Goal: Task Accomplishment & Management: Use online tool/utility

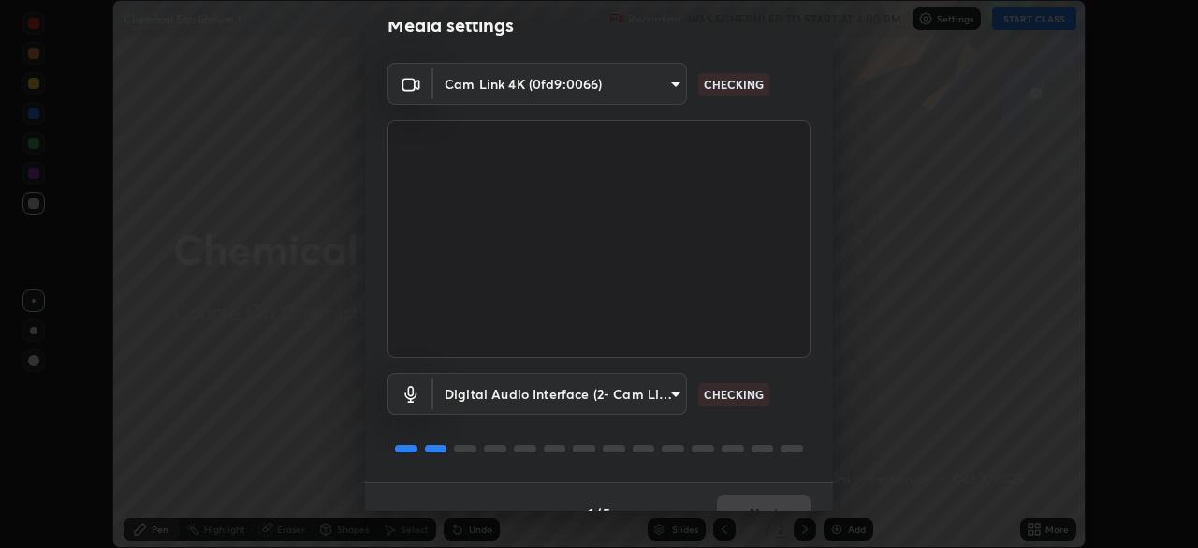
scroll to position [66, 0]
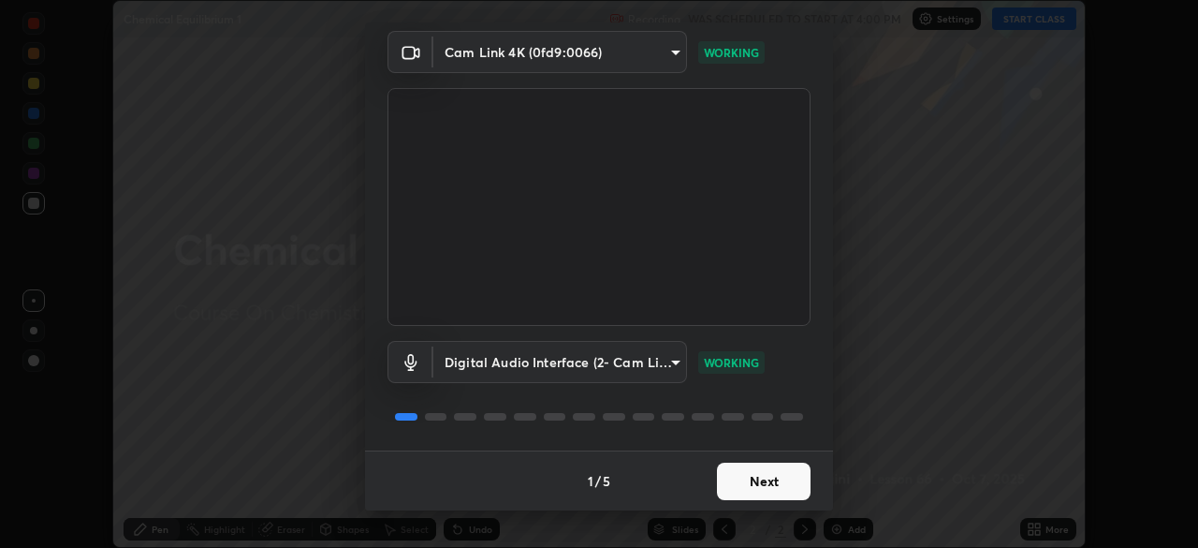
click at [783, 476] on button "Next" at bounding box center [764, 480] width 94 height 37
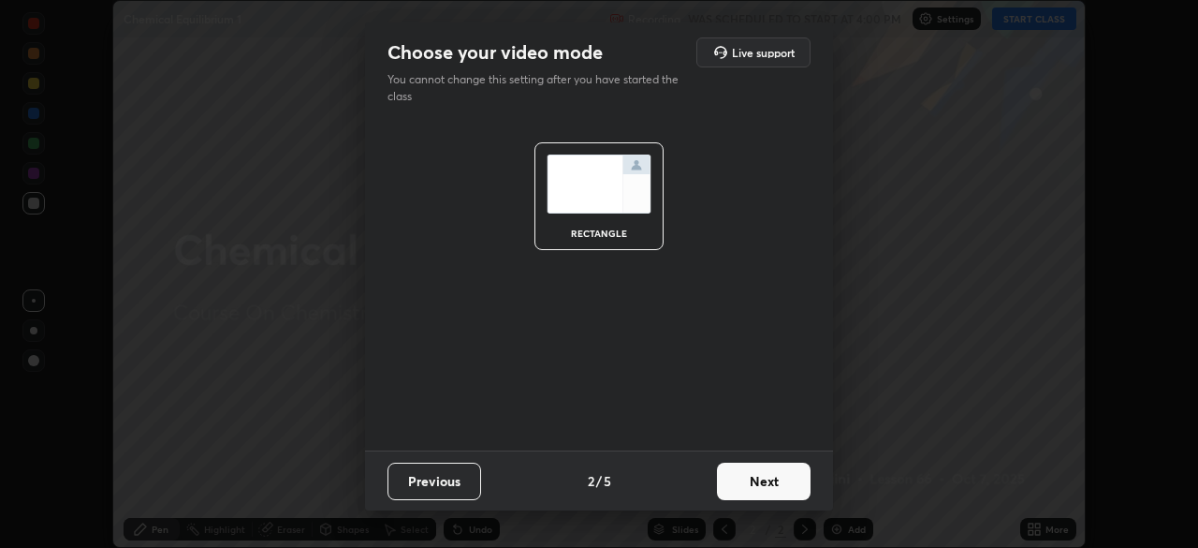
click at [783, 479] on button "Next" at bounding box center [764, 480] width 94 height 37
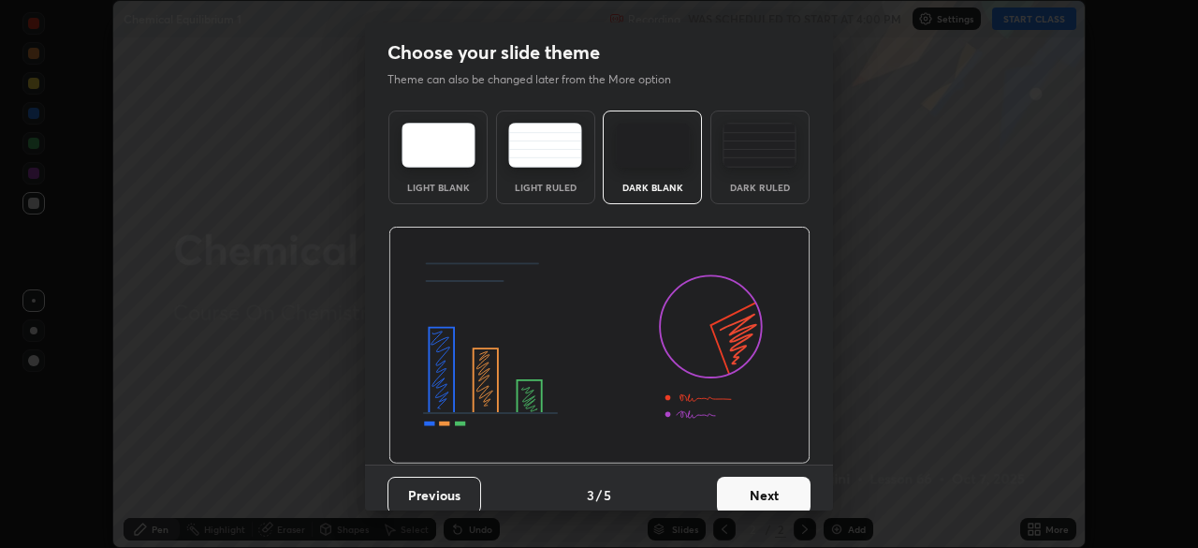
click at [777, 480] on button "Next" at bounding box center [764, 494] width 94 height 37
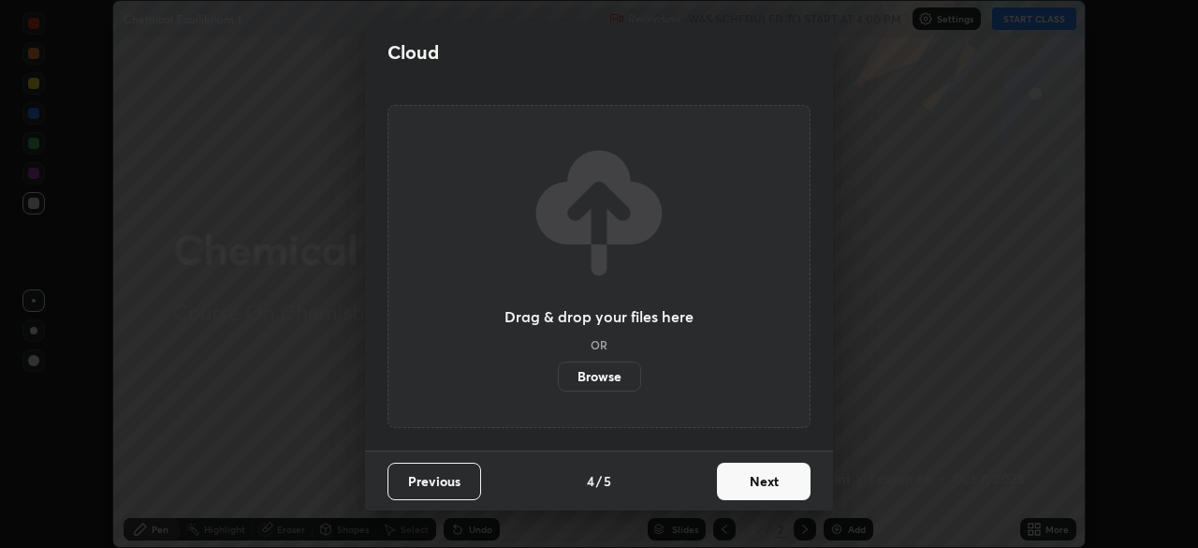
click at [776, 482] on button "Next" at bounding box center [764, 480] width 94 height 37
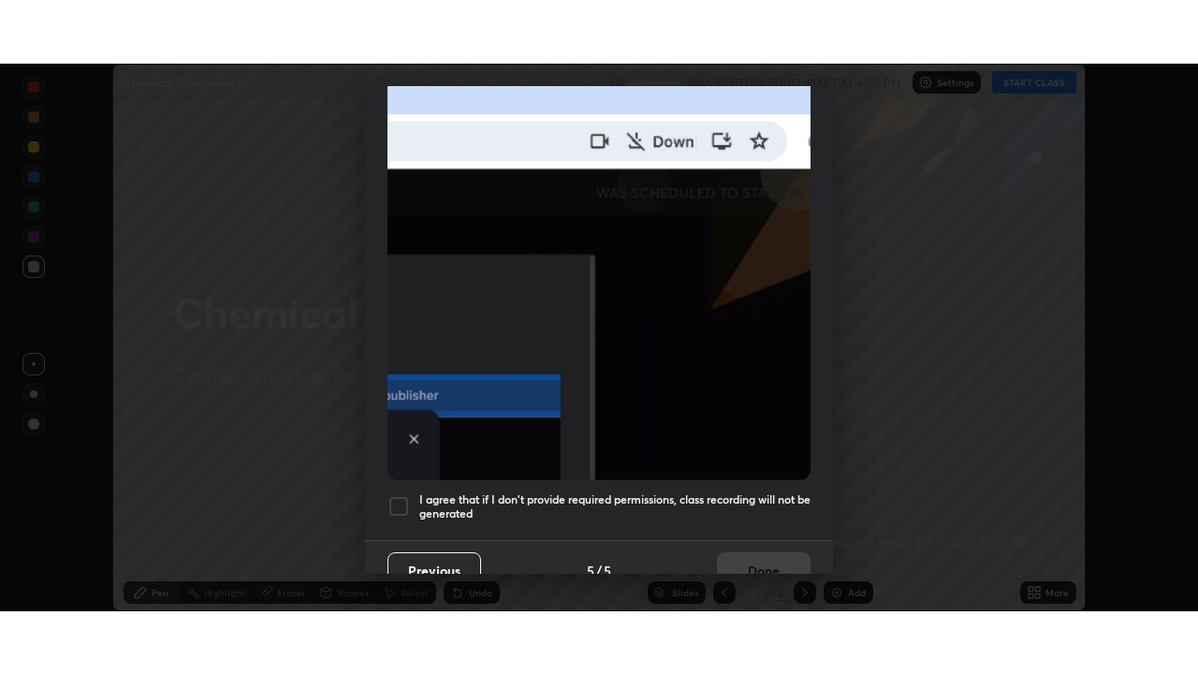
scroll to position [448, 0]
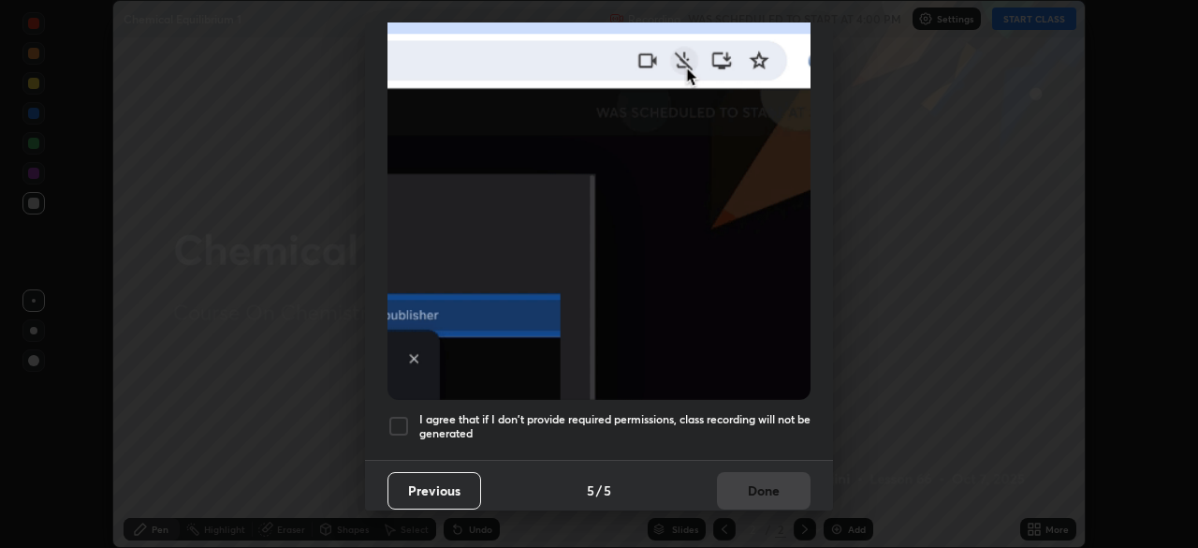
click at [765, 412] on h5 "I agree that if I don't provide required permissions, class recording will not …" at bounding box center [614, 426] width 391 height 29
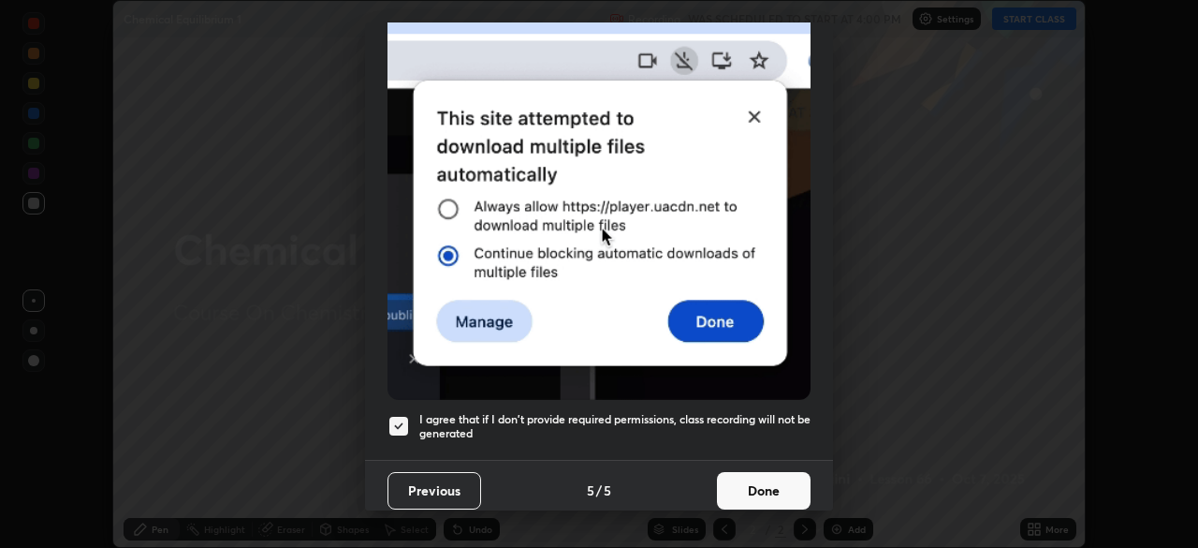
click at [782, 487] on button "Done" at bounding box center [764, 490] width 94 height 37
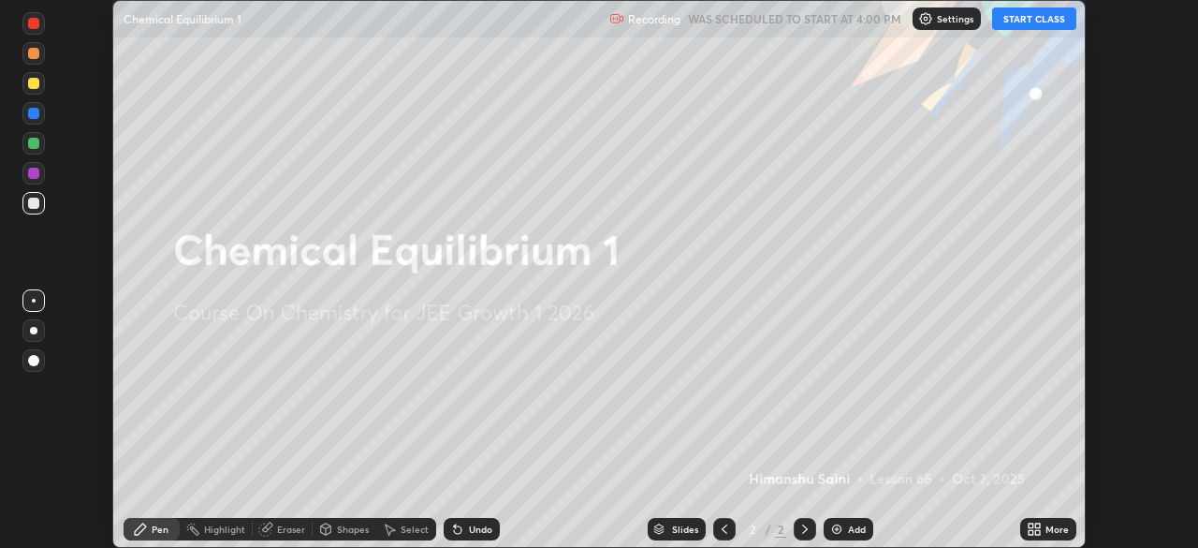
click at [1068, 534] on div "More" at bounding box center [1048, 529] width 56 height 22
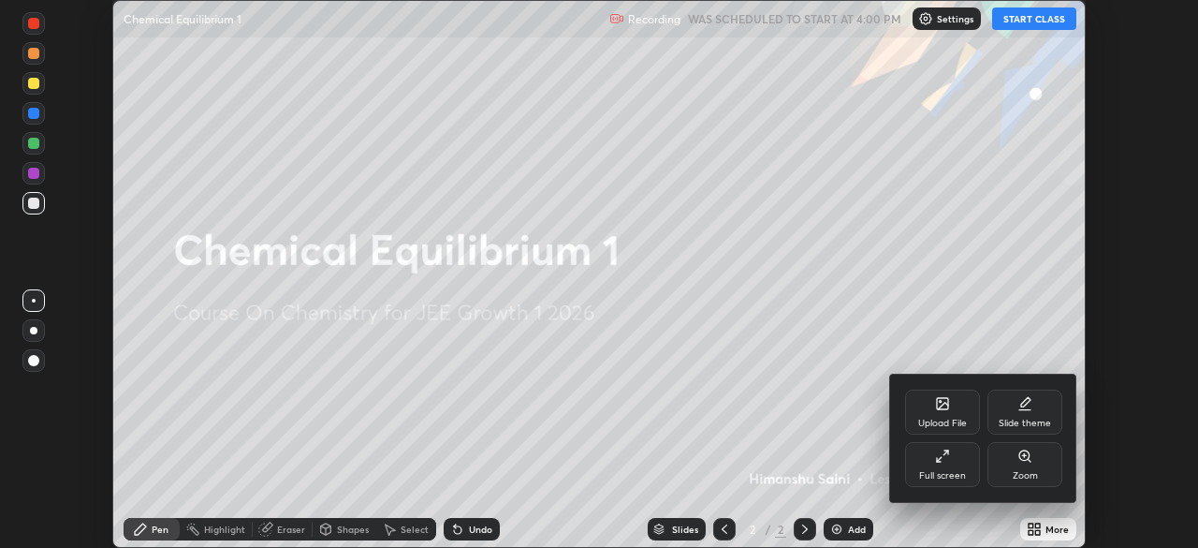
click at [957, 471] on div "Full screen" at bounding box center [942, 475] width 47 height 9
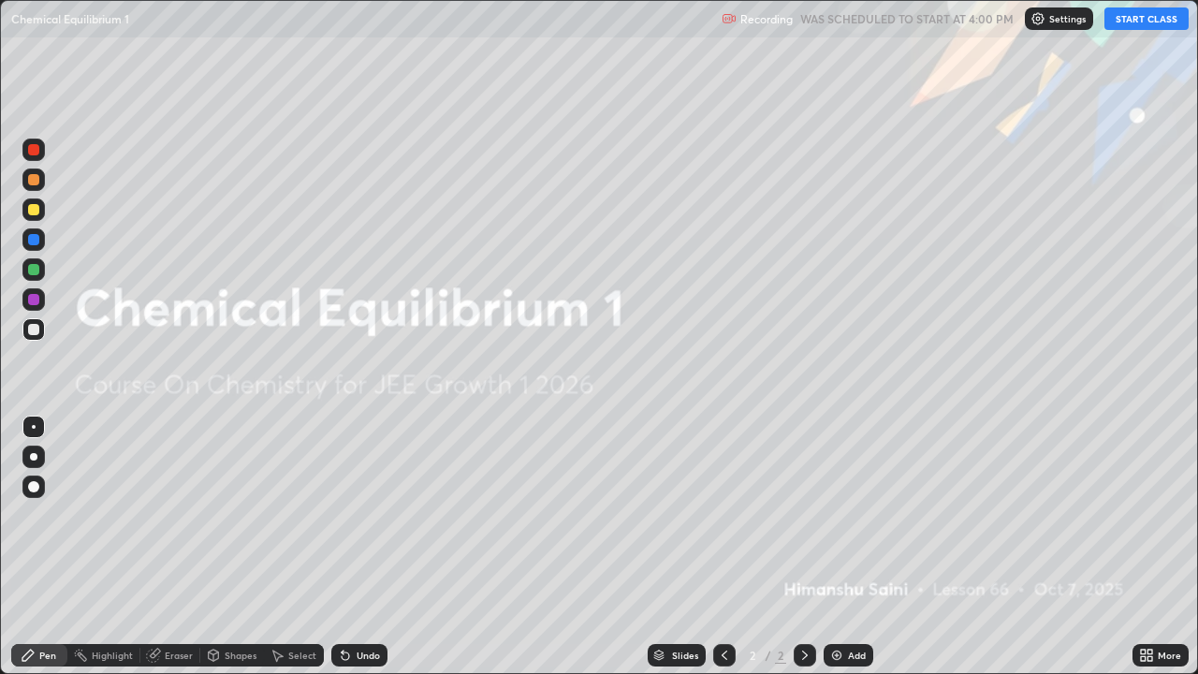
scroll to position [674, 1198]
click at [1133, 18] on button "START CLASS" at bounding box center [1147, 18] width 84 height 22
click at [859, 547] on div "Add" at bounding box center [857, 655] width 18 height 9
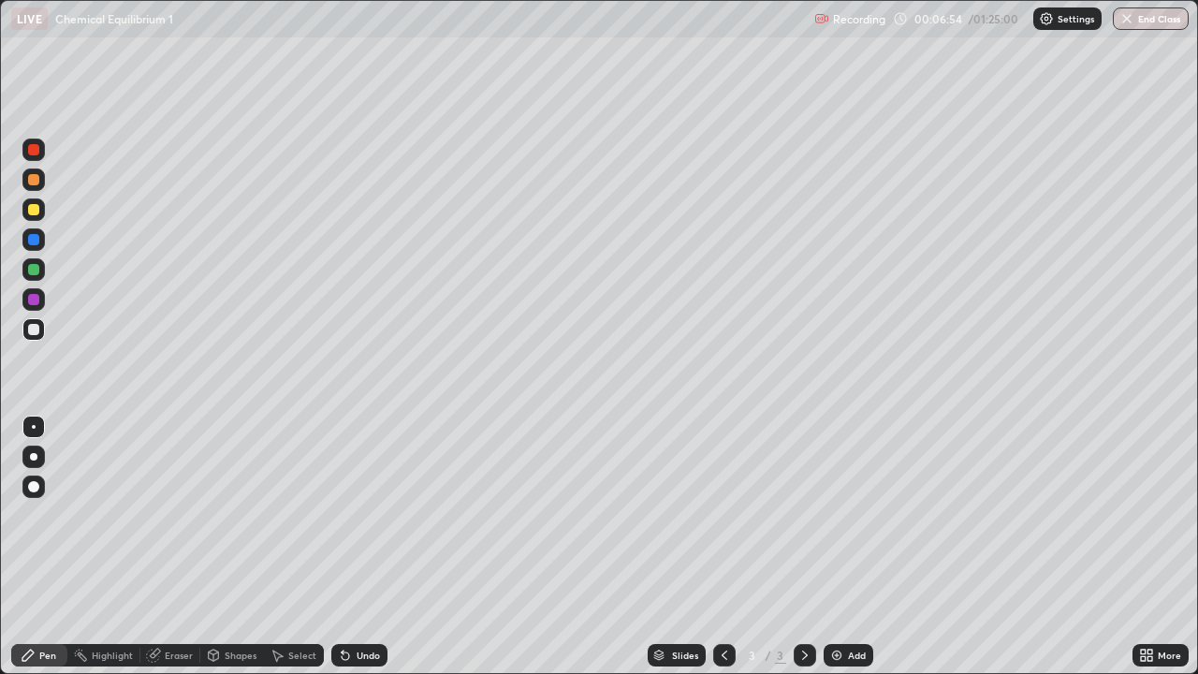
click at [729, 547] on icon at bounding box center [724, 655] width 15 height 15
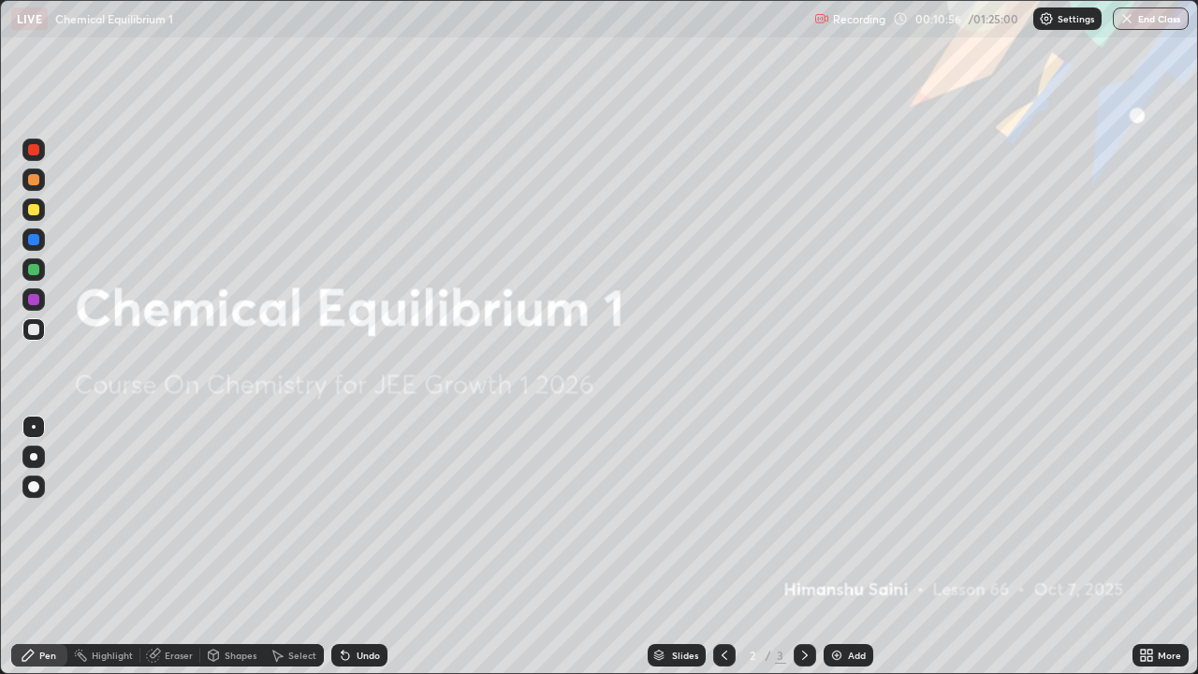
click at [854, 547] on div "Add" at bounding box center [857, 655] width 18 height 9
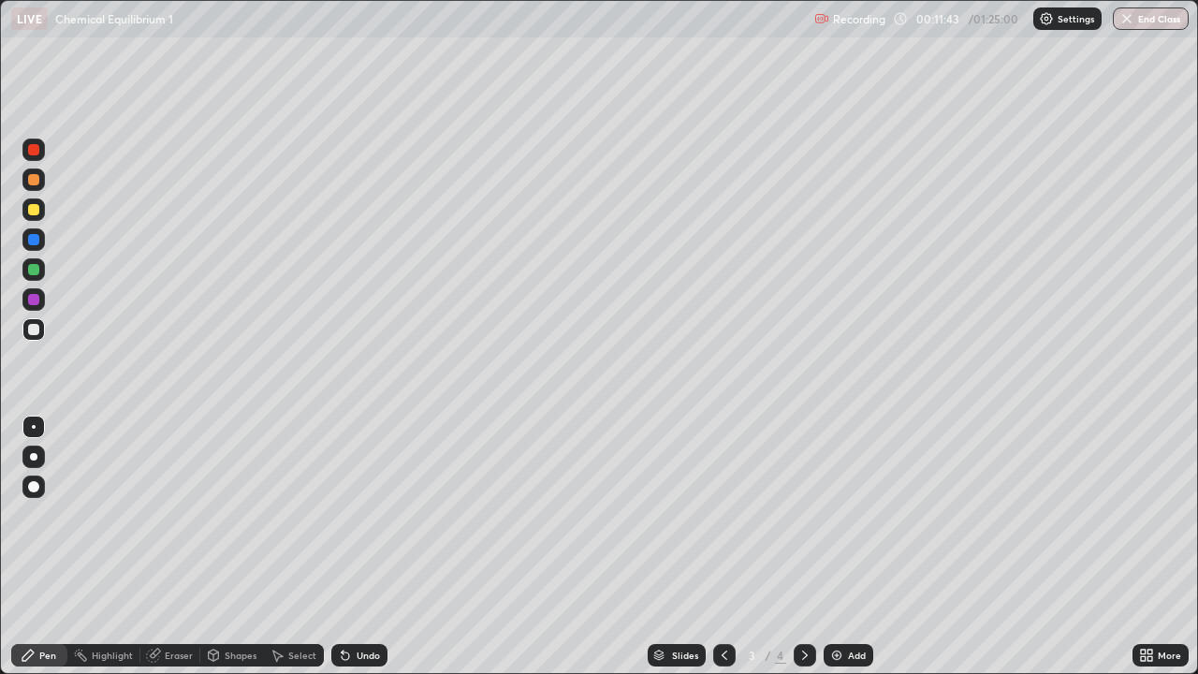
click at [731, 547] on div at bounding box center [724, 655] width 22 height 22
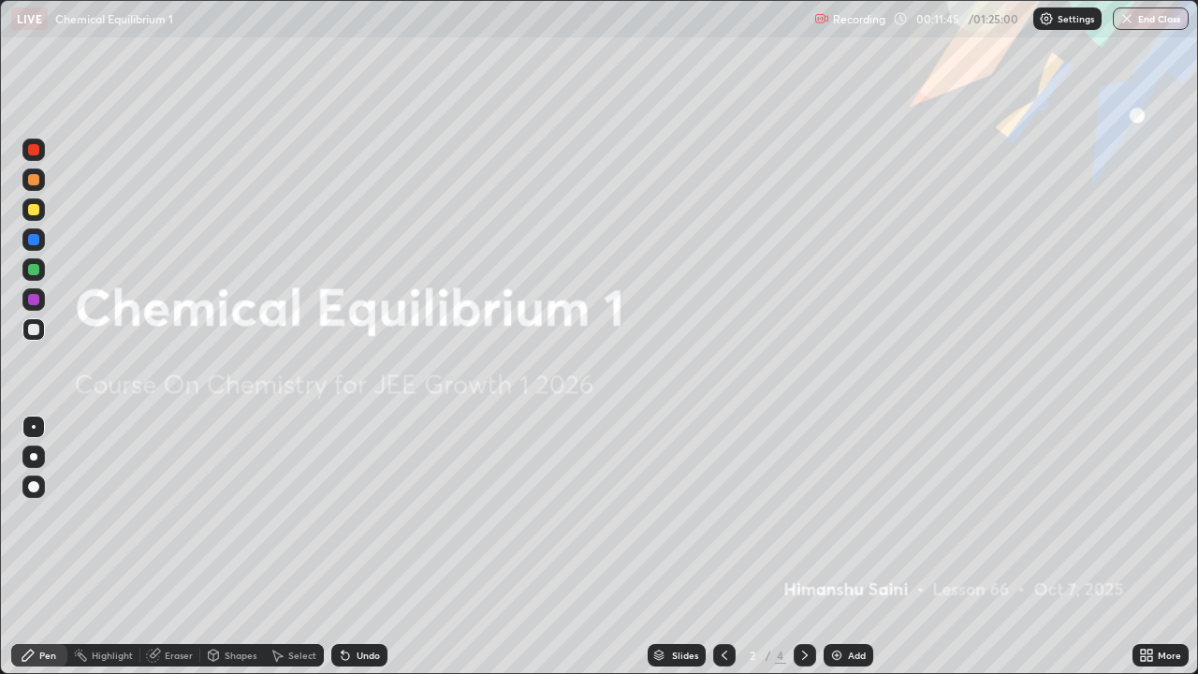
click at [814, 547] on div at bounding box center [805, 655] width 22 height 22
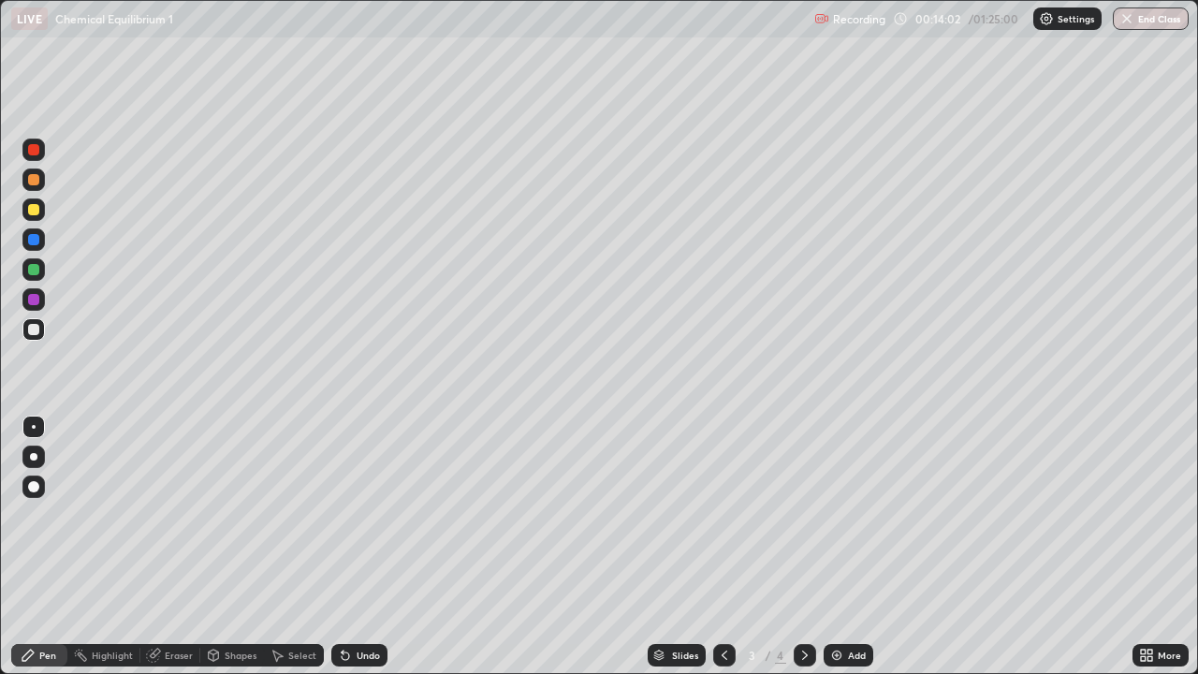
click at [295, 547] on div "Select" at bounding box center [302, 655] width 28 height 9
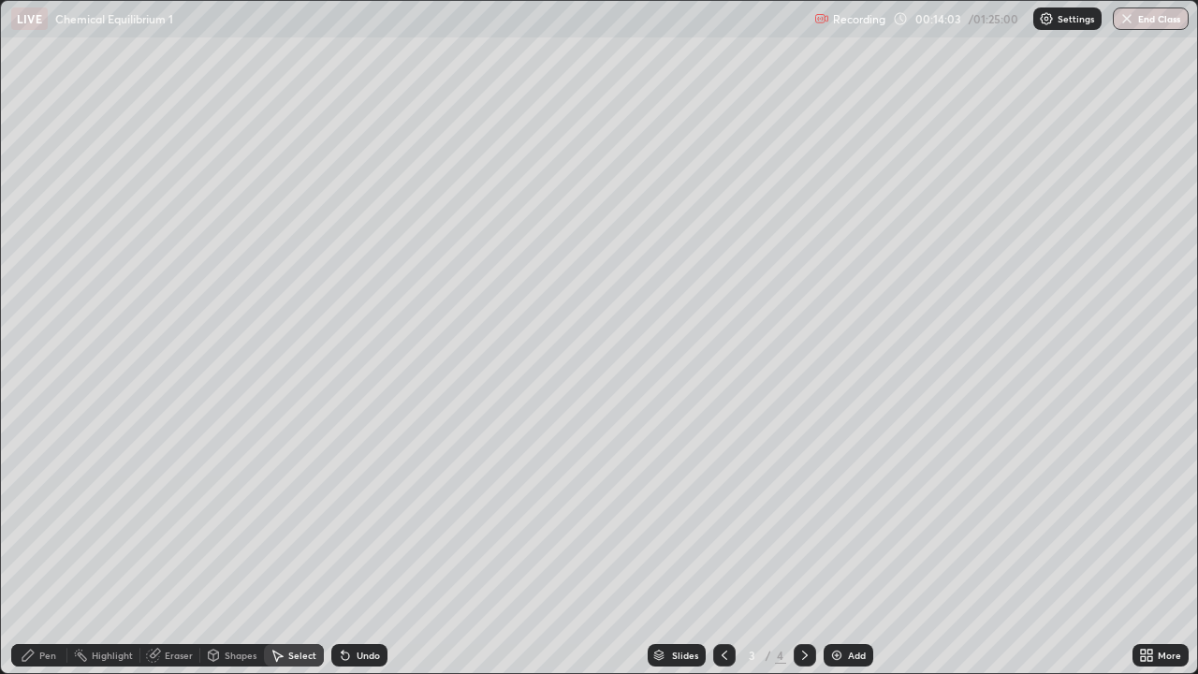
click at [176, 547] on div "Eraser" at bounding box center [170, 655] width 60 height 22
click at [40, 547] on div "Erase all" at bounding box center [33, 621] width 22 height 22
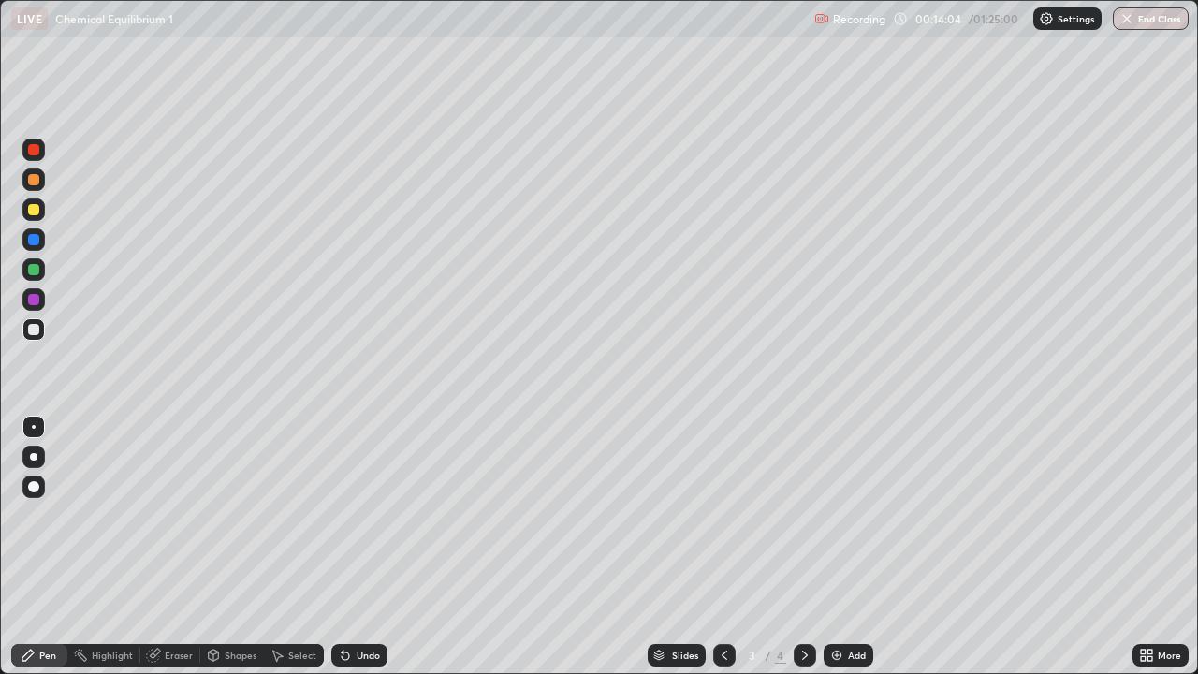
click at [57, 547] on div "Pen" at bounding box center [39, 655] width 56 height 22
click at [36, 206] on div at bounding box center [33, 209] width 11 height 11
click at [37, 484] on div at bounding box center [33, 486] width 11 height 11
click at [733, 547] on div at bounding box center [724, 655] width 22 height 22
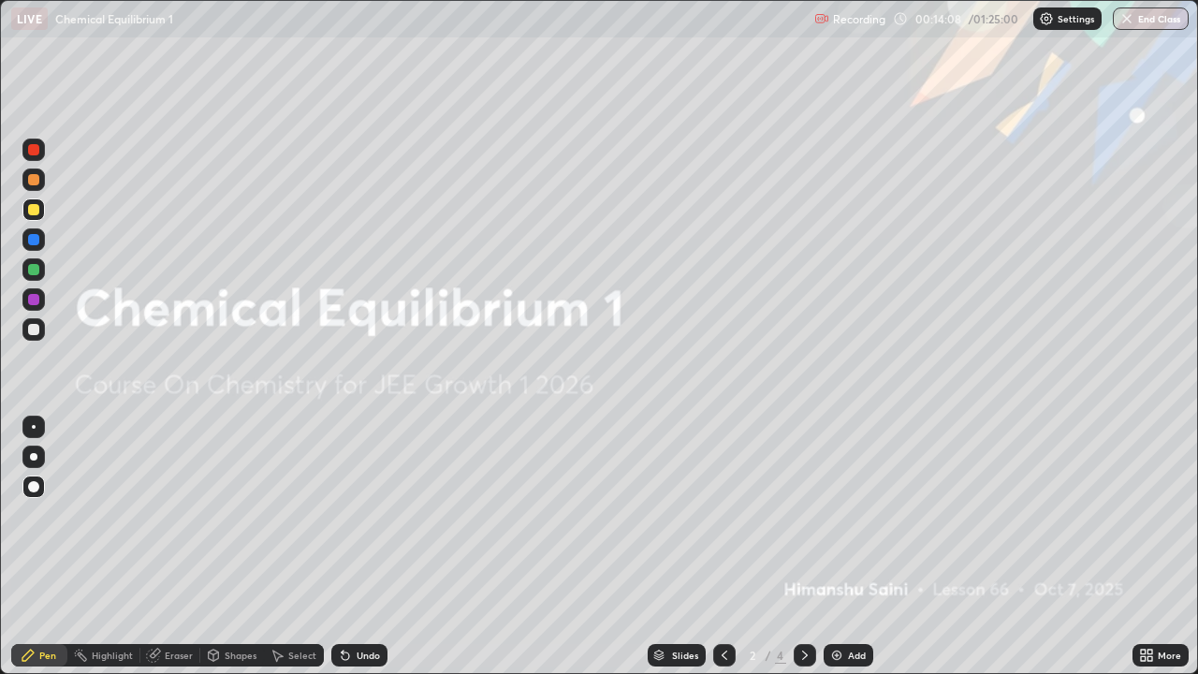
click at [812, 547] on div at bounding box center [805, 655] width 22 height 22
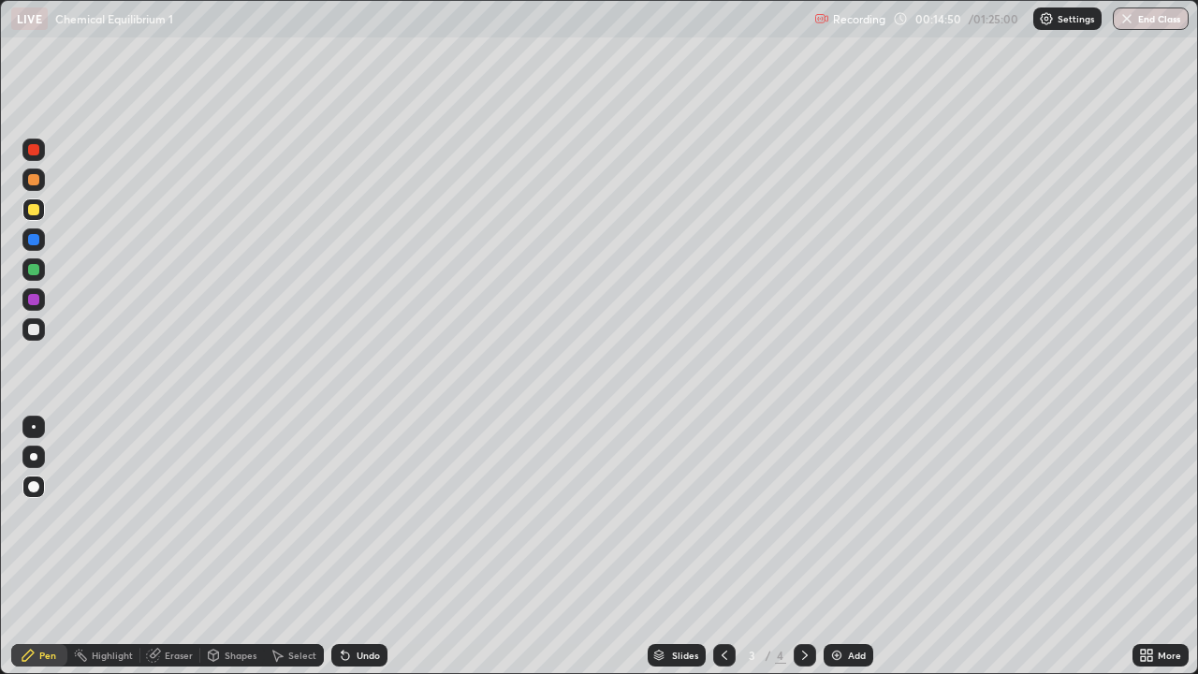
click at [34, 179] on div at bounding box center [33, 179] width 11 height 11
click at [371, 547] on div "Undo" at bounding box center [359, 655] width 56 height 22
click at [245, 547] on div "Shapes" at bounding box center [241, 655] width 32 height 9
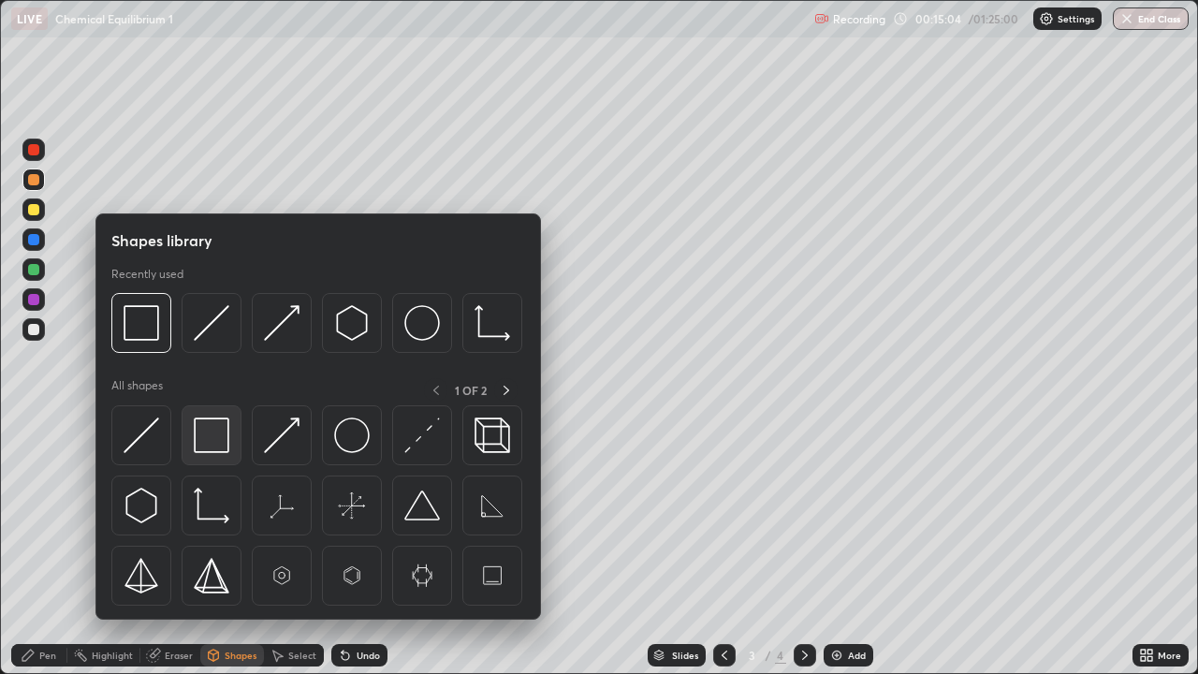
click at [212, 430] on img at bounding box center [212, 435] width 36 height 36
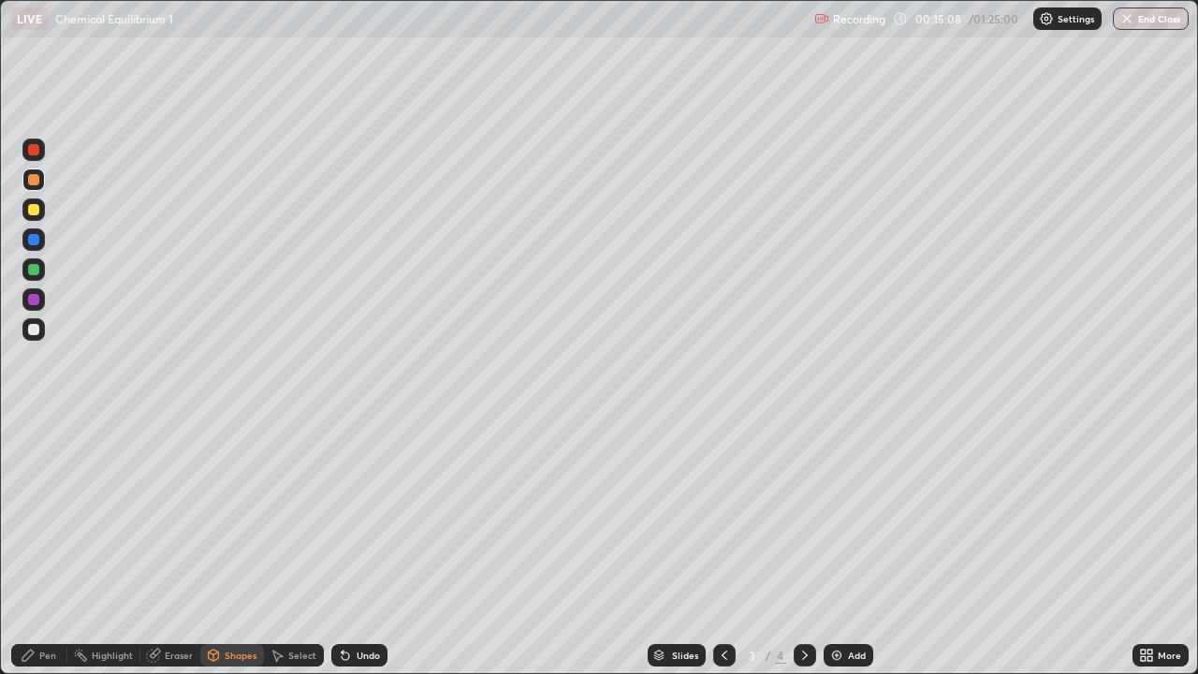
click at [53, 547] on div "Pen" at bounding box center [39, 655] width 56 height 22
click at [37, 338] on div at bounding box center [33, 329] width 22 height 22
click at [230, 547] on div "Shapes" at bounding box center [241, 655] width 32 height 9
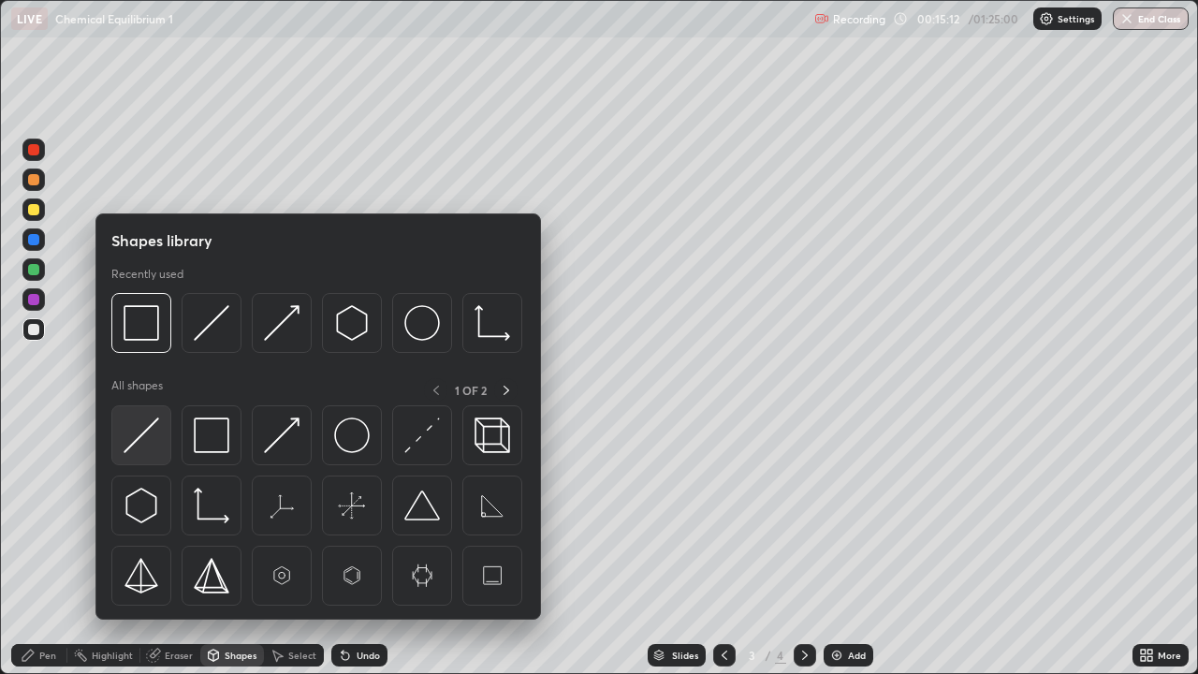
click at [154, 448] on img at bounding box center [142, 435] width 36 height 36
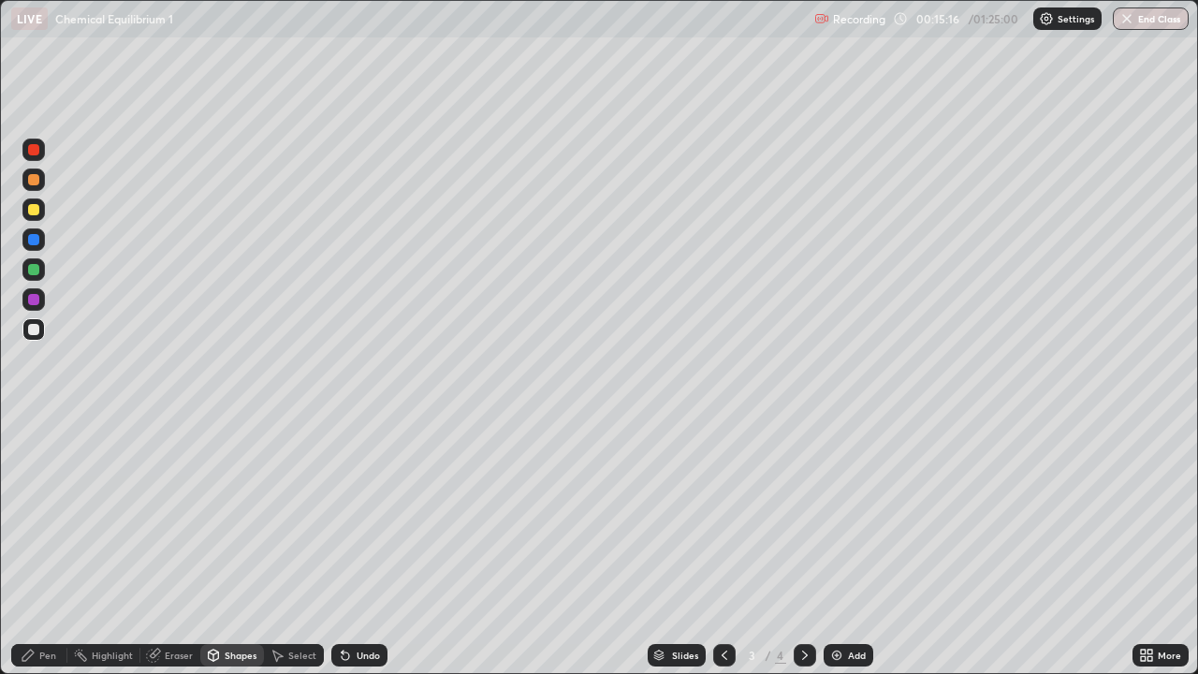
click at [54, 547] on div "Pen" at bounding box center [39, 655] width 56 height 22
click at [37, 299] on div at bounding box center [33, 299] width 11 height 11
click at [369, 547] on div "Undo" at bounding box center [368, 655] width 23 height 9
click at [34, 331] on div at bounding box center [33, 329] width 11 height 11
click at [227, 547] on div "Shapes" at bounding box center [241, 655] width 32 height 9
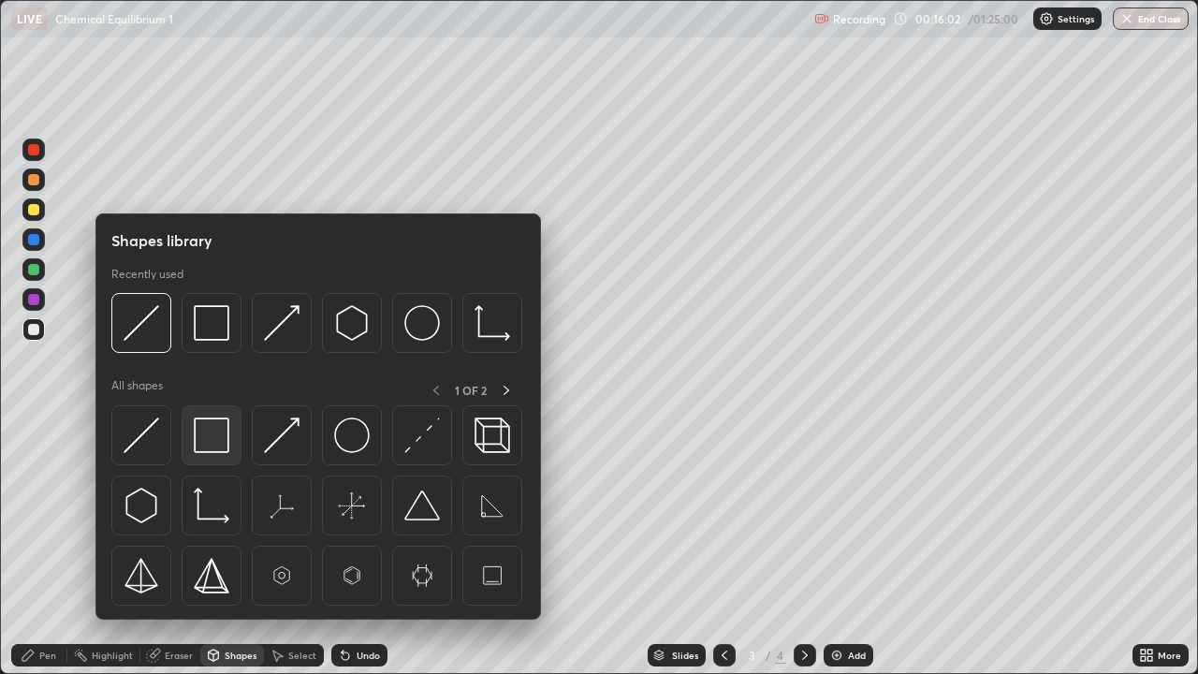
click at [211, 436] on img at bounding box center [212, 435] width 36 height 36
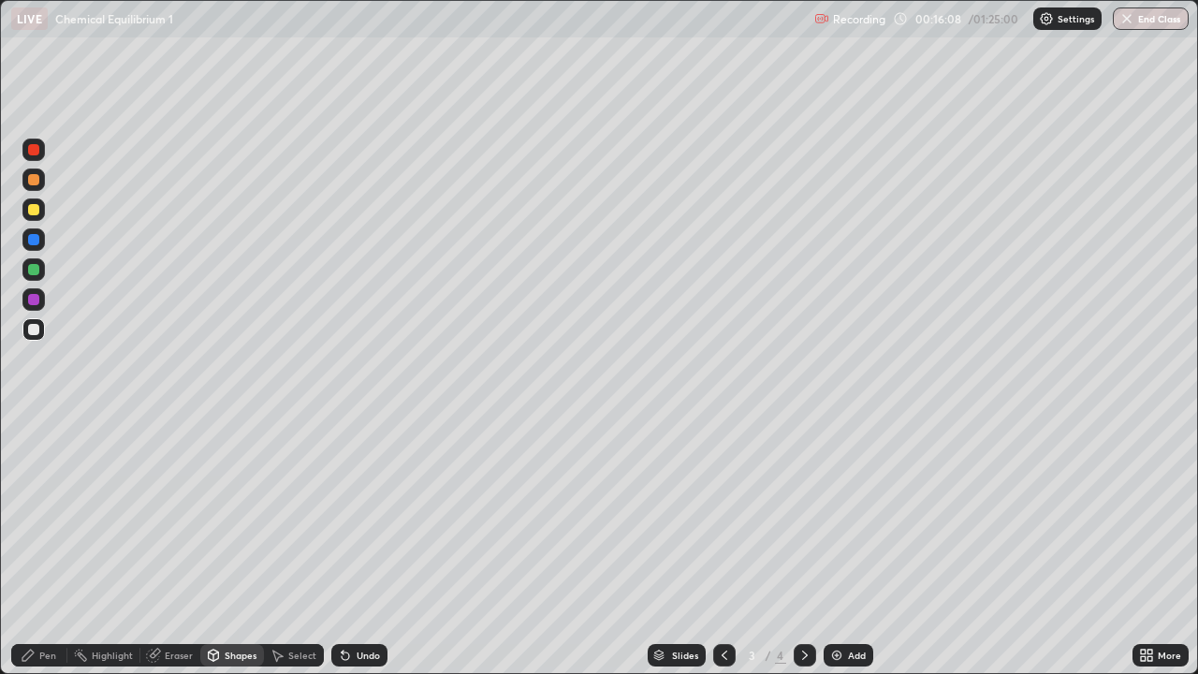
click at [37, 547] on div "Pen" at bounding box center [39, 655] width 56 height 22
click at [37, 268] on div at bounding box center [33, 269] width 11 height 11
click at [243, 547] on div "Shapes" at bounding box center [241, 655] width 32 height 9
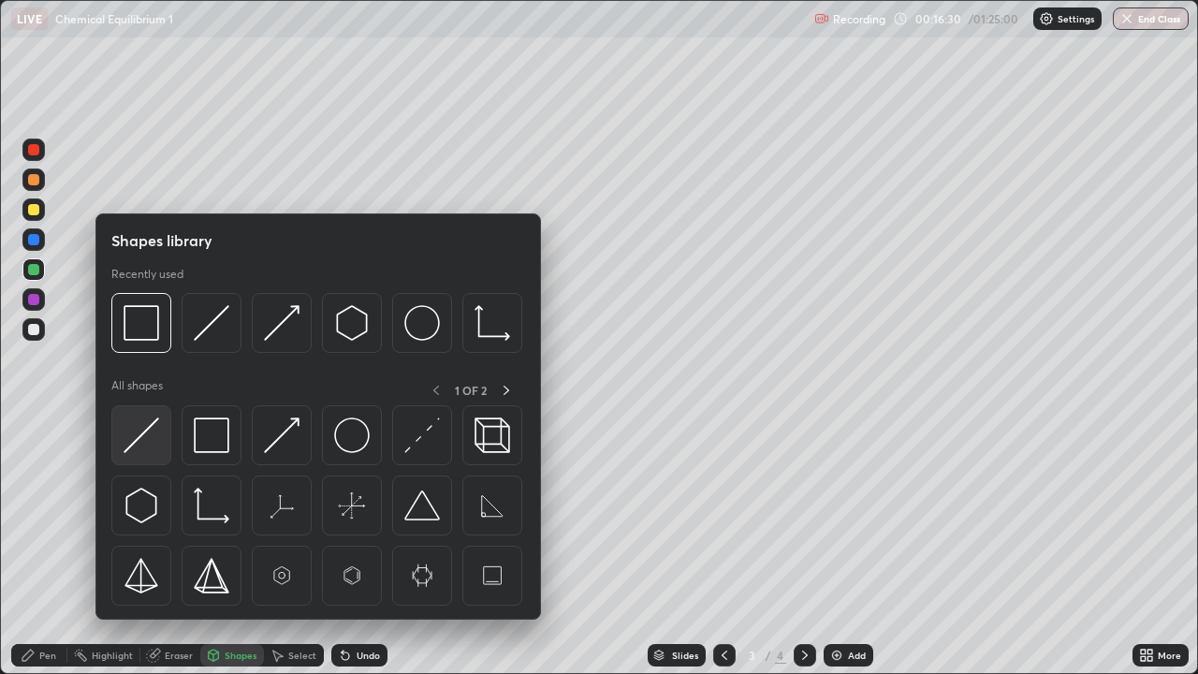
click at [162, 446] on div at bounding box center [141, 435] width 60 height 60
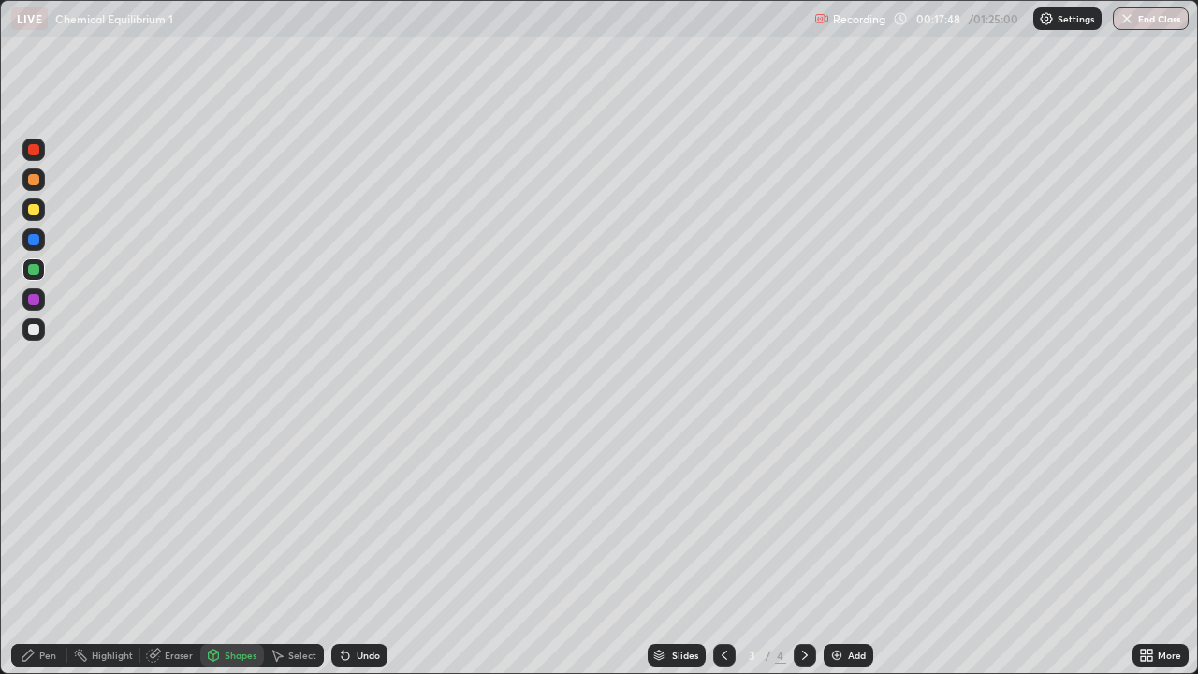
click at [859, 547] on div "Add" at bounding box center [857, 655] width 18 height 9
click at [231, 547] on div "Shapes" at bounding box center [241, 655] width 32 height 9
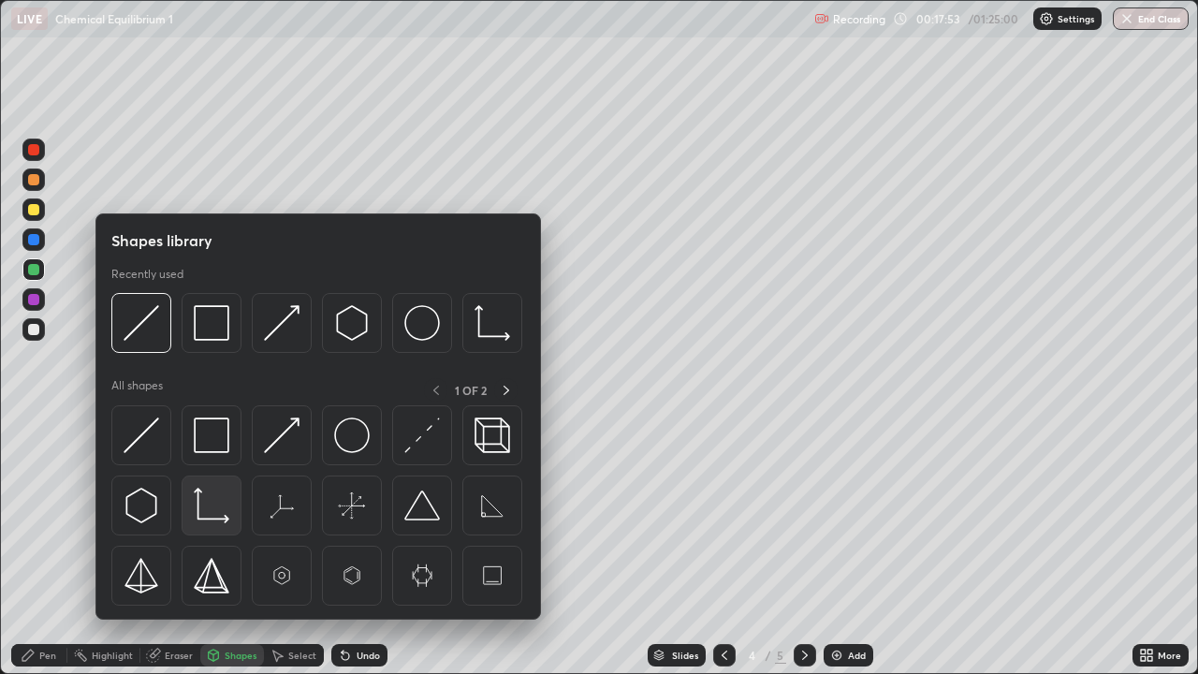
click at [203, 487] on div at bounding box center [212, 506] width 60 height 60
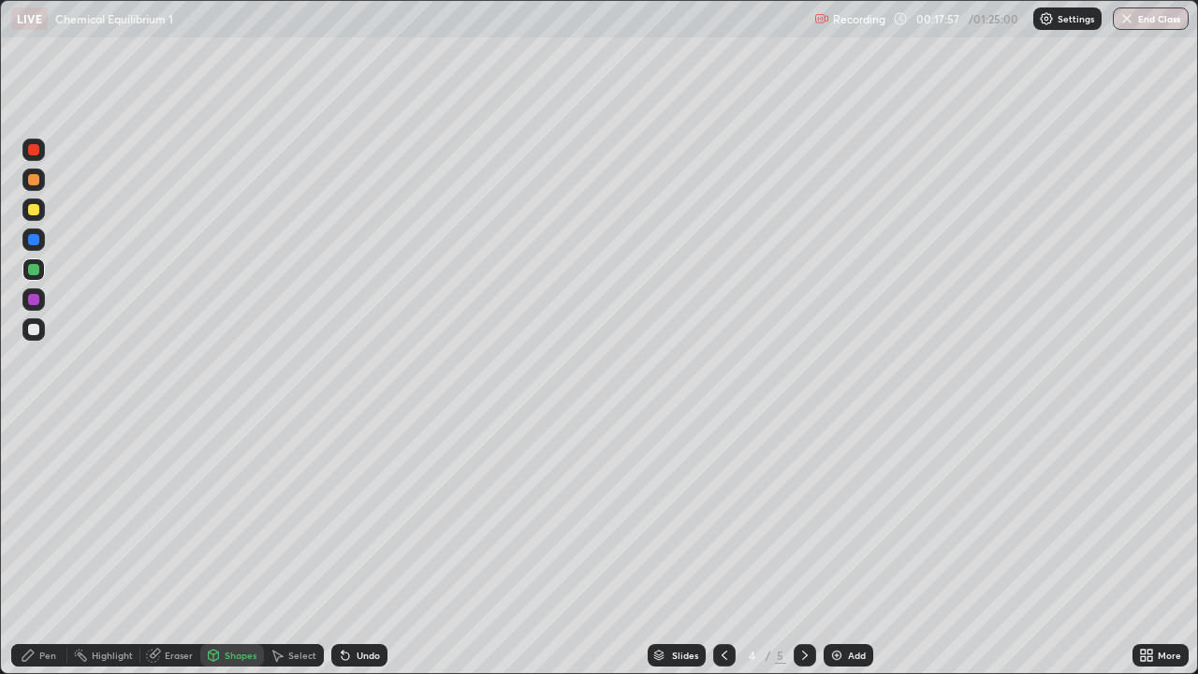
click at [44, 547] on div "Pen" at bounding box center [39, 655] width 56 height 22
click at [32, 329] on div at bounding box center [33, 329] width 11 height 11
click at [41, 547] on div "Pen" at bounding box center [39, 655] width 56 height 22
click at [30, 212] on div at bounding box center [33, 209] width 11 height 11
click at [359, 547] on div "Undo" at bounding box center [359, 655] width 56 height 22
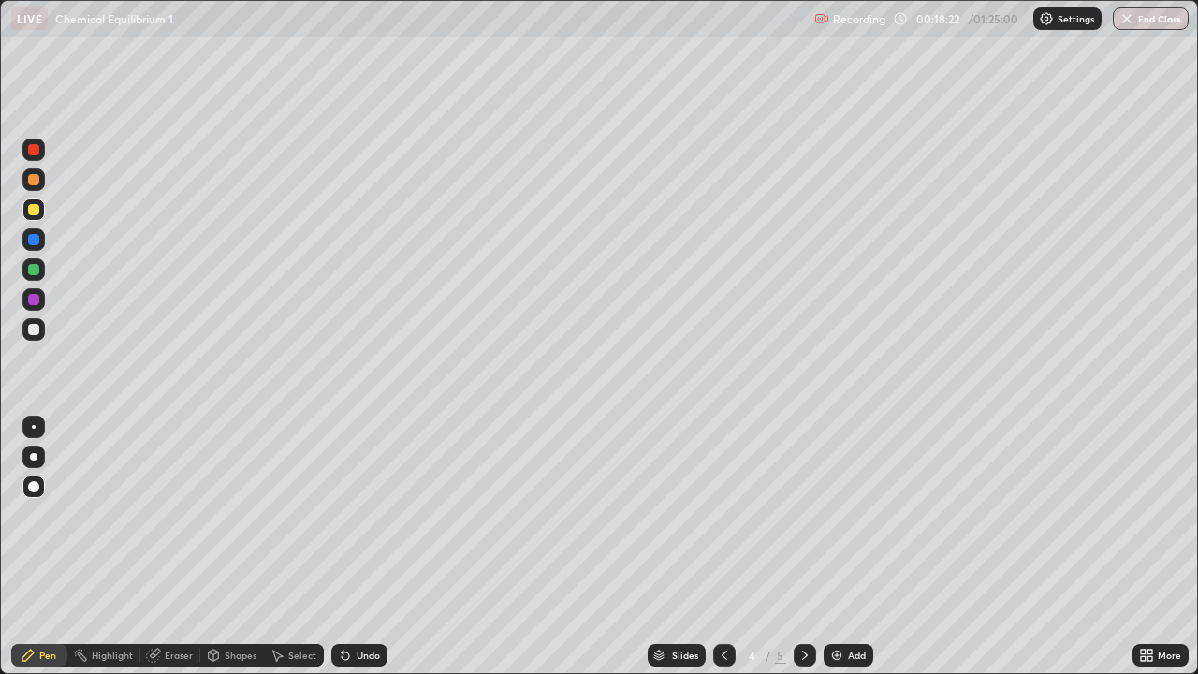
click at [47, 547] on div "Pen" at bounding box center [47, 655] width 17 height 9
click at [34, 334] on div at bounding box center [33, 329] width 11 height 11
click at [48, 547] on div "Pen" at bounding box center [47, 655] width 17 height 9
click at [41, 547] on div "Pen" at bounding box center [39, 655] width 56 height 22
click at [360, 547] on div "Undo" at bounding box center [368, 655] width 23 height 9
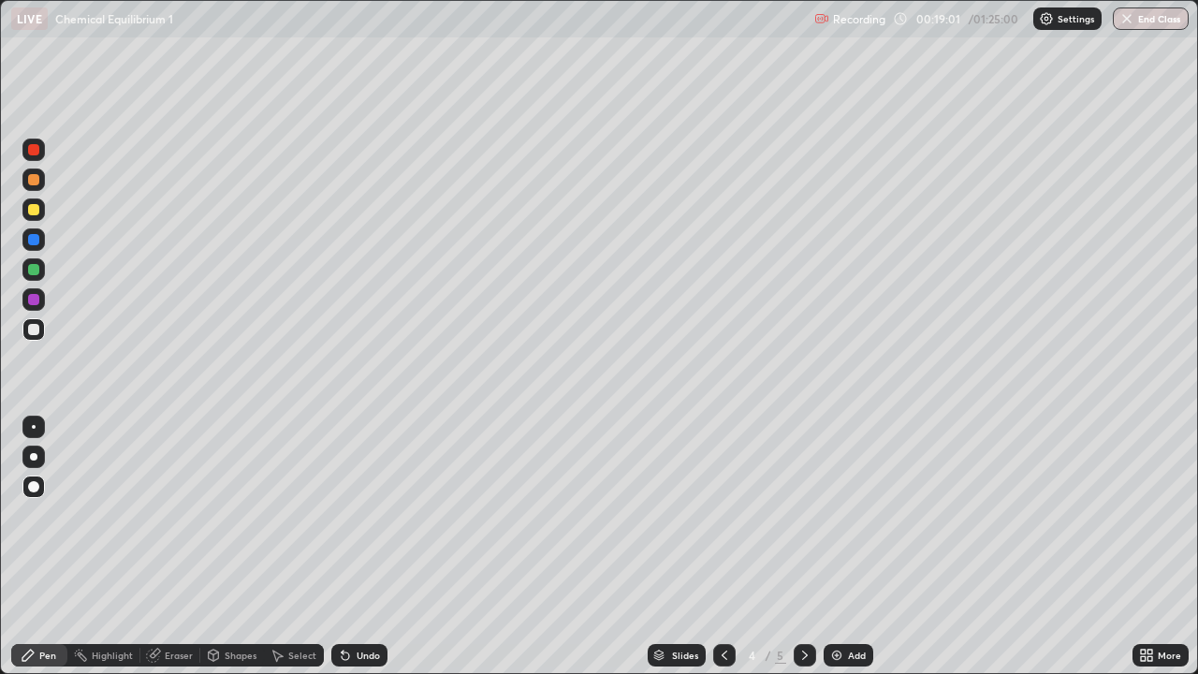
click at [36, 212] on div at bounding box center [33, 209] width 11 height 11
click at [37, 547] on div "Pen" at bounding box center [39, 655] width 56 height 22
click at [233, 547] on div "Shapes" at bounding box center [241, 655] width 32 height 9
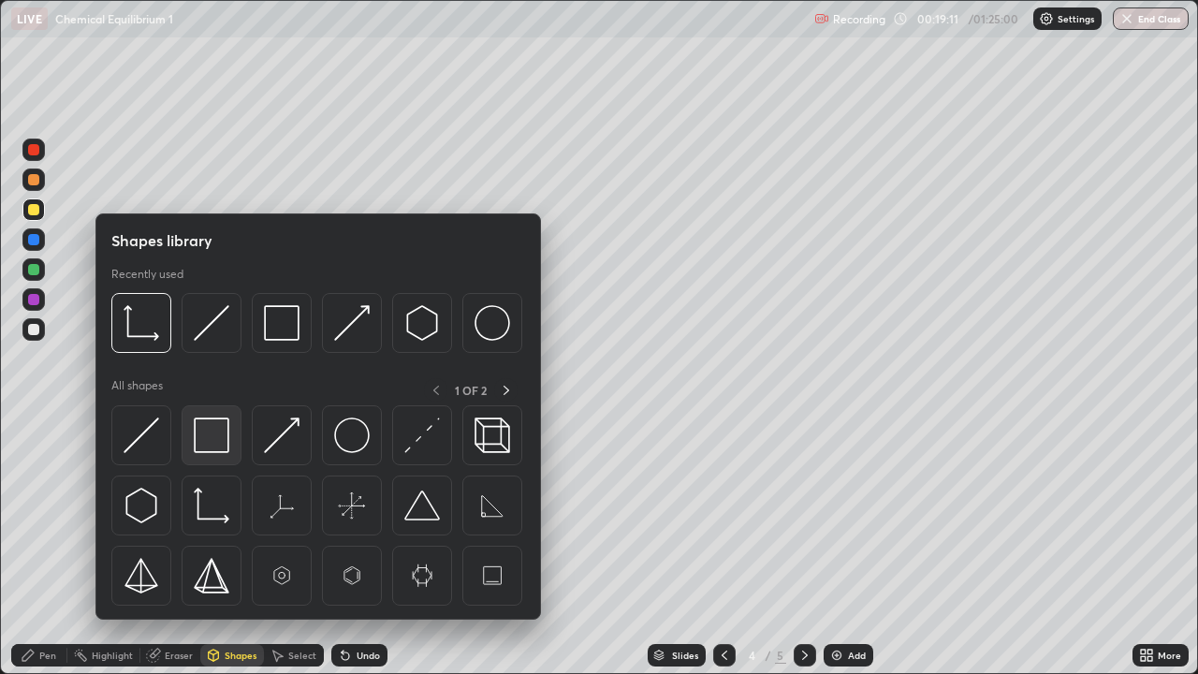
click at [212, 445] on img at bounding box center [212, 435] width 36 height 36
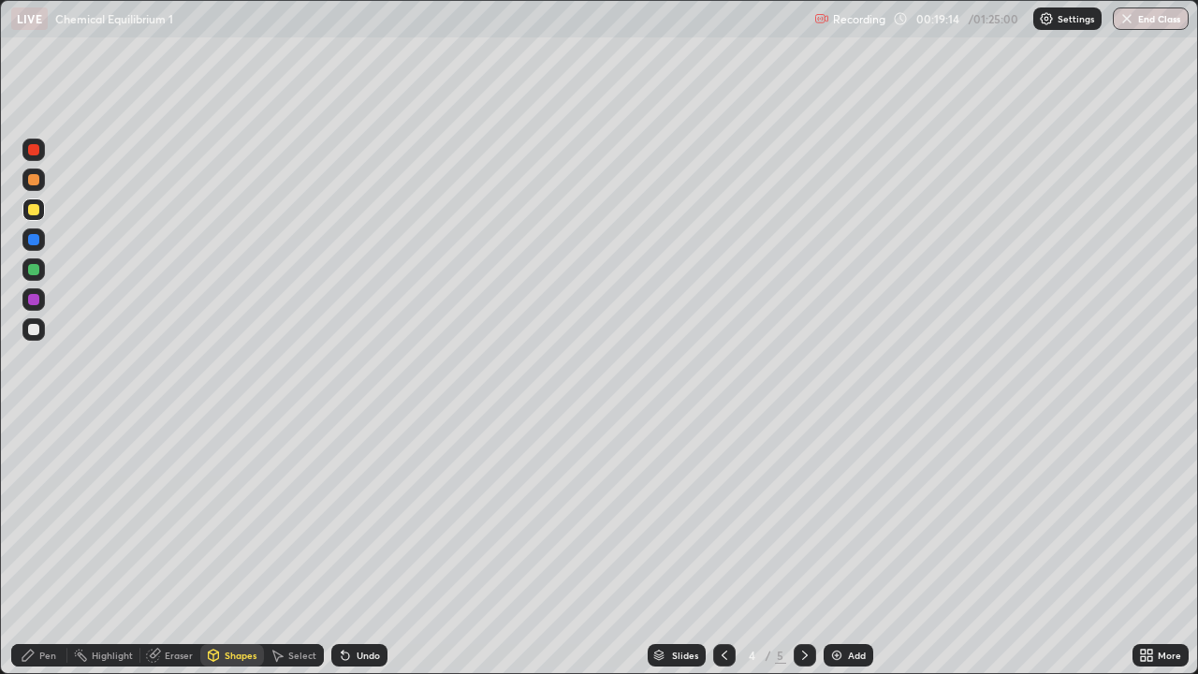
click at [50, 547] on div "Pen" at bounding box center [47, 655] width 17 height 9
click at [29, 271] on div at bounding box center [33, 269] width 11 height 11
click at [172, 547] on div "Eraser" at bounding box center [179, 655] width 28 height 9
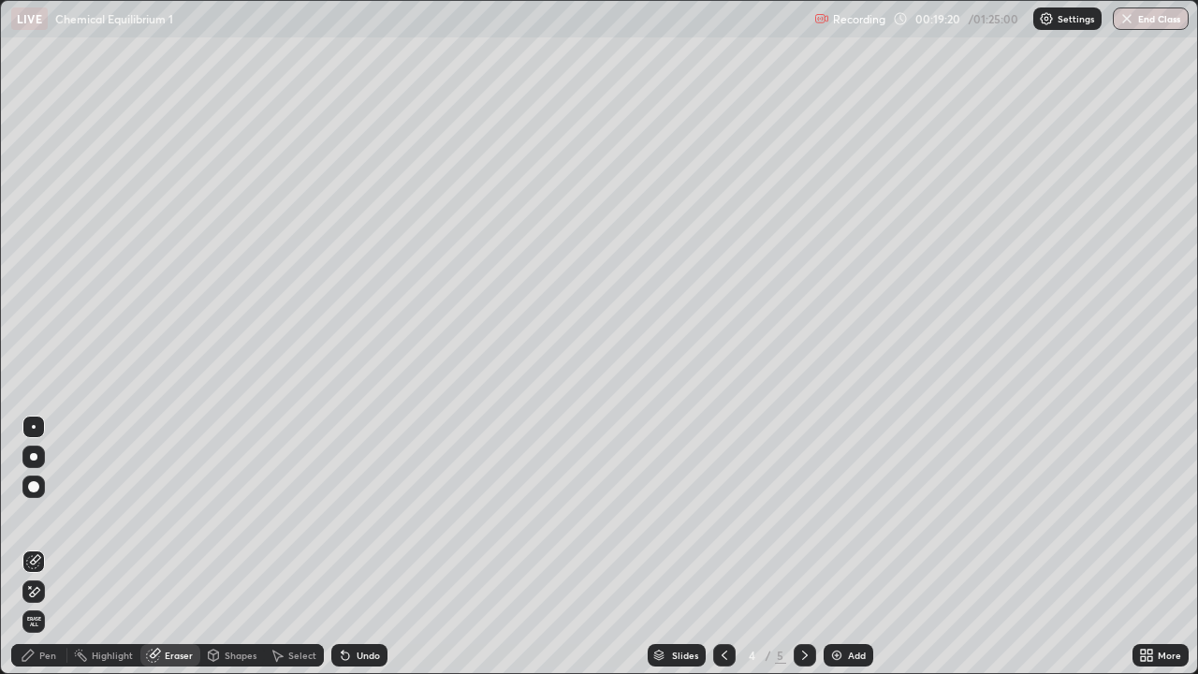
click at [227, 547] on div "Shapes" at bounding box center [241, 655] width 32 height 9
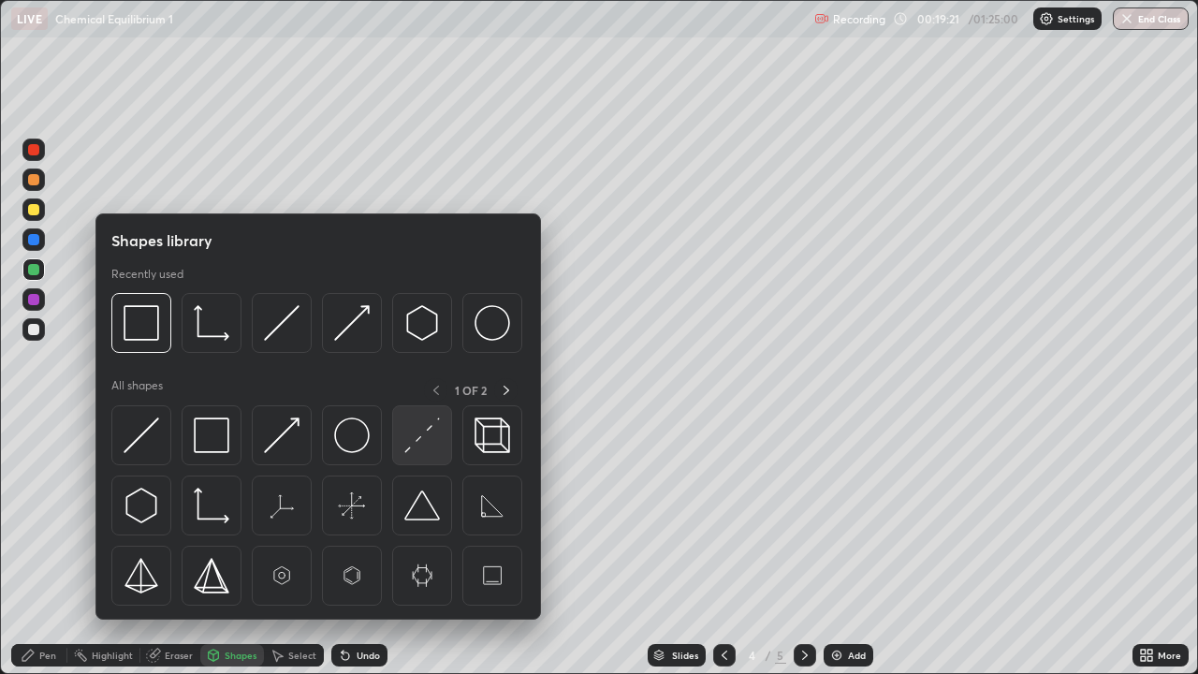
click at [414, 442] on img at bounding box center [422, 435] width 36 height 36
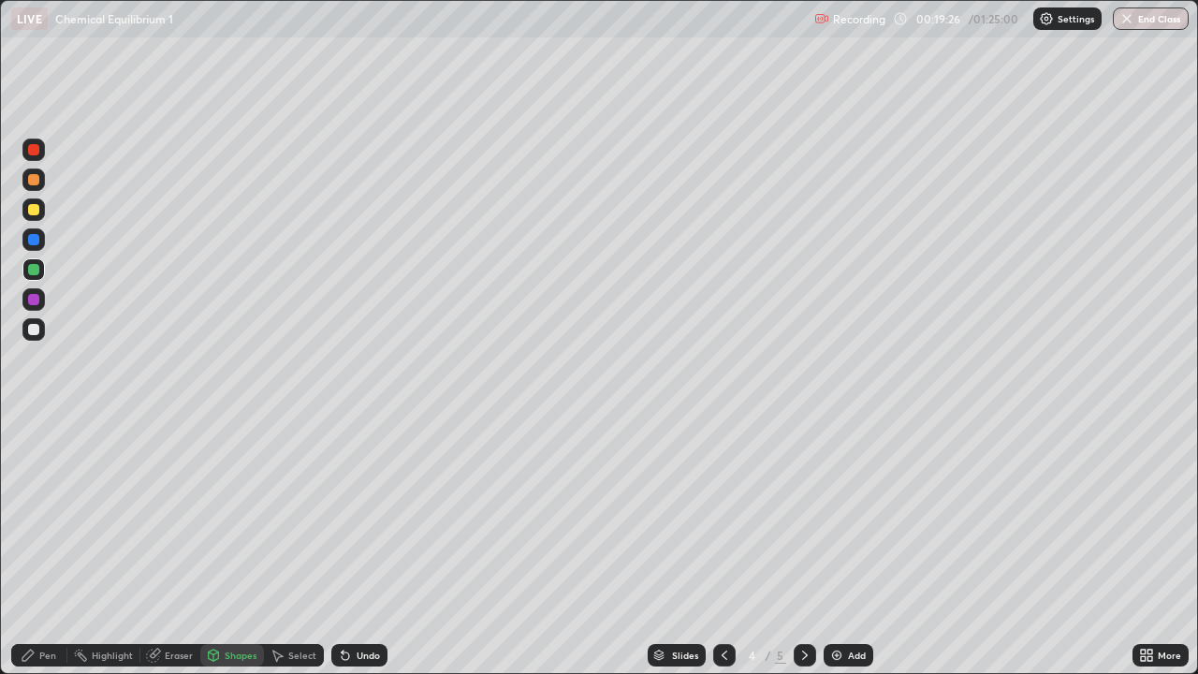
click at [41, 547] on div "Pen" at bounding box center [47, 655] width 17 height 9
click at [29, 332] on div at bounding box center [33, 329] width 11 height 11
click at [30, 239] on div at bounding box center [33, 239] width 11 height 11
click at [167, 547] on div "Eraser" at bounding box center [179, 655] width 28 height 9
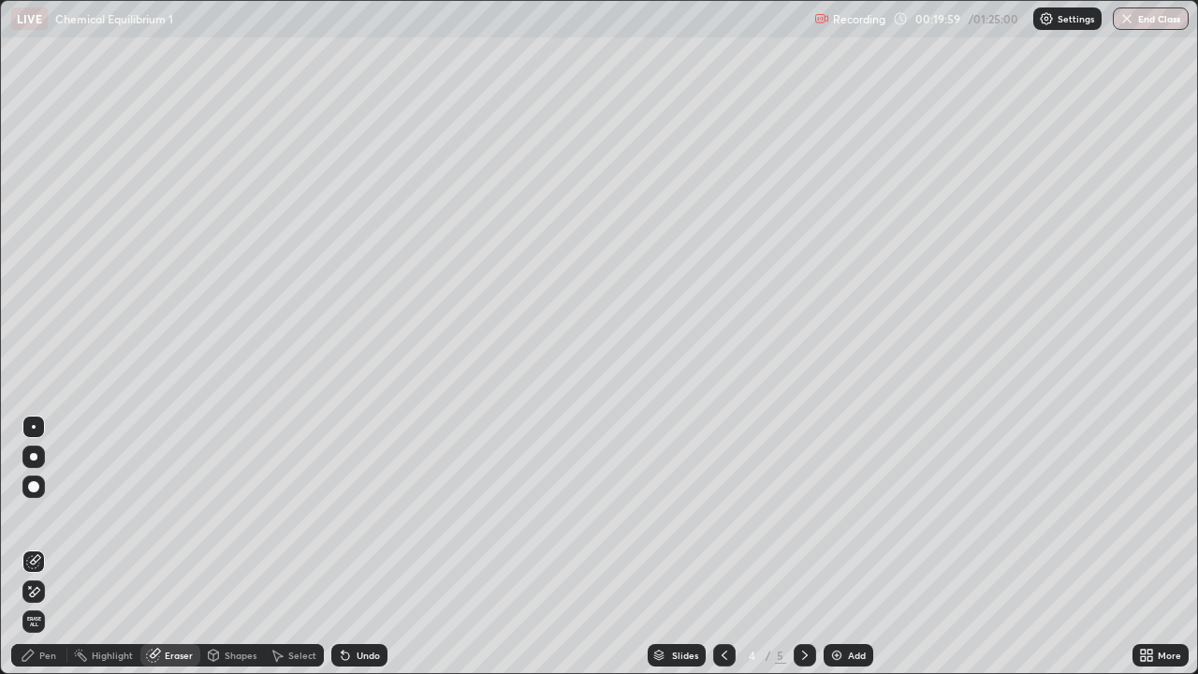
click at [233, 547] on div "Shapes" at bounding box center [241, 655] width 32 height 9
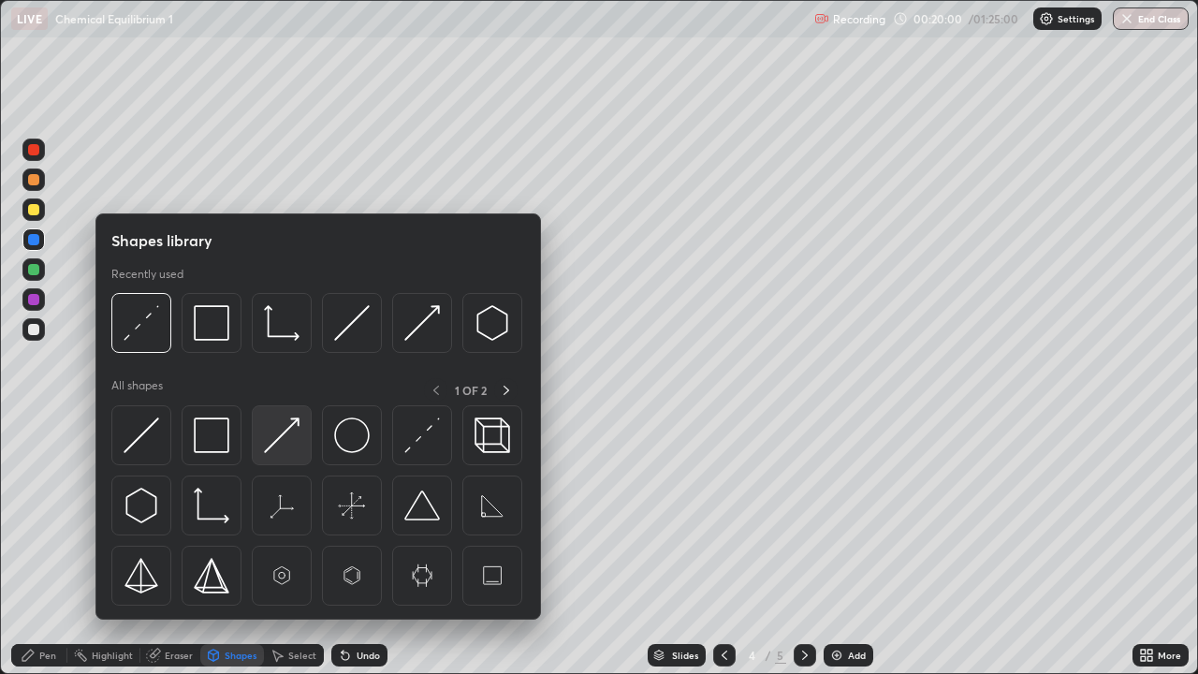
click at [274, 447] on img at bounding box center [282, 435] width 36 height 36
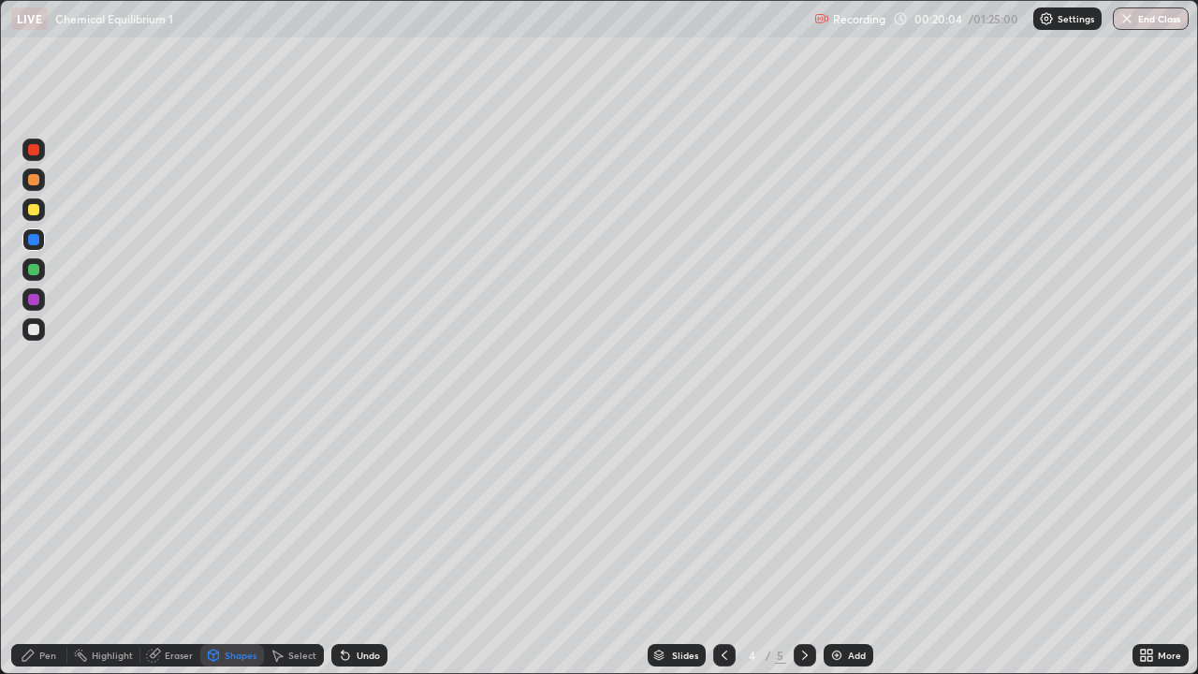
click at [39, 547] on div "Pen" at bounding box center [47, 655] width 17 height 9
click at [32, 328] on div at bounding box center [33, 329] width 11 height 11
click at [35, 295] on div at bounding box center [33, 299] width 11 height 11
click at [723, 547] on icon at bounding box center [724, 655] width 15 height 15
click at [725, 547] on icon at bounding box center [724, 655] width 15 height 15
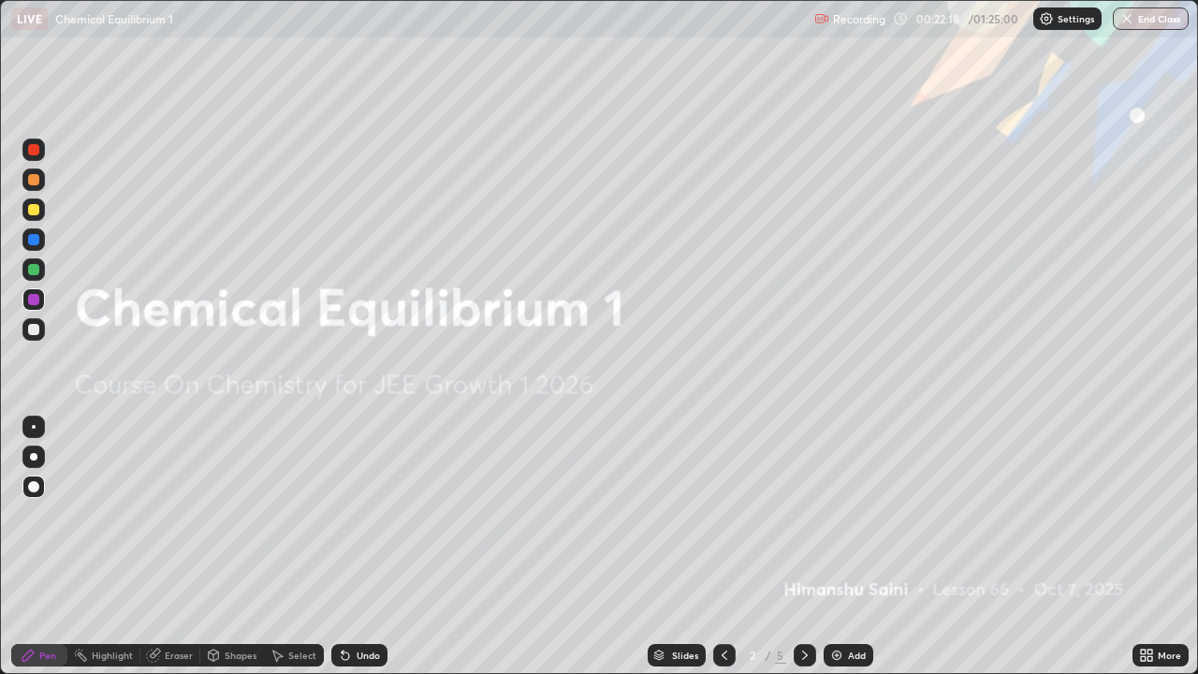
click at [804, 547] on icon at bounding box center [805, 655] width 15 height 15
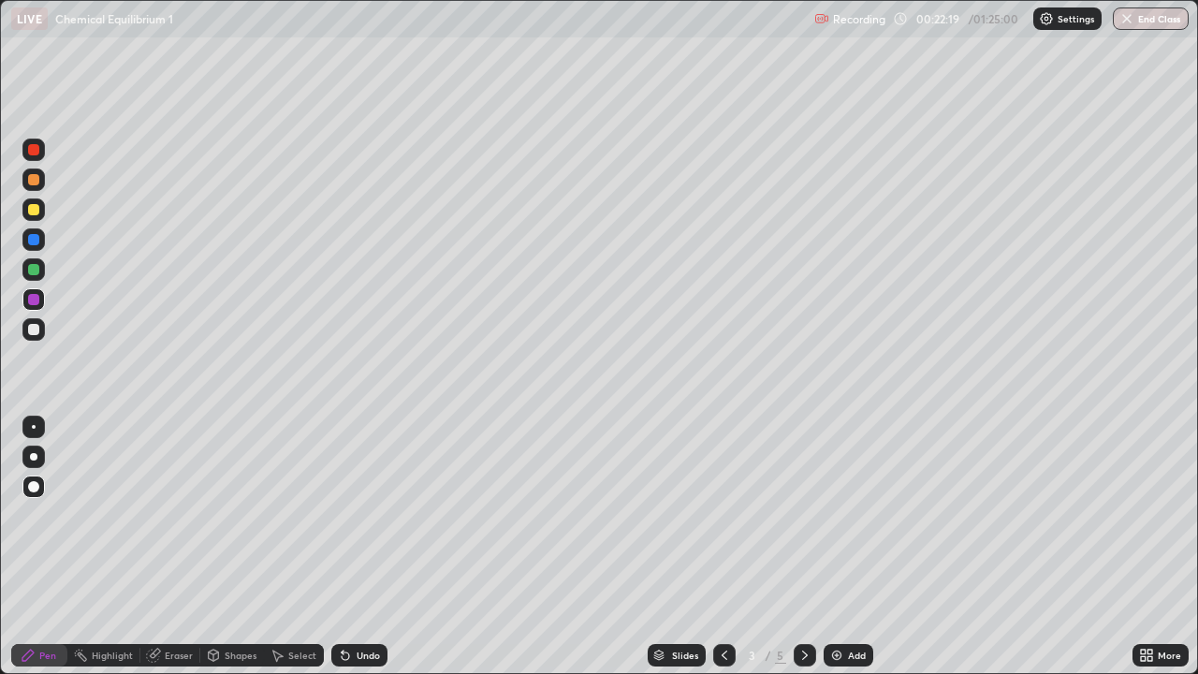
click at [806, 547] on icon at bounding box center [805, 655] width 15 height 15
click at [731, 547] on div at bounding box center [724, 655] width 22 height 22
click at [811, 547] on div at bounding box center [805, 655] width 22 height 22
click at [725, 547] on icon at bounding box center [724, 655] width 15 height 15
click at [824, 547] on div "Add" at bounding box center [849, 655] width 50 height 22
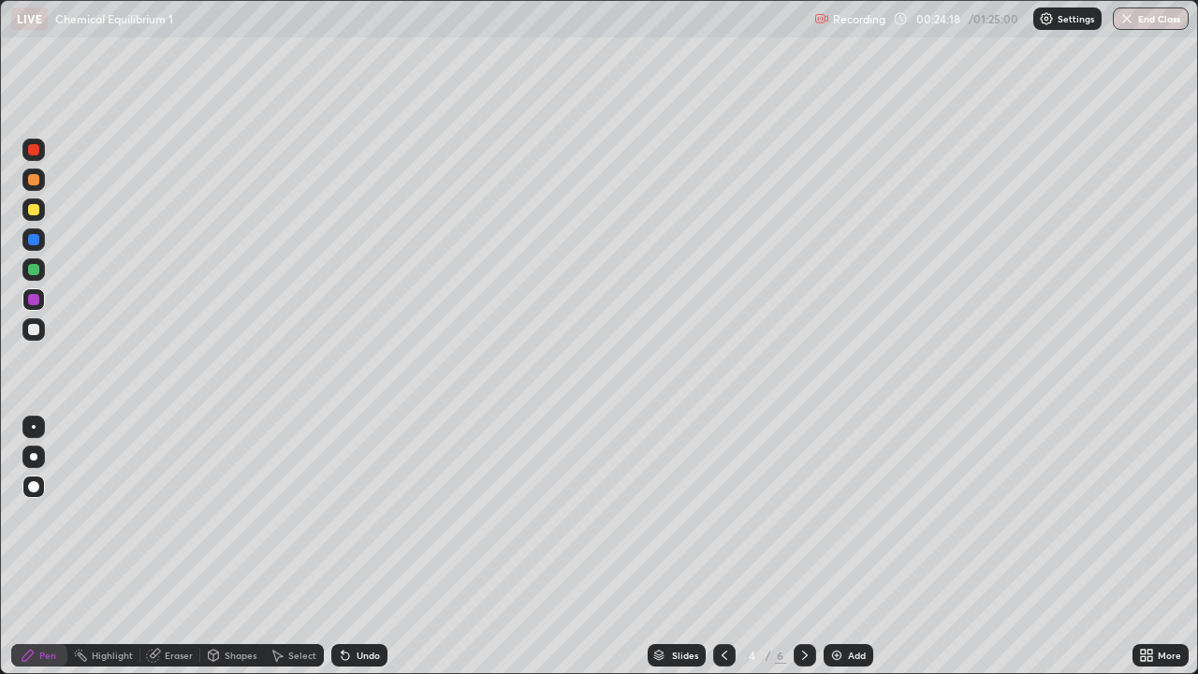
click at [725, 547] on icon at bounding box center [724, 655] width 15 height 15
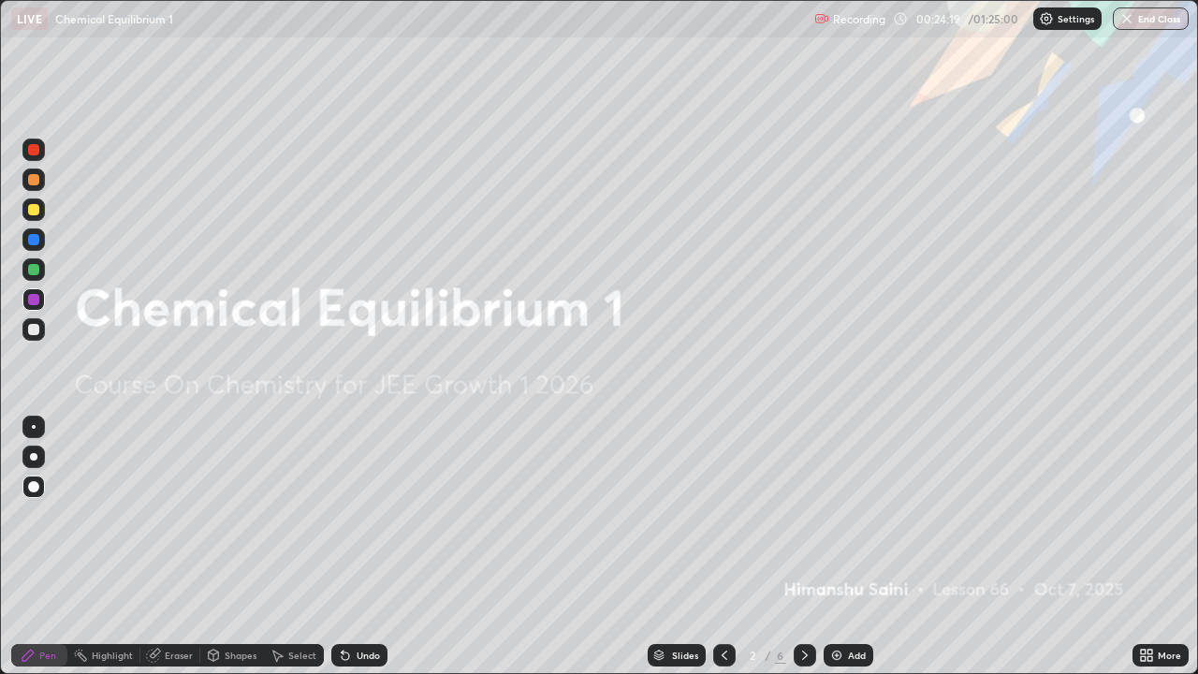
click at [804, 547] on icon at bounding box center [805, 655] width 15 height 15
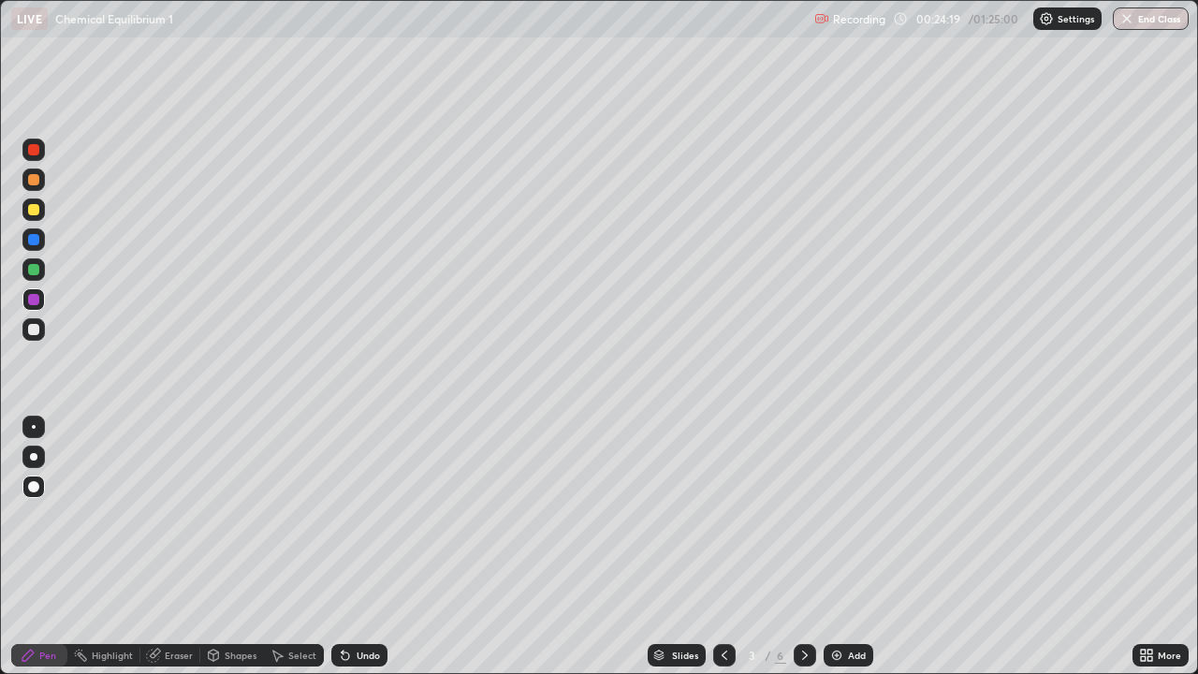
click at [804, 547] on icon at bounding box center [805, 655] width 15 height 15
click at [803, 547] on icon at bounding box center [805, 655] width 15 height 15
click at [842, 547] on img at bounding box center [836, 655] width 15 height 15
click at [725, 547] on icon at bounding box center [724, 655] width 15 height 15
click at [804, 547] on icon at bounding box center [805, 655] width 15 height 15
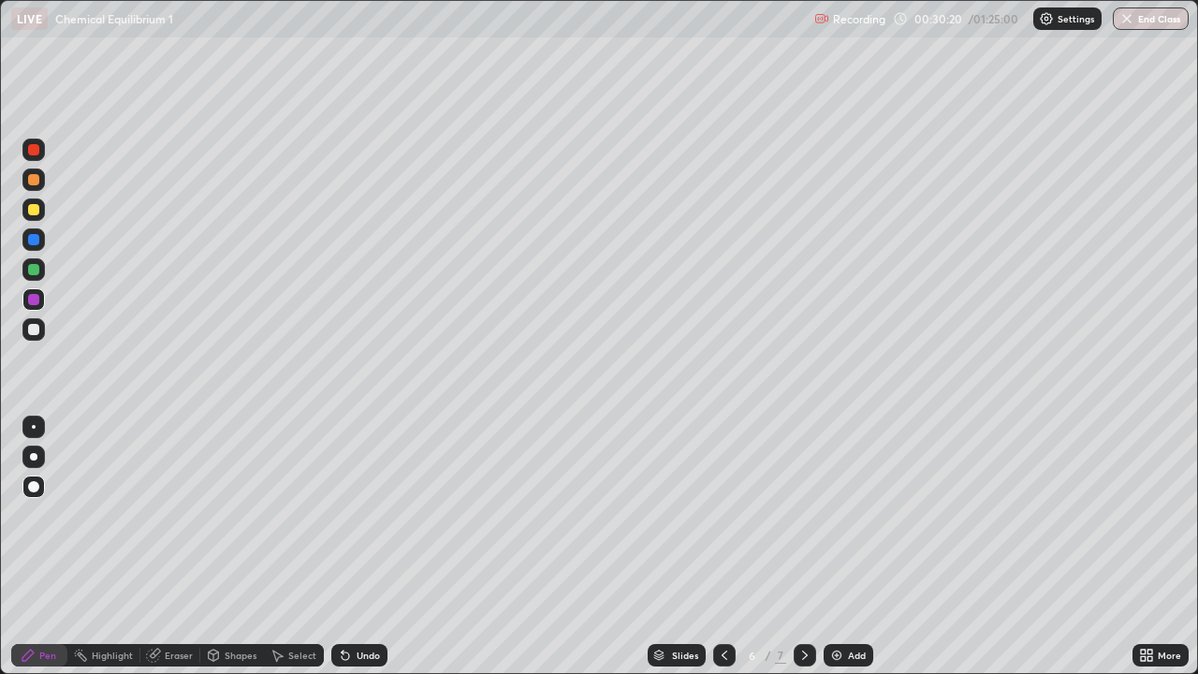
click at [39, 223] on div at bounding box center [33, 210] width 22 height 30
click at [31, 295] on div at bounding box center [33, 299] width 11 height 11
click at [852, 547] on div "Add" at bounding box center [857, 655] width 18 height 9
click at [722, 547] on icon at bounding box center [724, 655] width 15 height 15
click at [857, 547] on div "Add" at bounding box center [849, 655] width 50 height 22
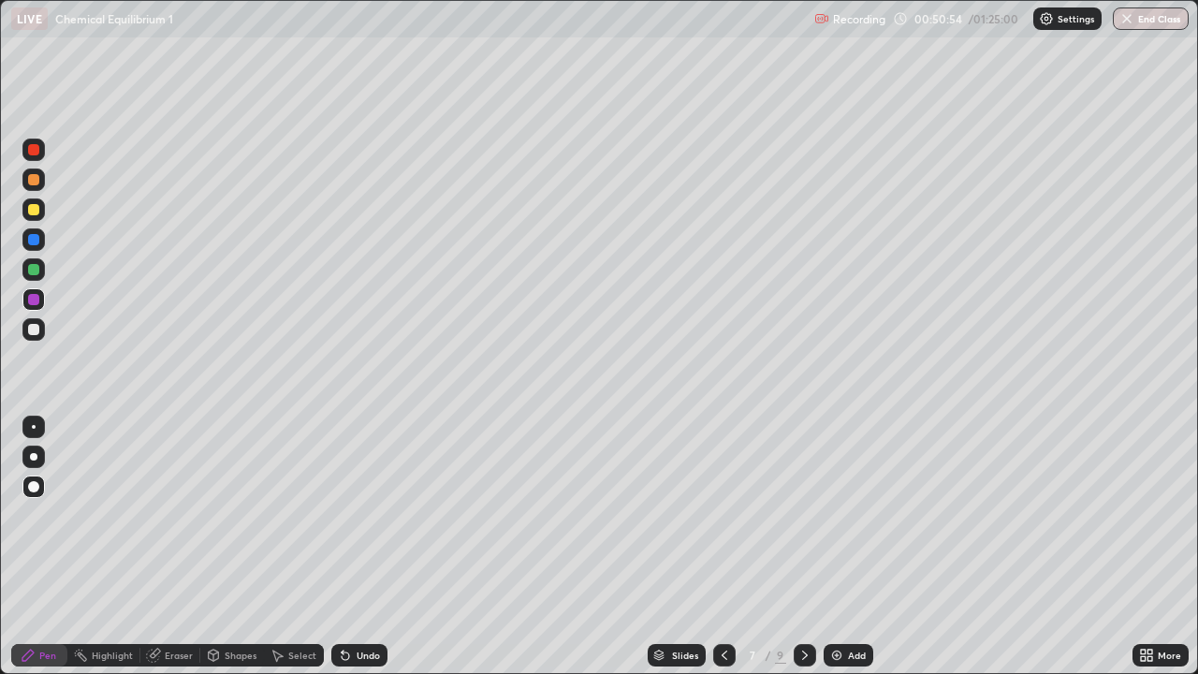
click at [40, 212] on div at bounding box center [33, 209] width 22 height 22
click at [850, 547] on div "Add" at bounding box center [857, 655] width 18 height 9
click at [721, 547] on icon at bounding box center [723, 655] width 15 height 15
click at [810, 547] on icon at bounding box center [805, 655] width 15 height 15
click at [723, 547] on icon at bounding box center [724, 655] width 6 height 9
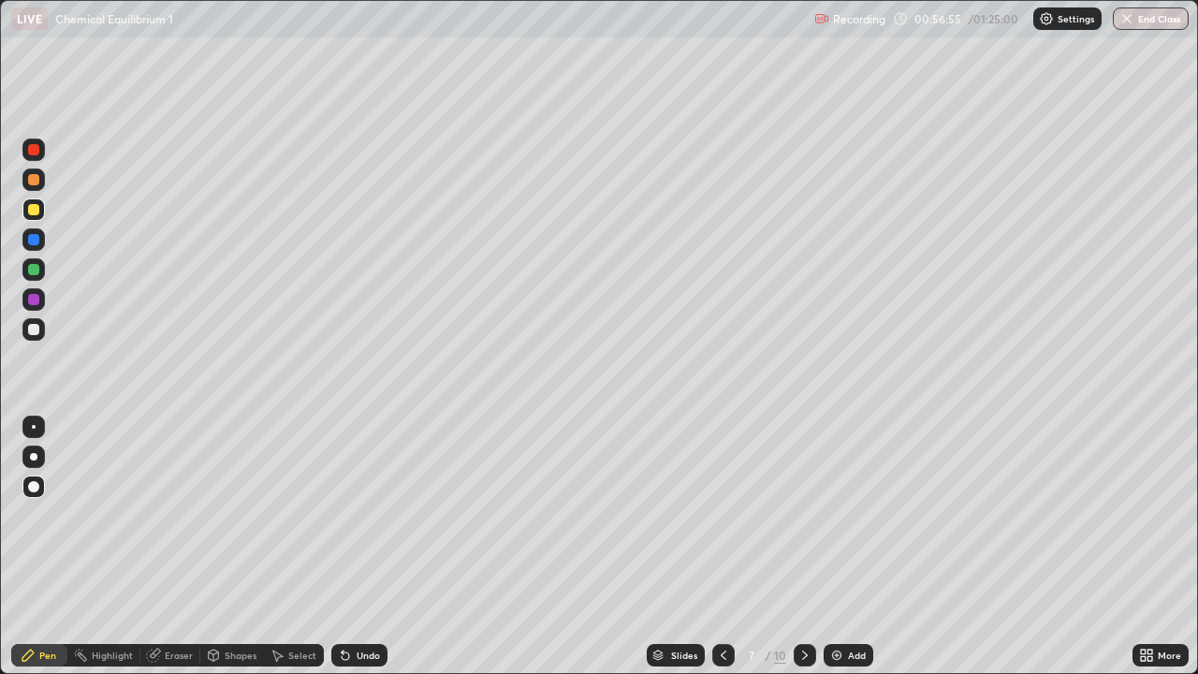
click at [726, 547] on icon at bounding box center [723, 655] width 15 height 15
click at [725, 547] on icon at bounding box center [723, 655] width 15 height 15
click at [34, 334] on div at bounding box center [33, 329] width 11 height 11
click at [32, 298] on div at bounding box center [33, 299] width 11 height 11
click at [33, 211] on div at bounding box center [33, 209] width 11 height 11
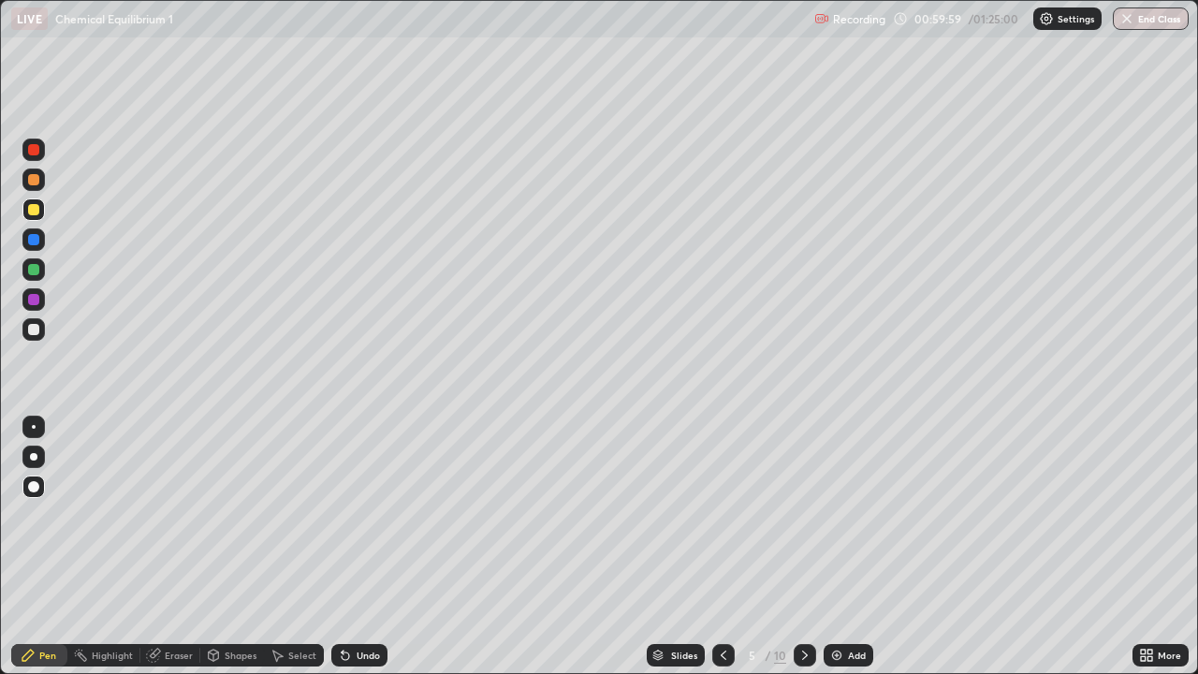
click at [860, 547] on div "Add" at bounding box center [849, 655] width 50 height 22
click at [239, 547] on div "Shapes" at bounding box center [241, 655] width 32 height 9
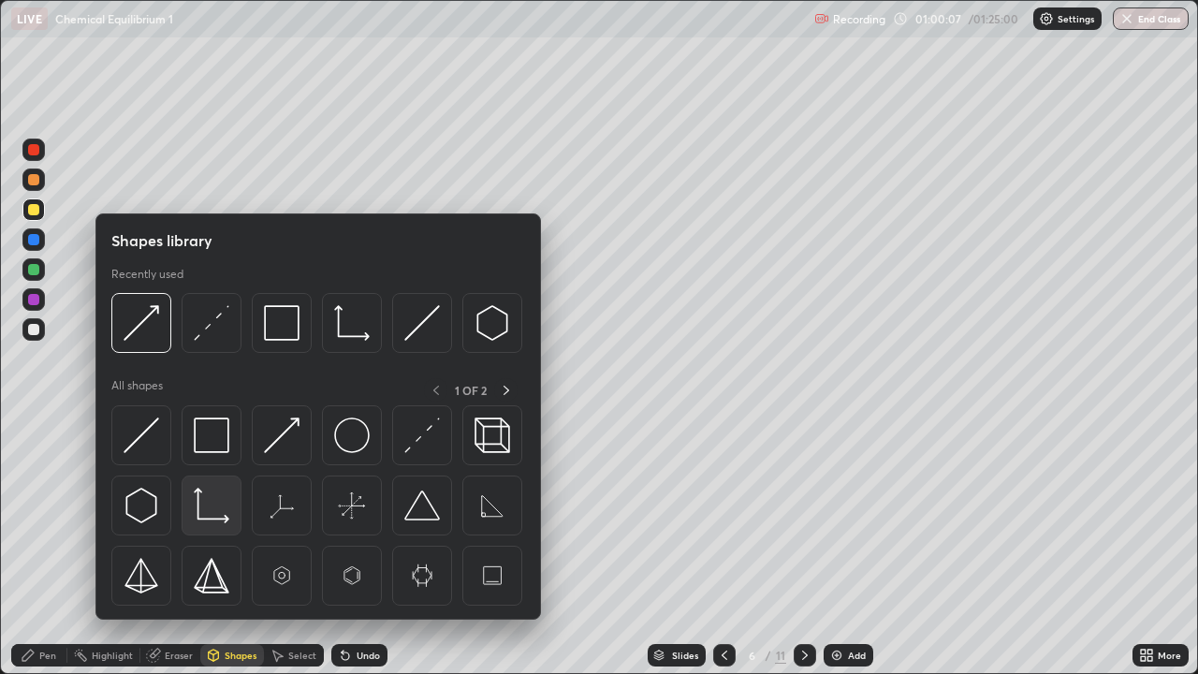
click at [206, 497] on img at bounding box center [212, 506] width 36 height 36
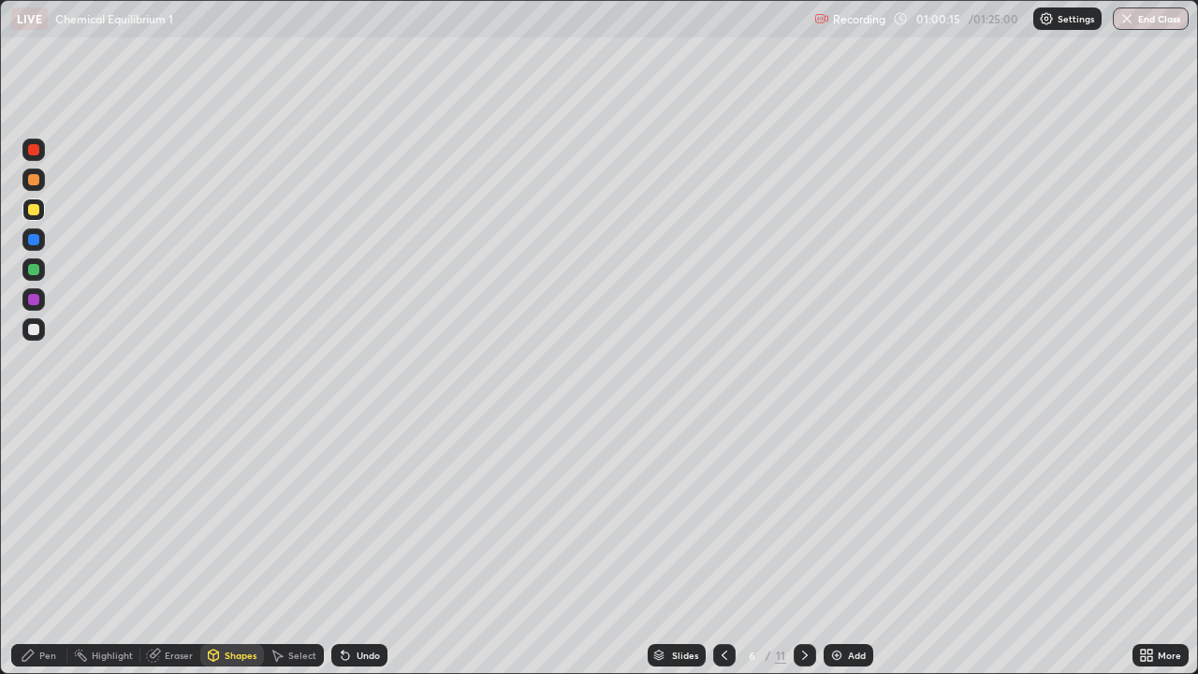
click at [30, 326] on div at bounding box center [33, 329] width 11 height 11
click at [355, 547] on div "Undo" at bounding box center [359, 655] width 56 height 22
click at [42, 547] on div "Pen" at bounding box center [47, 655] width 17 height 9
click at [723, 547] on icon at bounding box center [724, 655] width 15 height 15
click at [808, 547] on icon at bounding box center [805, 655] width 15 height 15
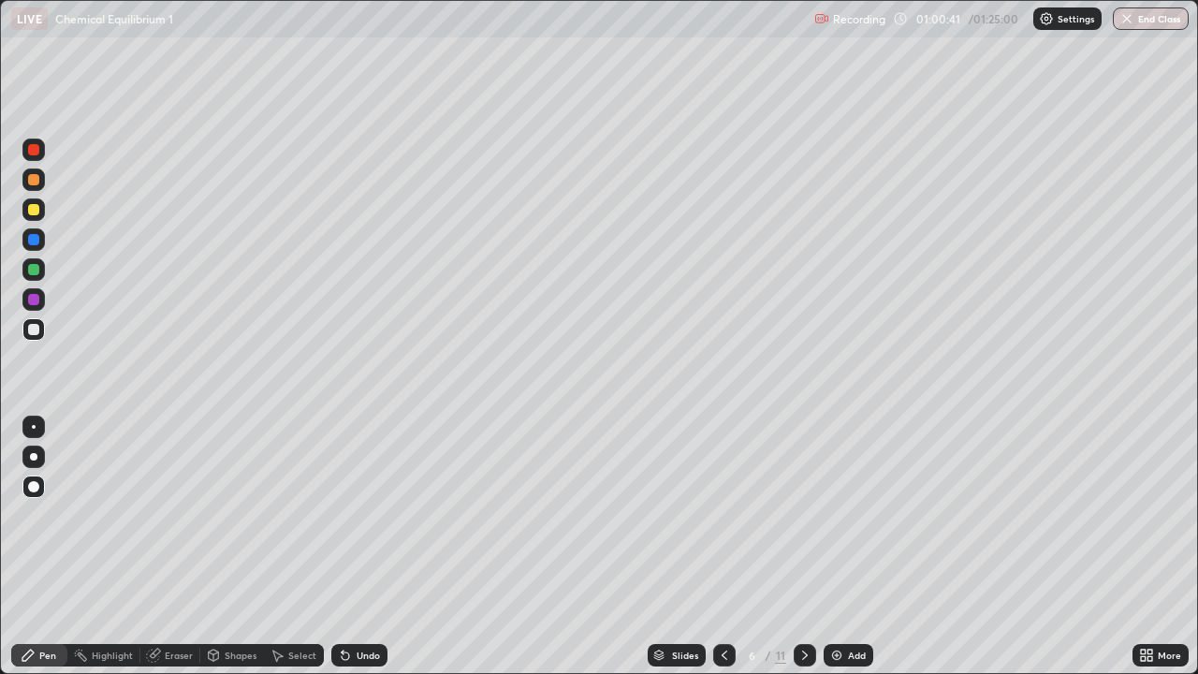
click at [36, 294] on div at bounding box center [33, 299] width 11 height 11
click at [28, 332] on div at bounding box center [33, 329] width 11 height 11
click at [363, 547] on div "Undo" at bounding box center [356, 655] width 64 height 37
click at [367, 547] on div "Undo" at bounding box center [368, 655] width 23 height 9
click at [366, 547] on div "Undo" at bounding box center [368, 655] width 23 height 9
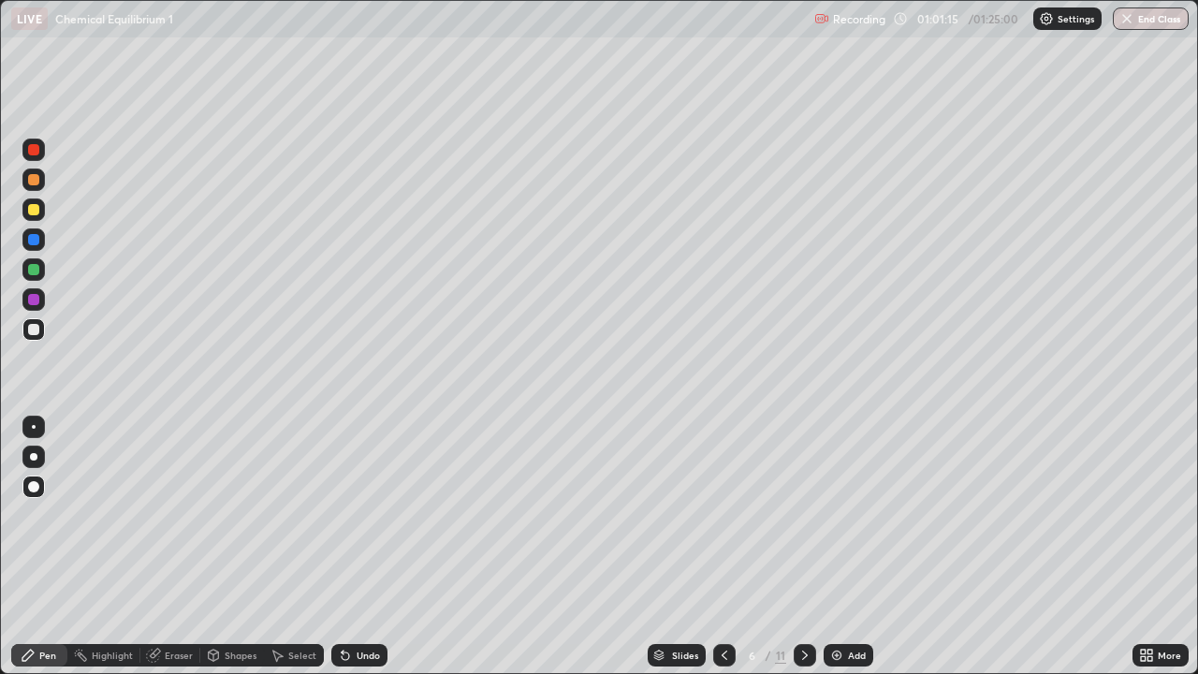
click at [35, 179] on div at bounding box center [33, 179] width 11 height 11
click at [34, 339] on div at bounding box center [33, 329] width 22 height 22
click at [42, 547] on div "Pen" at bounding box center [47, 655] width 17 height 9
click at [29, 267] on div at bounding box center [33, 269] width 11 height 11
click at [32, 210] on div at bounding box center [33, 209] width 11 height 11
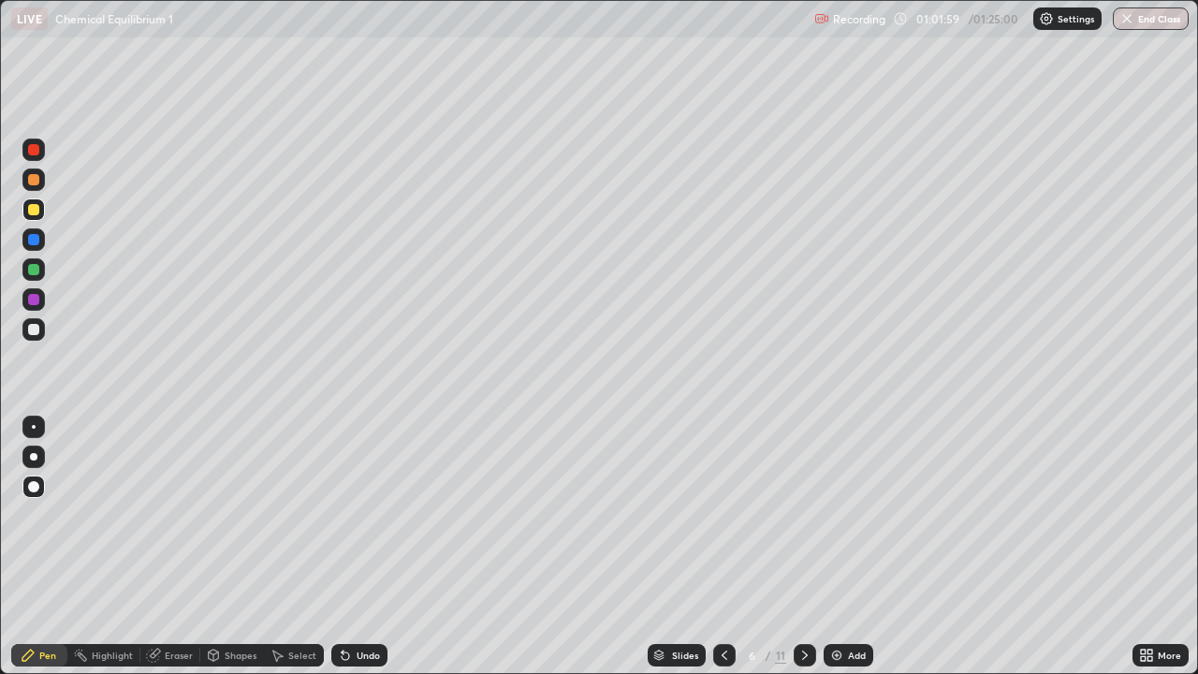
click at [234, 547] on div "Shapes" at bounding box center [232, 655] width 64 height 37
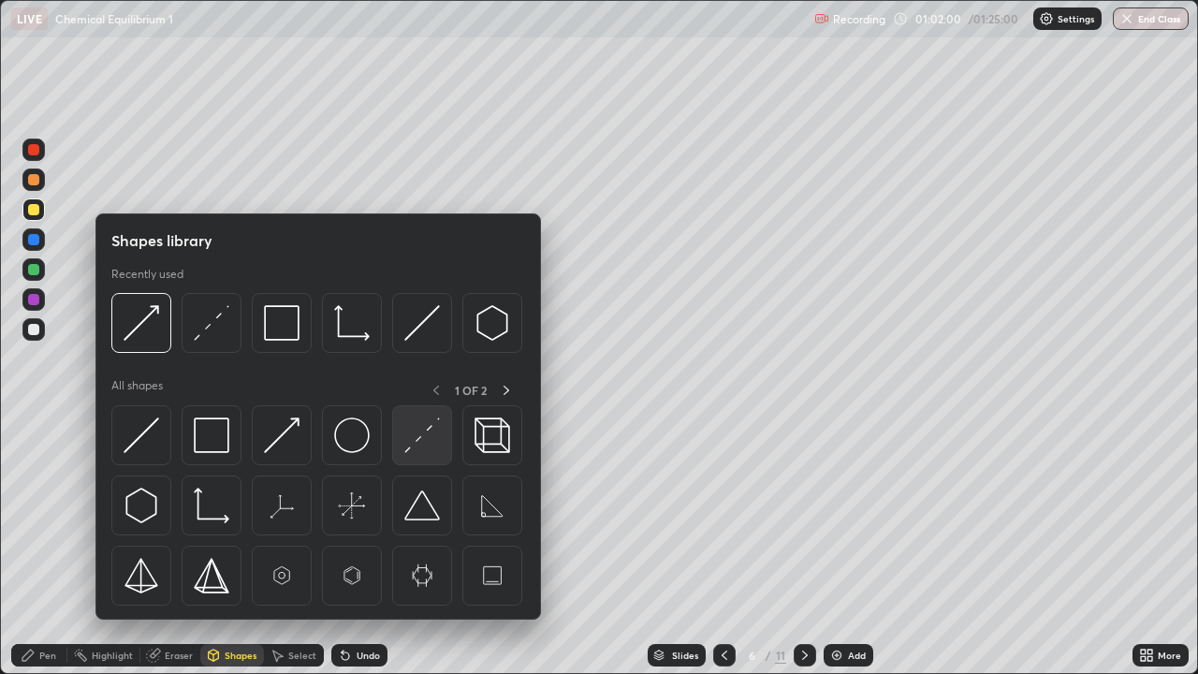
click at [421, 451] on img at bounding box center [422, 435] width 36 height 36
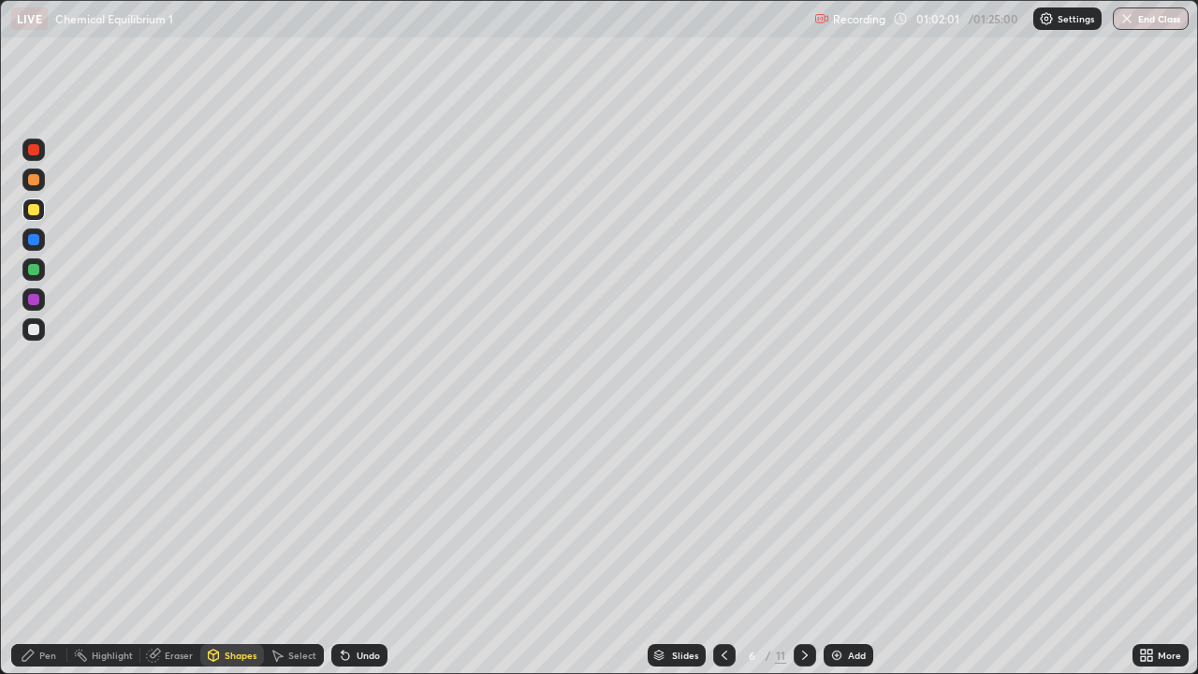
click at [32, 302] on div at bounding box center [33, 299] width 11 height 11
click at [45, 547] on div "Pen" at bounding box center [39, 655] width 56 height 22
click at [27, 320] on div at bounding box center [33, 329] width 22 height 22
click at [30, 268] on div at bounding box center [33, 269] width 11 height 11
click at [722, 547] on icon at bounding box center [725, 655] width 6 height 9
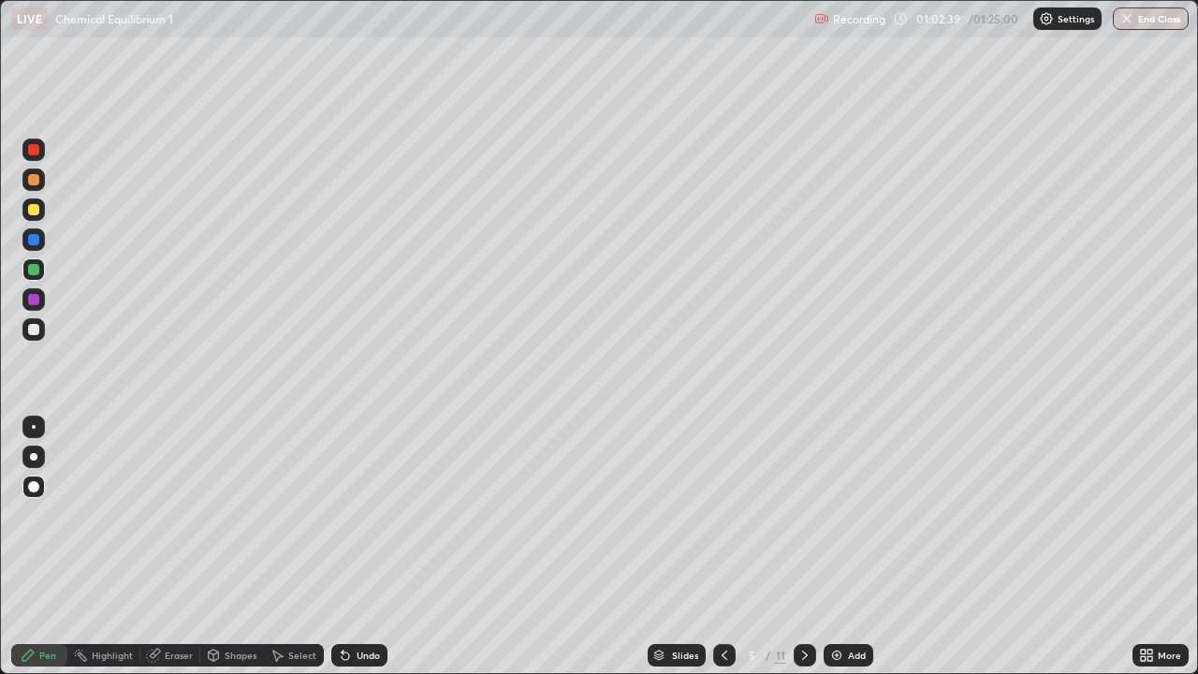
click at [807, 547] on icon at bounding box center [805, 655] width 15 height 15
click at [866, 547] on div "Add" at bounding box center [849, 655] width 50 height 22
click at [54, 547] on div "Pen" at bounding box center [47, 655] width 17 height 9
click at [226, 547] on div "Shapes" at bounding box center [241, 655] width 32 height 9
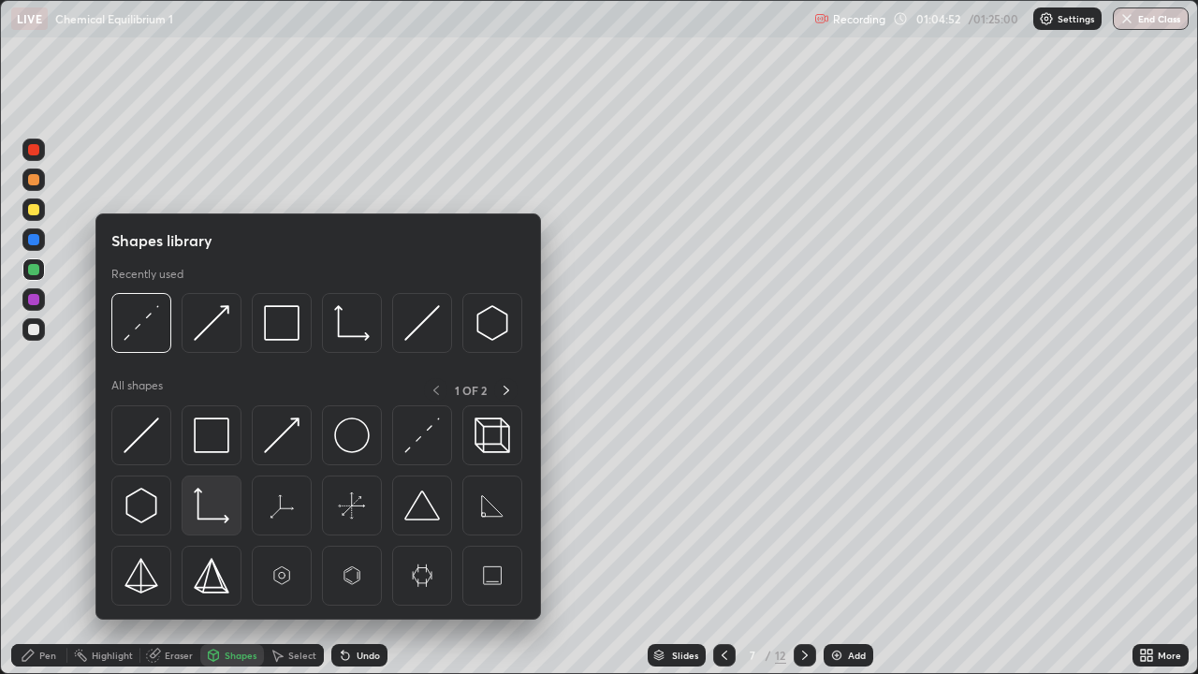
click at [218, 517] on img at bounding box center [212, 506] width 36 height 36
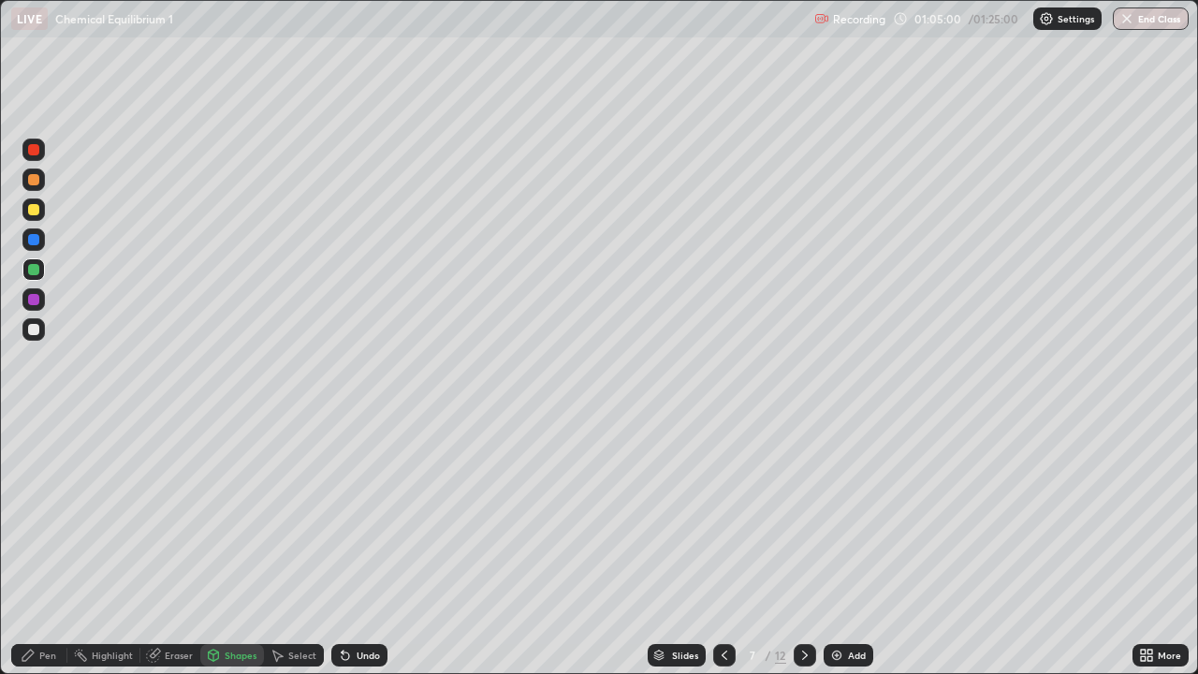
click at [56, 547] on div "Pen" at bounding box center [39, 655] width 56 height 22
click at [38, 329] on div at bounding box center [33, 329] width 11 height 11
click at [225, 547] on div "Shapes" at bounding box center [241, 655] width 32 height 9
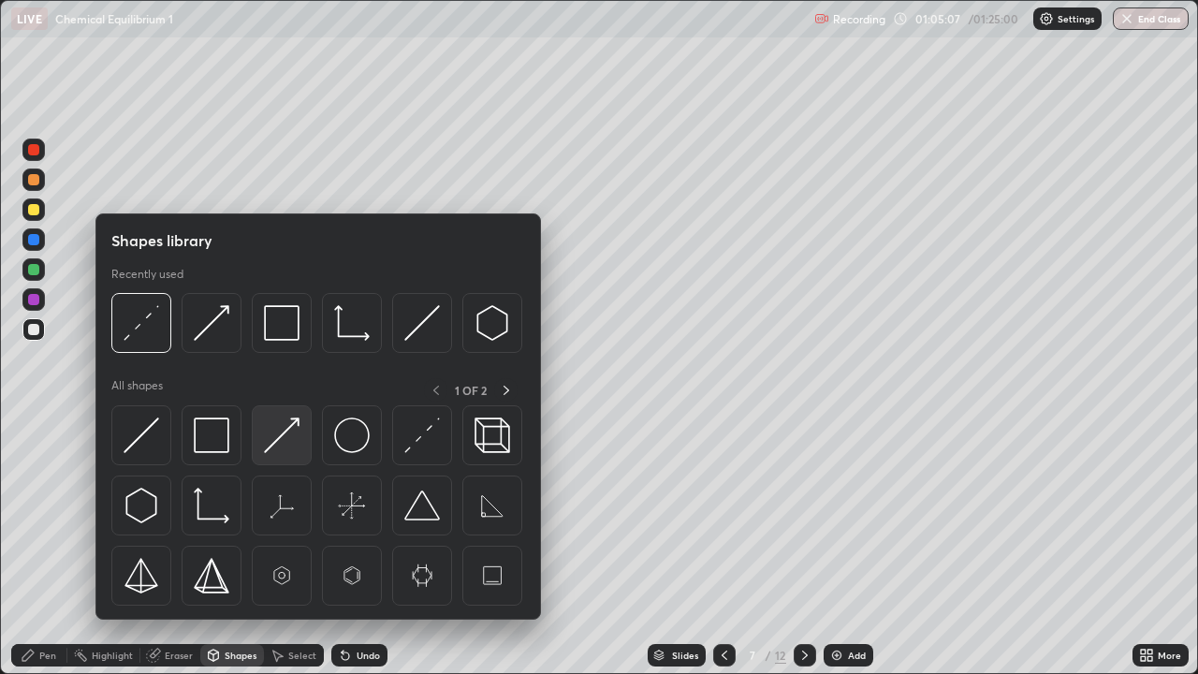
click at [284, 438] on img at bounding box center [282, 435] width 36 height 36
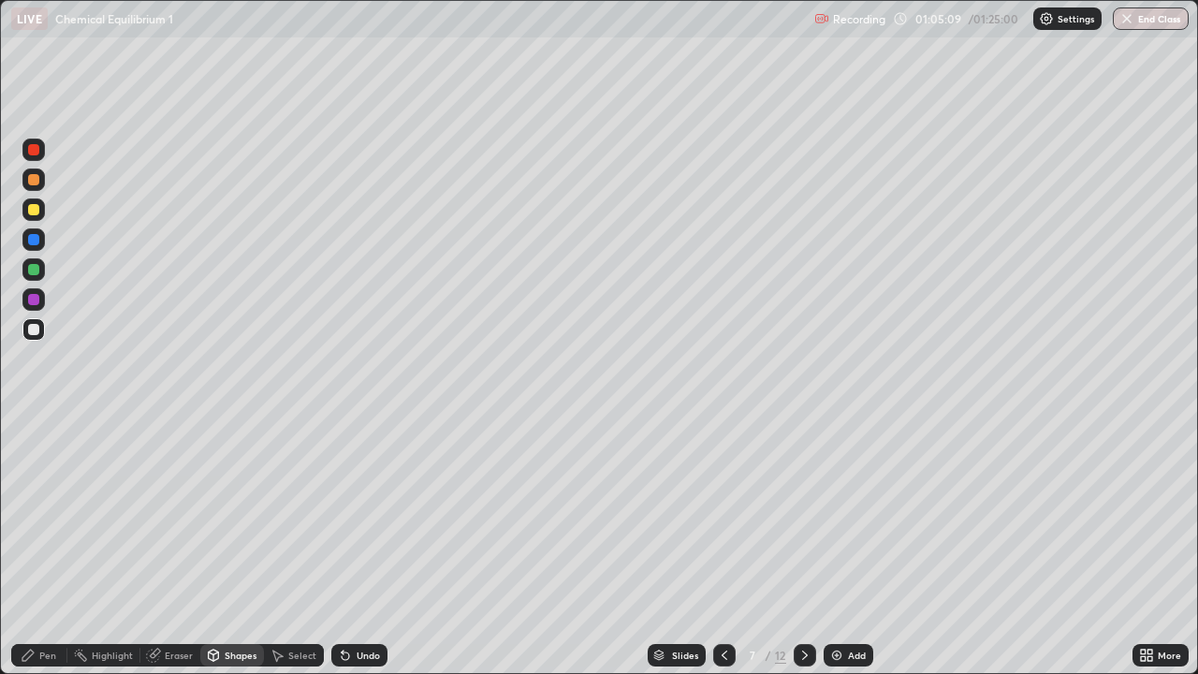
click at [51, 547] on div "Pen" at bounding box center [39, 655] width 56 height 22
click at [244, 547] on div "Shapes" at bounding box center [241, 655] width 32 height 9
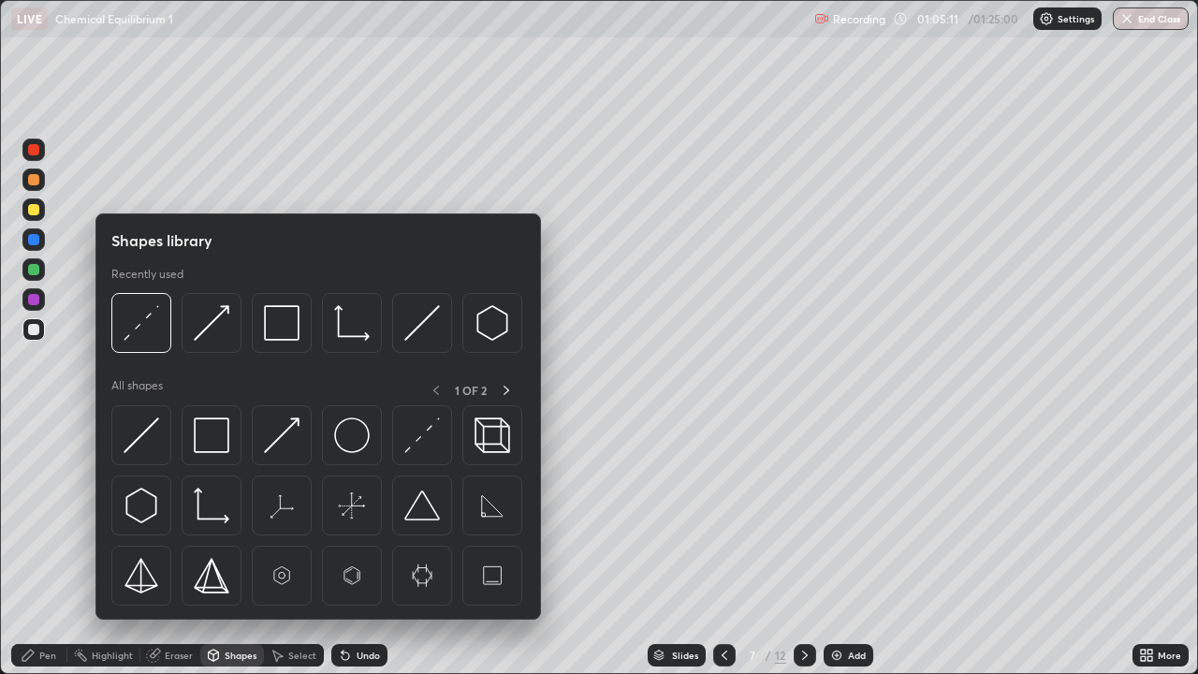
click at [49, 547] on div "Pen" at bounding box center [39, 655] width 56 height 22
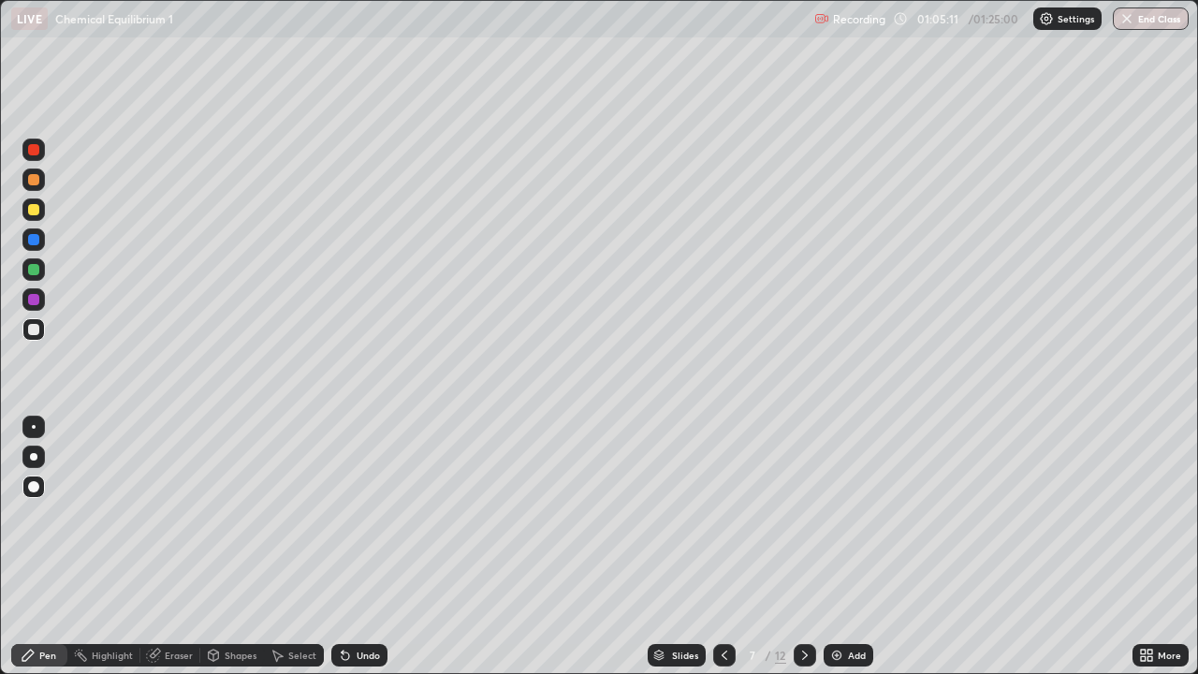
click at [33, 460] on div at bounding box center [33, 456] width 7 height 7
click at [226, 547] on div "Shapes" at bounding box center [241, 655] width 32 height 9
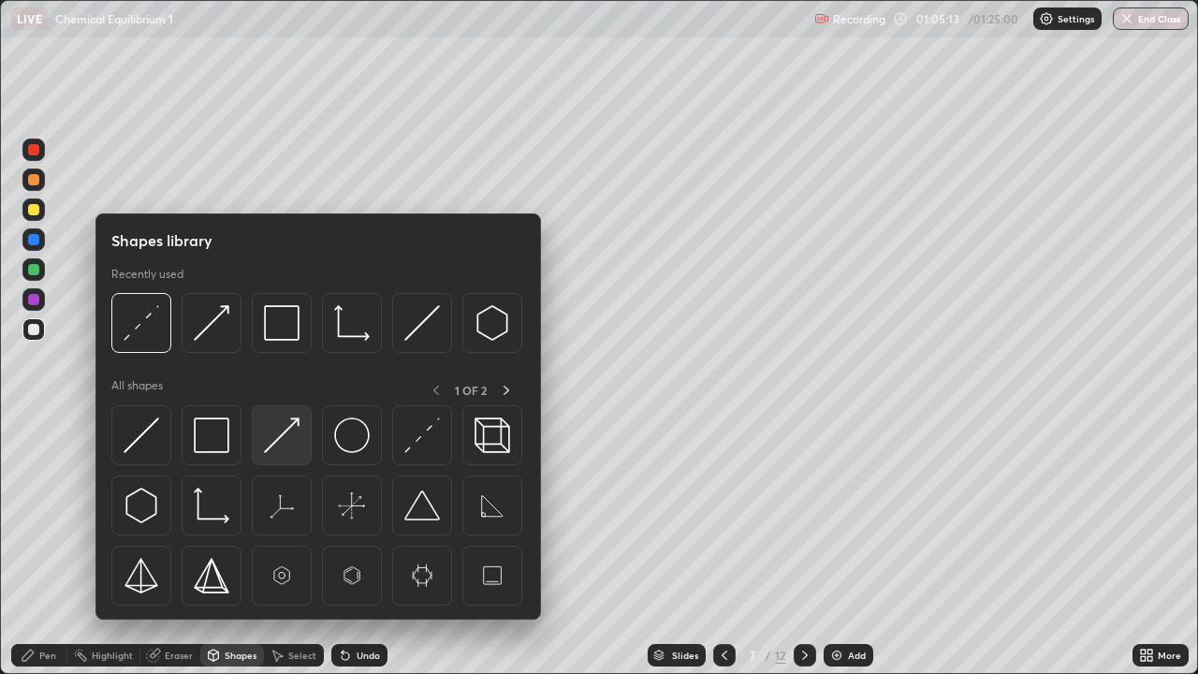
click at [286, 452] on img at bounding box center [282, 435] width 36 height 36
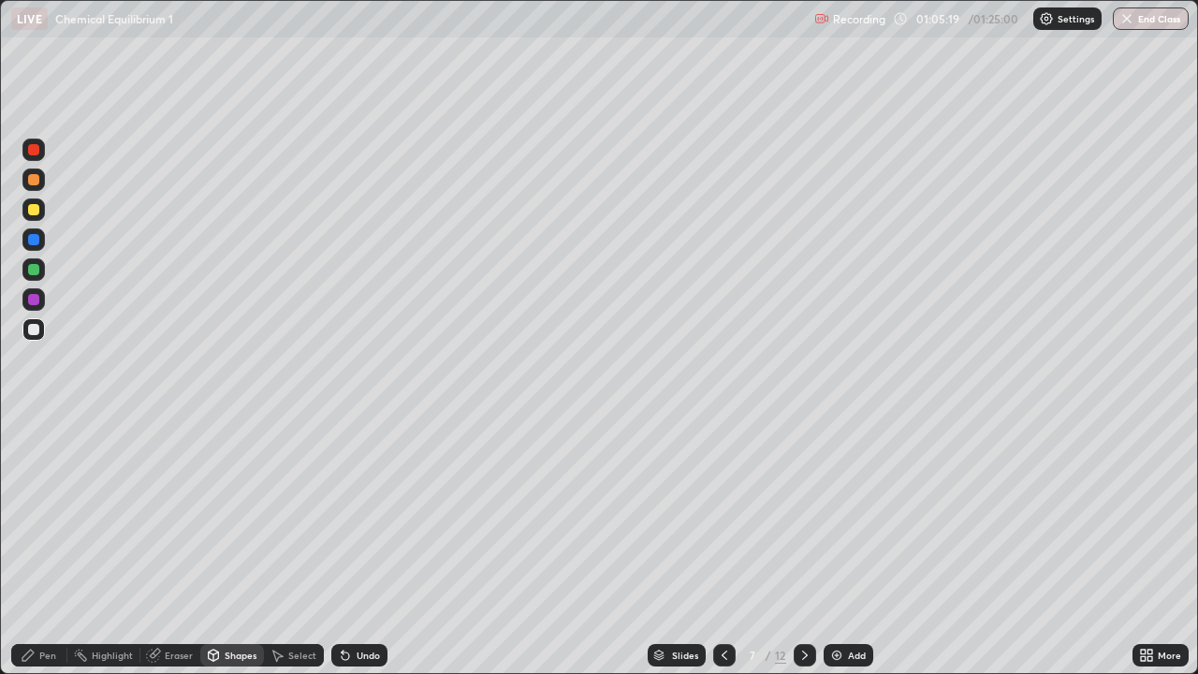
click at [242, 547] on div "Shapes" at bounding box center [241, 655] width 32 height 9
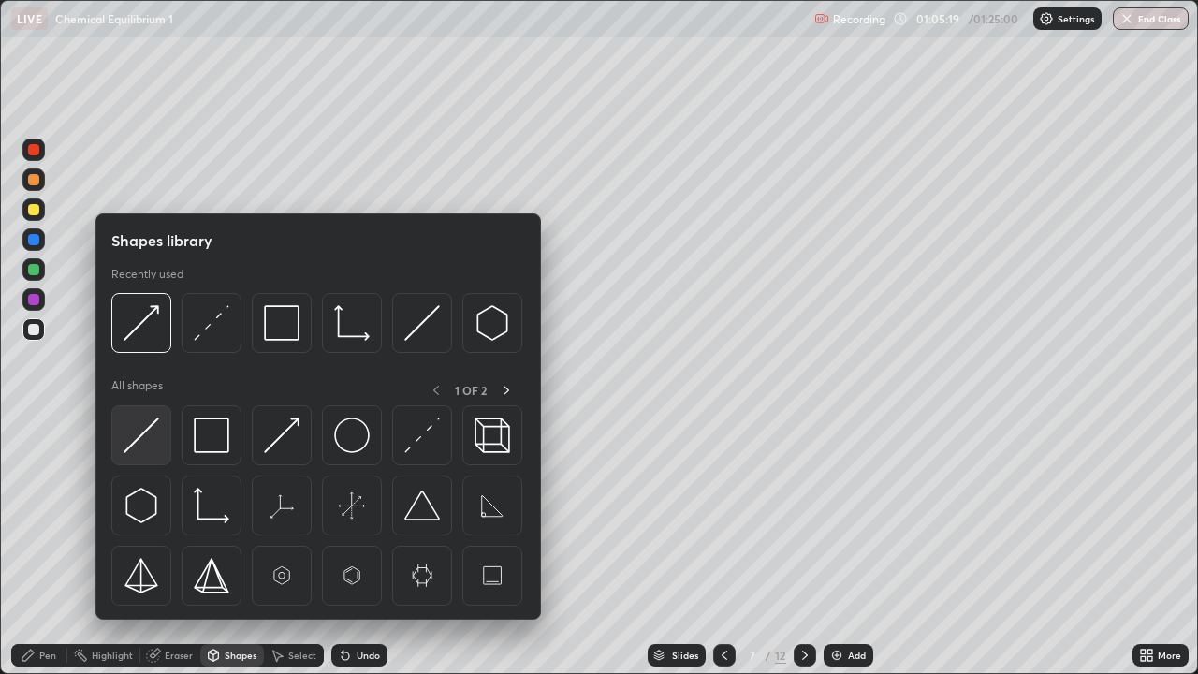
click at [153, 452] on img at bounding box center [142, 435] width 36 height 36
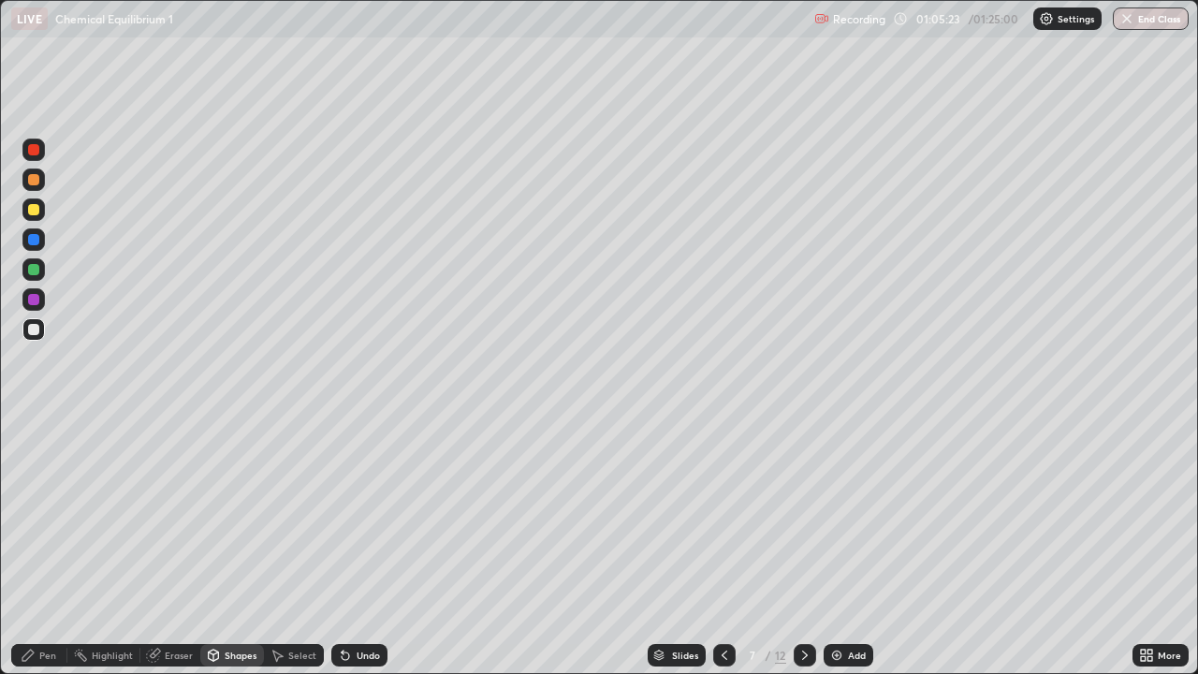
click at [39, 547] on div "Pen" at bounding box center [47, 655] width 17 height 9
click at [34, 295] on div at bounding box center [33, 299] width 11 height 11
click at [357, 547] on div "Undo" at bounding box center [368, 655] width 23 height 9
click at [358, 547] on div "Undo" at bounding box center [359, 655] width 56 height 22
click at [31, 484] on div at bounding box center [33, 486] width 11 height 11
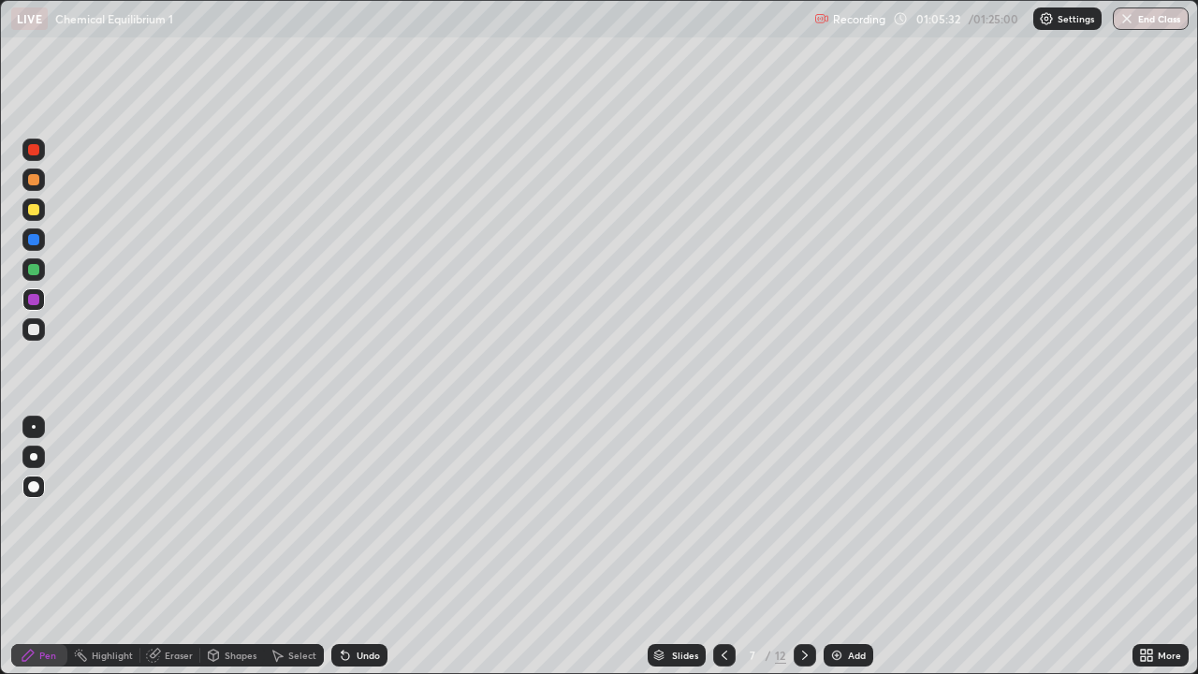
click at [227, 547] on div "Shapes" at bounding box center [241, 655] width 32 height 9
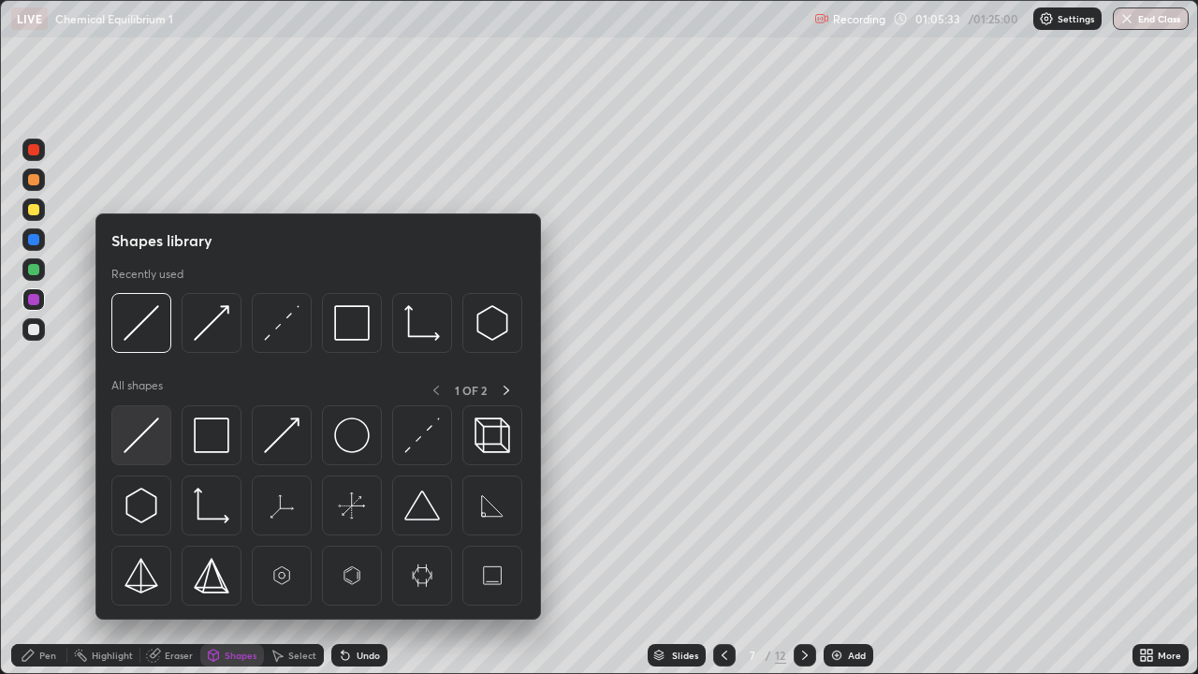
click at [136, 433] on img at bounding box center [142, 435] width 36 height 36
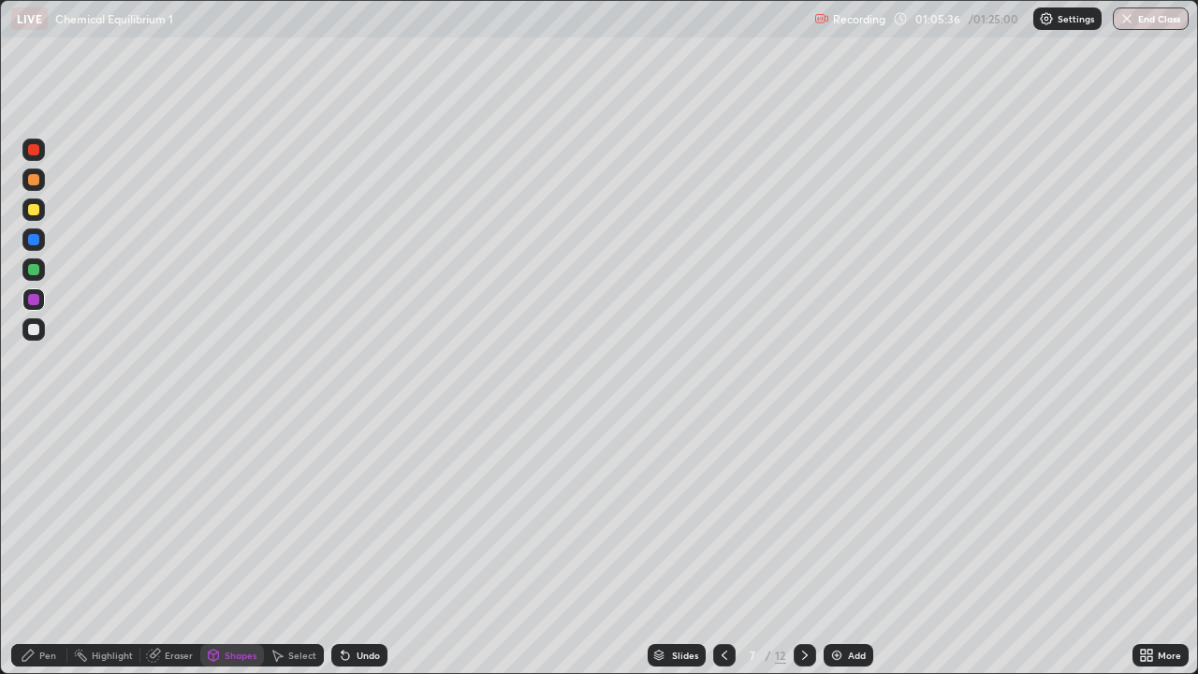
click at [242, 547] on div "Shapes" at bounding box center [232, 655] width 64 height 37
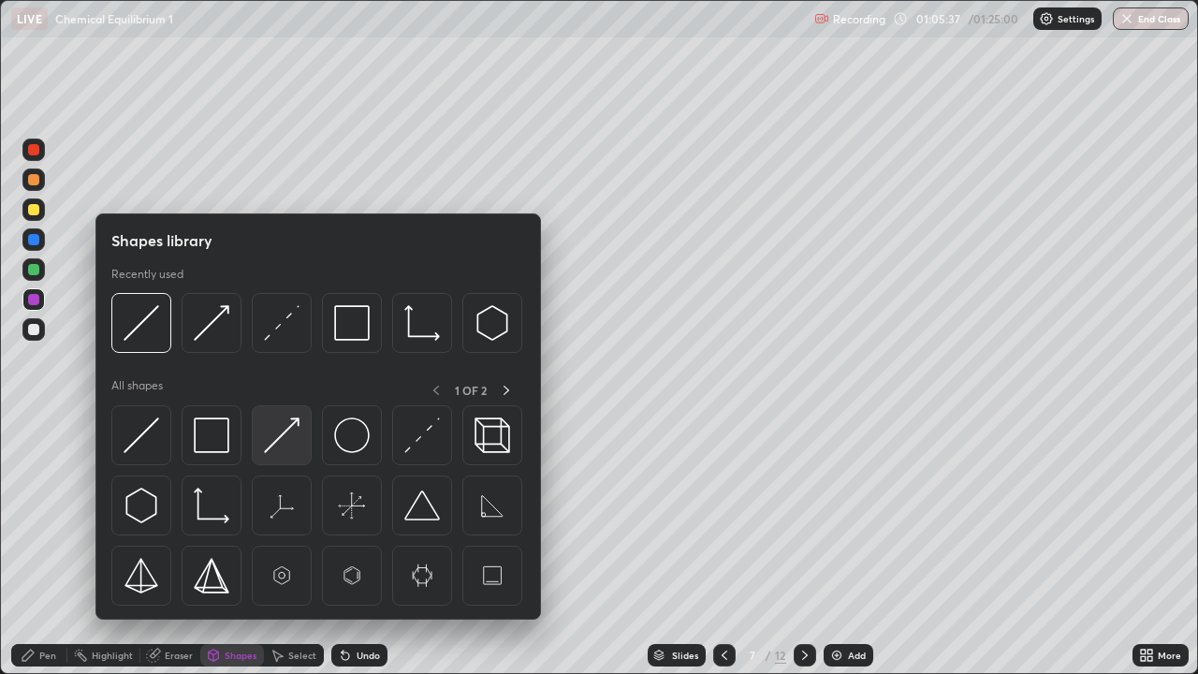
click at [282, 447] on img at bounding box center [282, 435] width 36 height 36
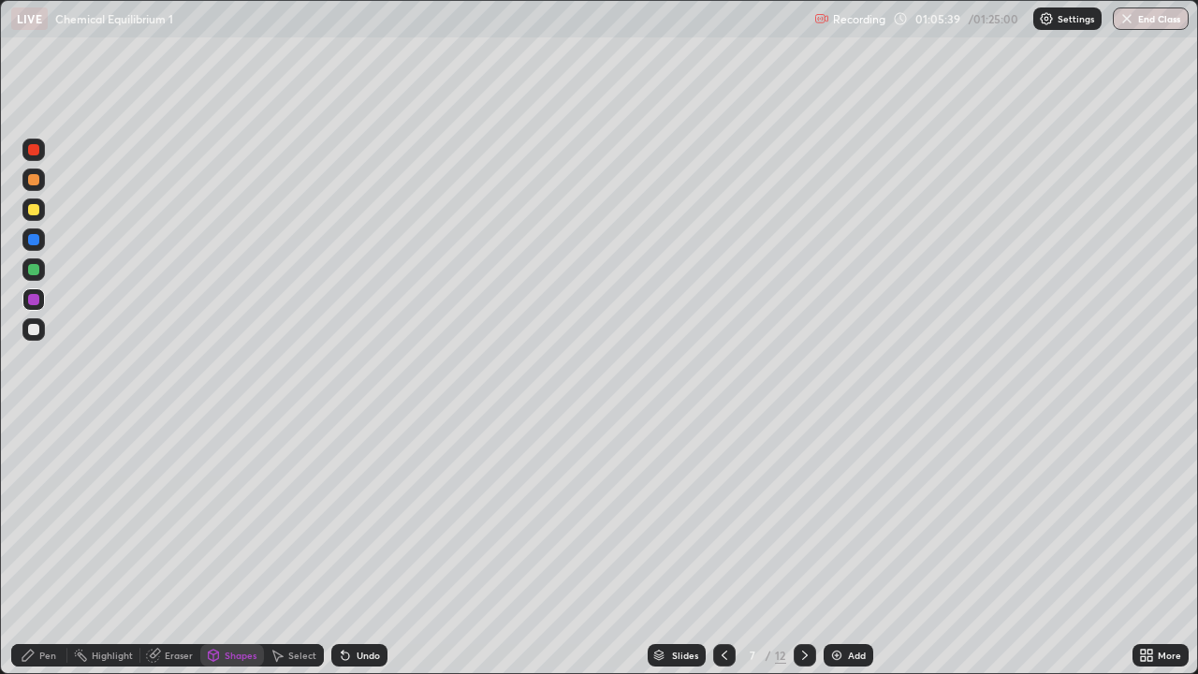
click at [32, 212] on div at bounding box center [33, 209] width 11 height 11
click at [358, 547] on div "Undo" at bounding box center [368, 655] width 23 height 9
click at [43, 547] on div "Pen" at bounding box center [47, 655] width 17 height 9
click at [32, 304] on div at bounding box center [33, 299] width 11 height 11
click at [35, 181] on div at bounding box center [33, 179] width 11 height 11
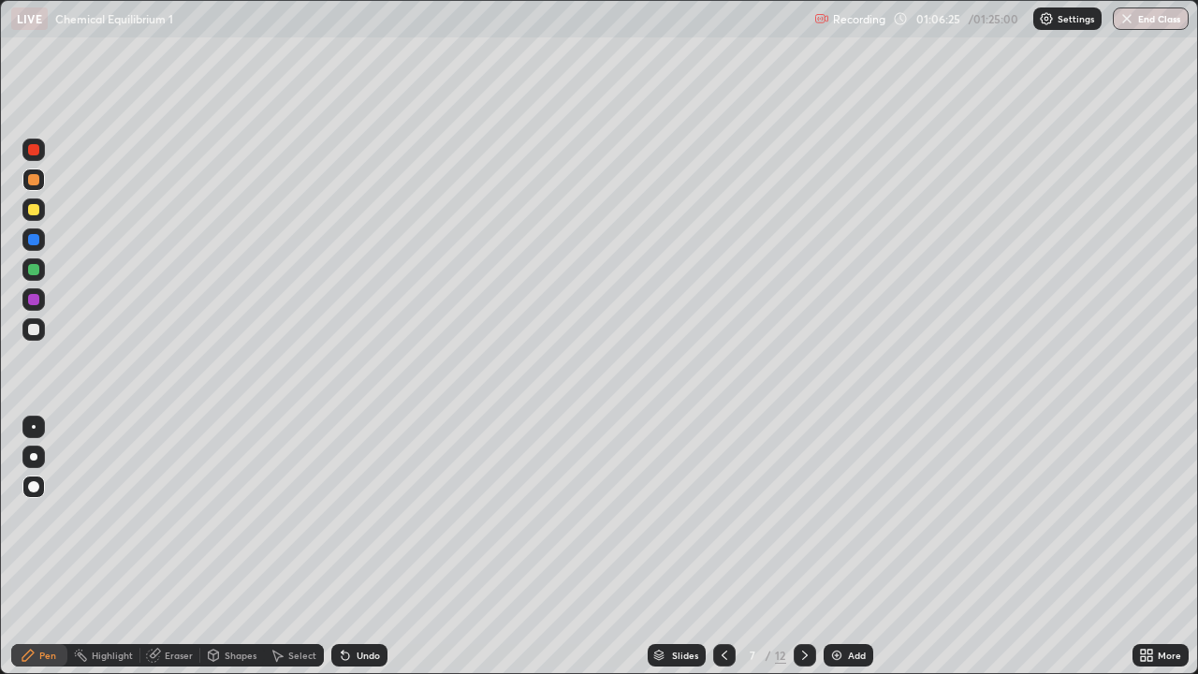
click at [35, 336] on div at bounding box center [33, 329] width 22 height 22
click at [230, 547] on div "Shapes" at bounding box center [232, 655] width 64 height 22
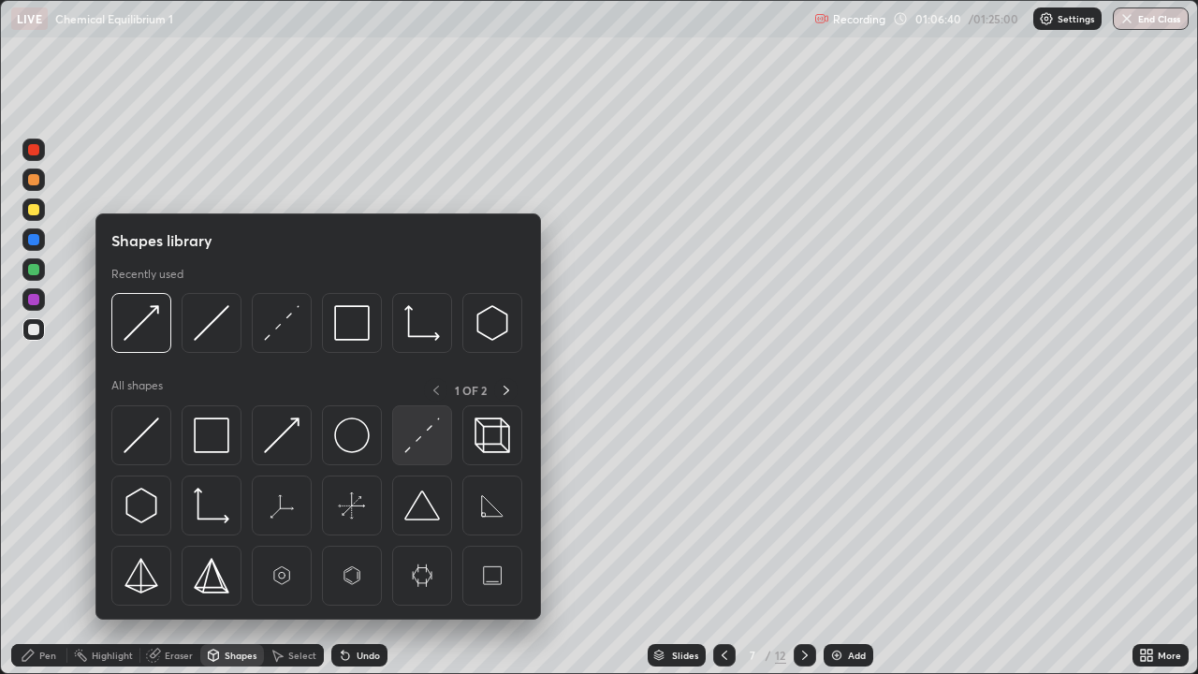
click at [417, 443] on img at bounding box center [422, 435] width 36 height 36
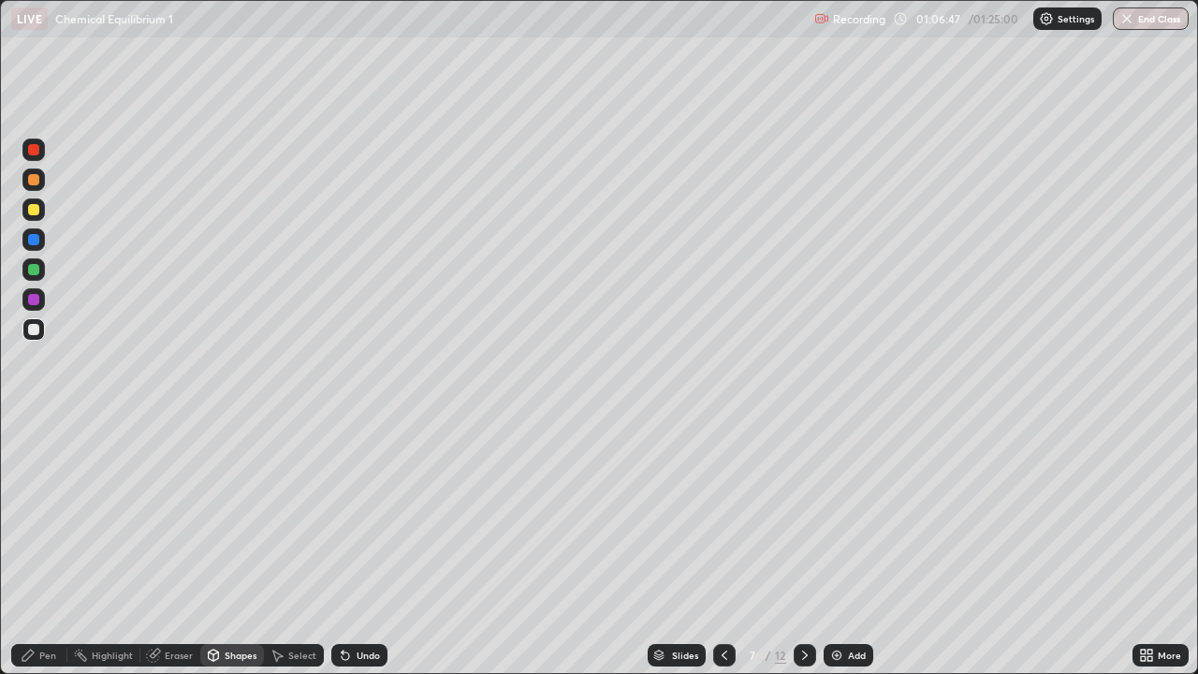
click at [41, 547] on div "Pen" at bounding box center [47, 655] width 17 height 9
click at [31, 300] on div at bounding box center [33, 299] width 11 height 11
click at [342, 547] on icon at bounding box center [343, 652] width 2 height 2
click at [37, 266] on div at bounding box center [33, 269] width 11 height 11
click at [34, 211] on div at bounding box center [33, 209] width 11 height 11
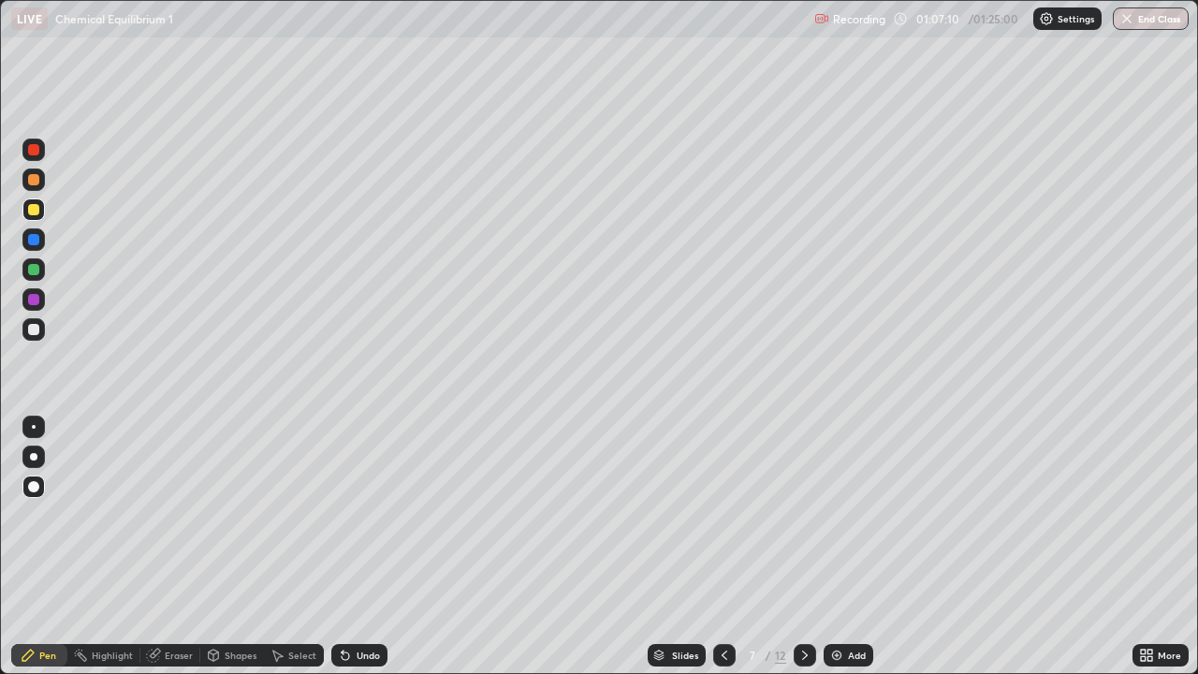
click at [232, 547] on div "Shapes" at bounding box center [241, 655] width 32 height 9
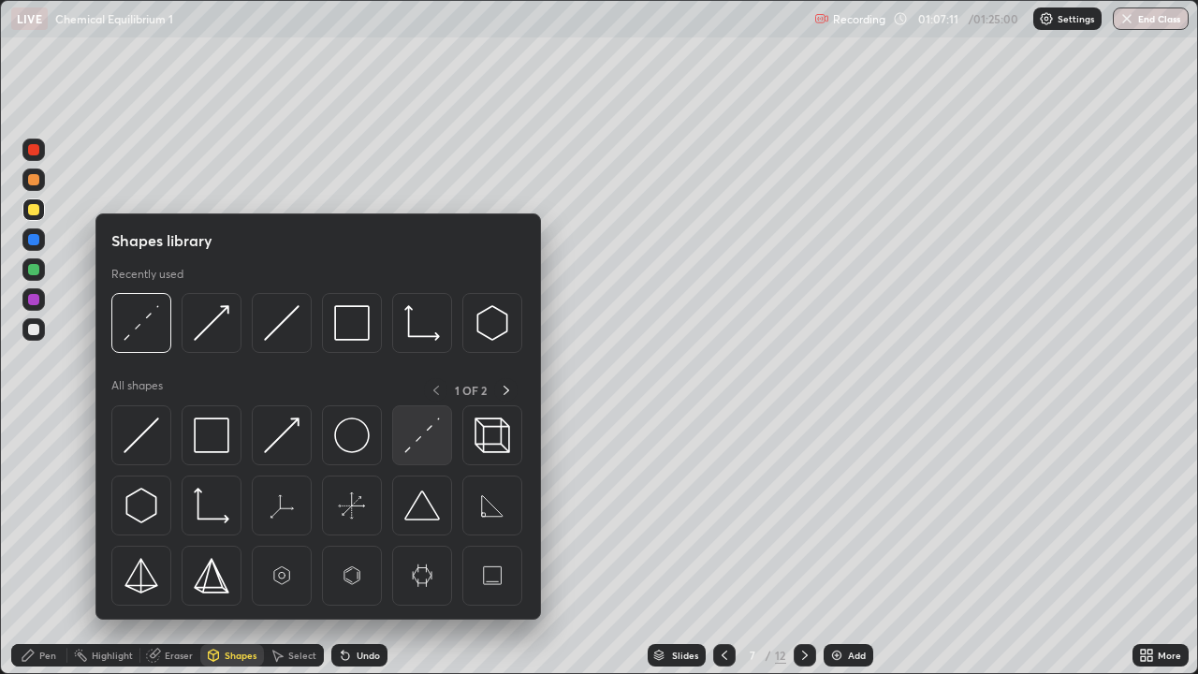
click at [422, 455] on div at bounding box center [422, 435] width 60 height 60
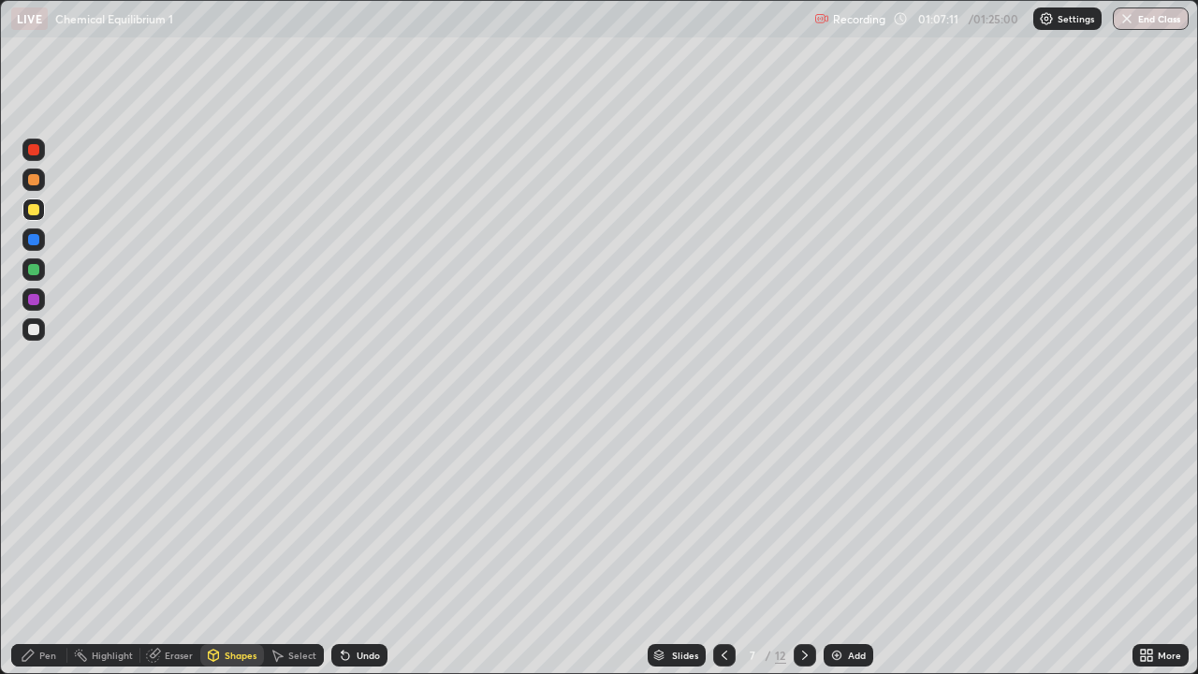
click at [38, 332] on div at bounding box center [33, 329] width 11 height 11
click at [46, 547] on div "Pen" at bounding box center [47, 655] width 17 height 9
click at [855, 547] on div "Add" at bounding box center [857, 655] width 18 height 9
click at [38, 212] on div at bounding box center [33, 209] width 11 height 11
click at [684, 547] on div "Slides" at bounding box center [685, 655] width 26 height 9
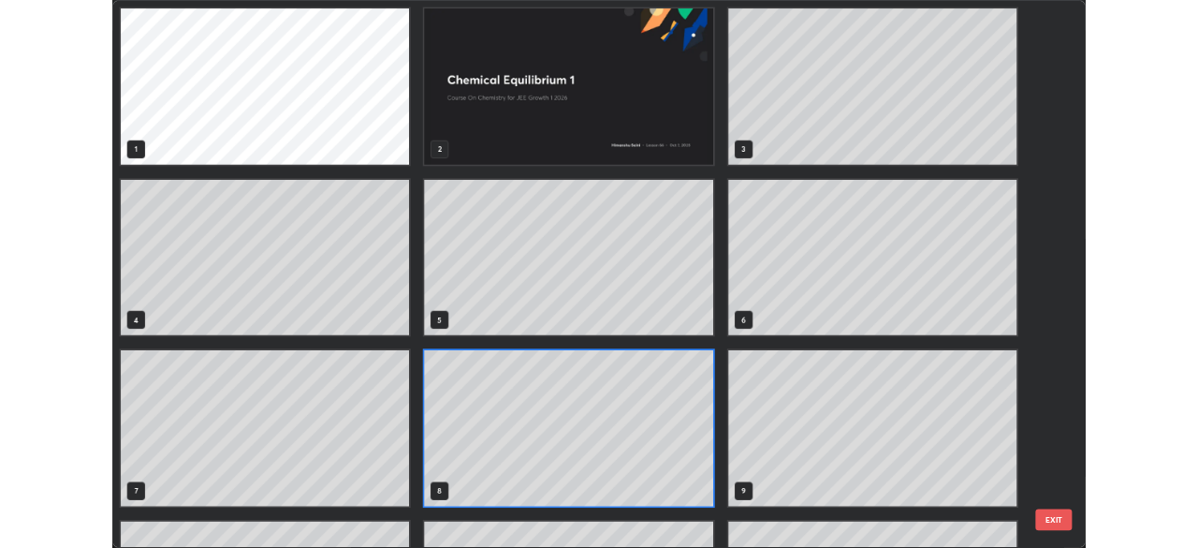
scroll to position [666, 1187]
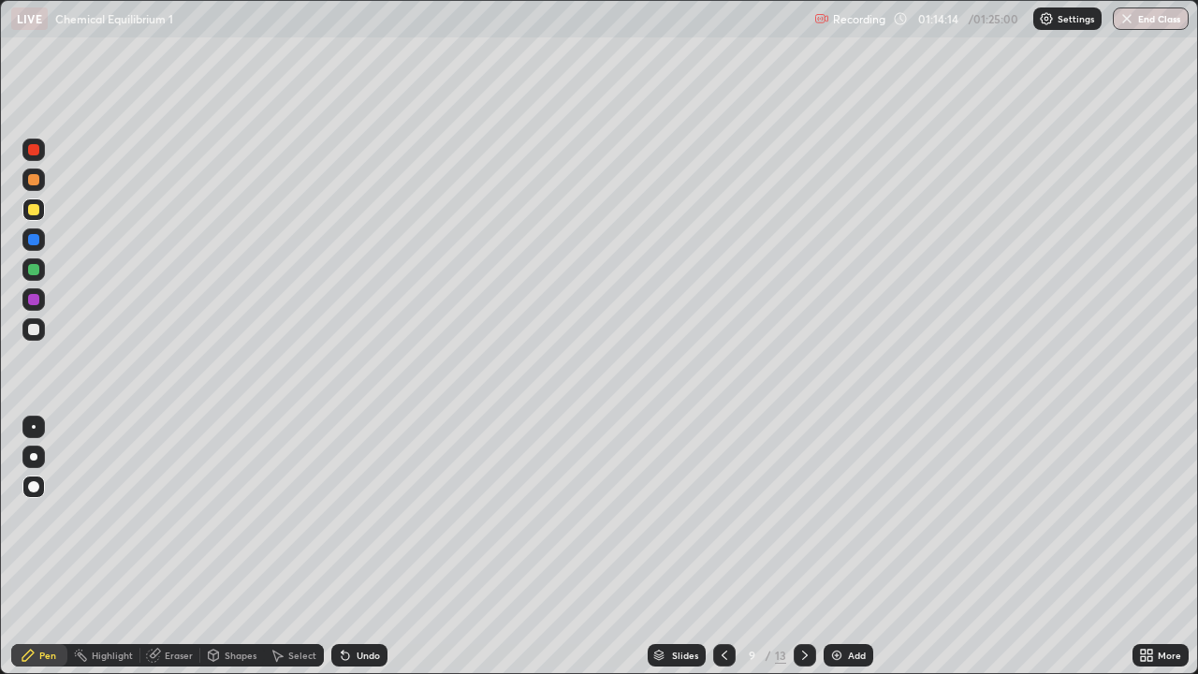
click at [807, 547] on icon at bounding box center [805, 655] width 15 height 15
click at [811, 547] on div at bounding box center [805, 655] width 22 height 22
click at [809, 547] on icon at bounding box center [805, 655] width 15 height 15
click at [39, 329] on div at bounding box center [33, 329] width 22 height 22
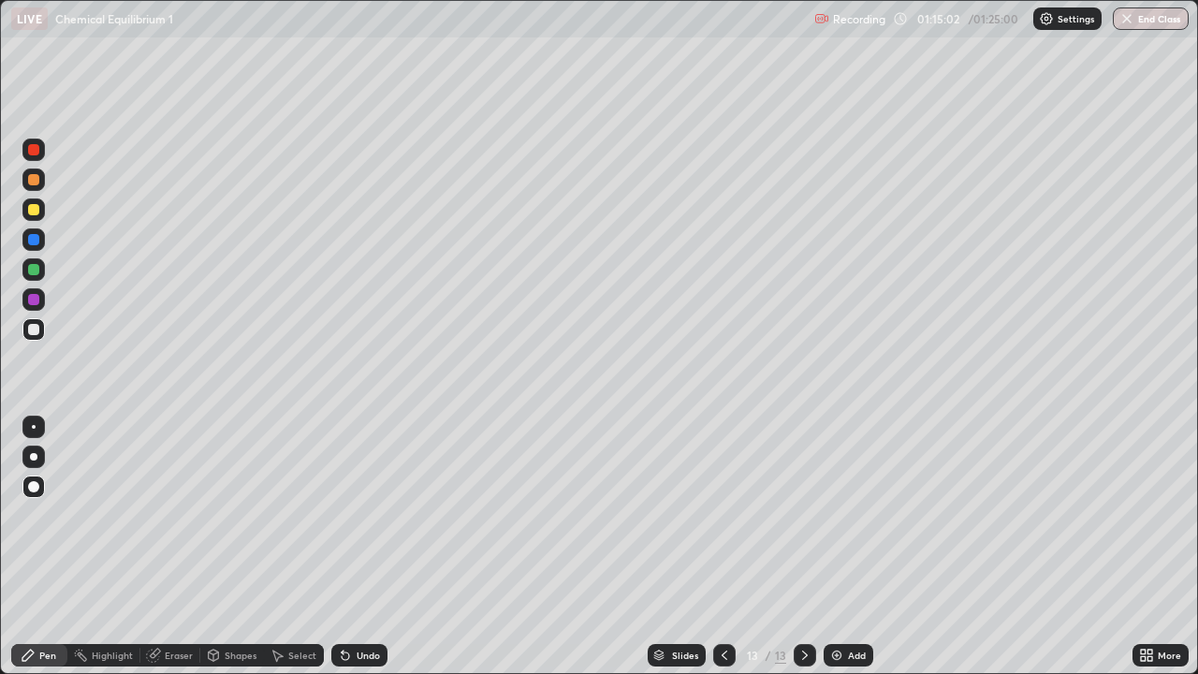
click at [34, 302] on div at bounding box center [33, 299] width 11 height 11
click at [227, 547] on div "Shapes" at bounding box center [241, 655] width 32 height 9
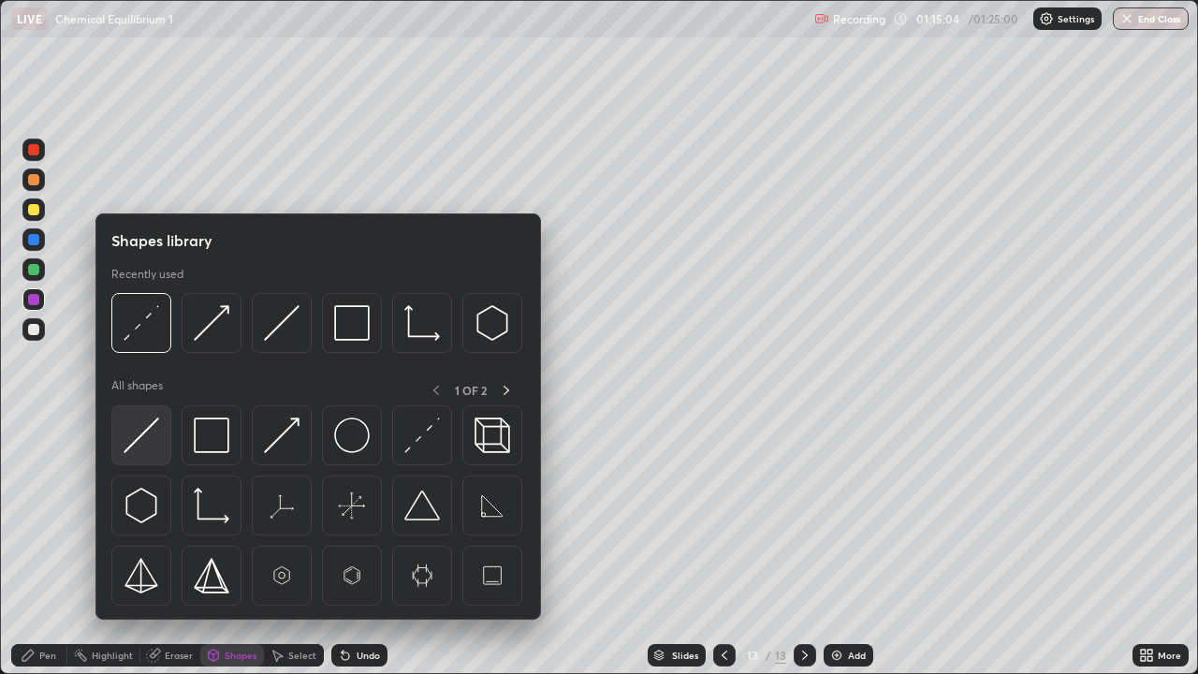
click at [137, 438] on img at bounding box center [142, 435] width 36 height 36
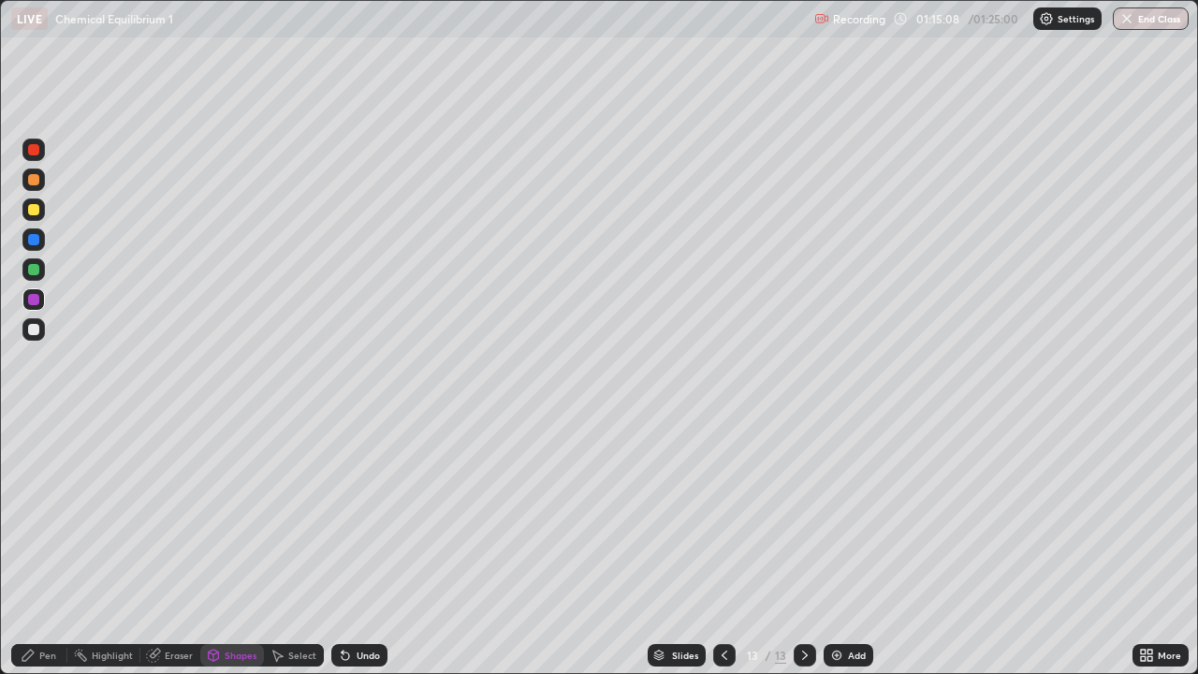
click at [54, 547] on div "Pen" at bounding box center [39, 655] width 56 height 22
click at [36, 331] on div at bounding box center [33, 329] width 11 height 11
click at [848, 547] on div "Add" at bounding box center [857, 655] width 18 height 9
click at [37, 210] on div at bounding box center [33, 209] width 11 height 11
click at [37, 335] on div at bounding box center [33, 329] width 22 height 22
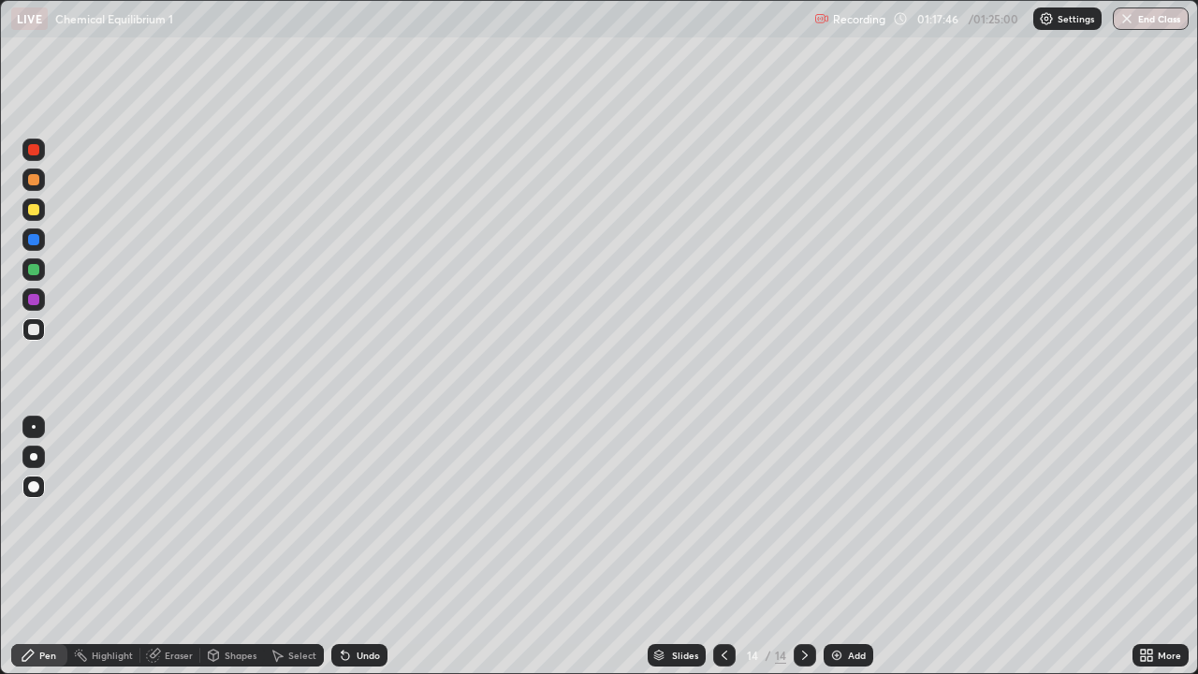
click at [58, 547] on div "Pen" at bounding box center [39, 655] width 56 height 22
click at [36, 271] on div at bounding box center [33, 269] width 11 height 11
click at [359, 547] on div "Undo" at bounding box center [368, 655] width 23 height 9
click at [37, 332] on div at bounding box center [33, 329] width 11 height 11
click at [864, 547] on div "Add" at bounding box center [857, 655] width 18 height 9
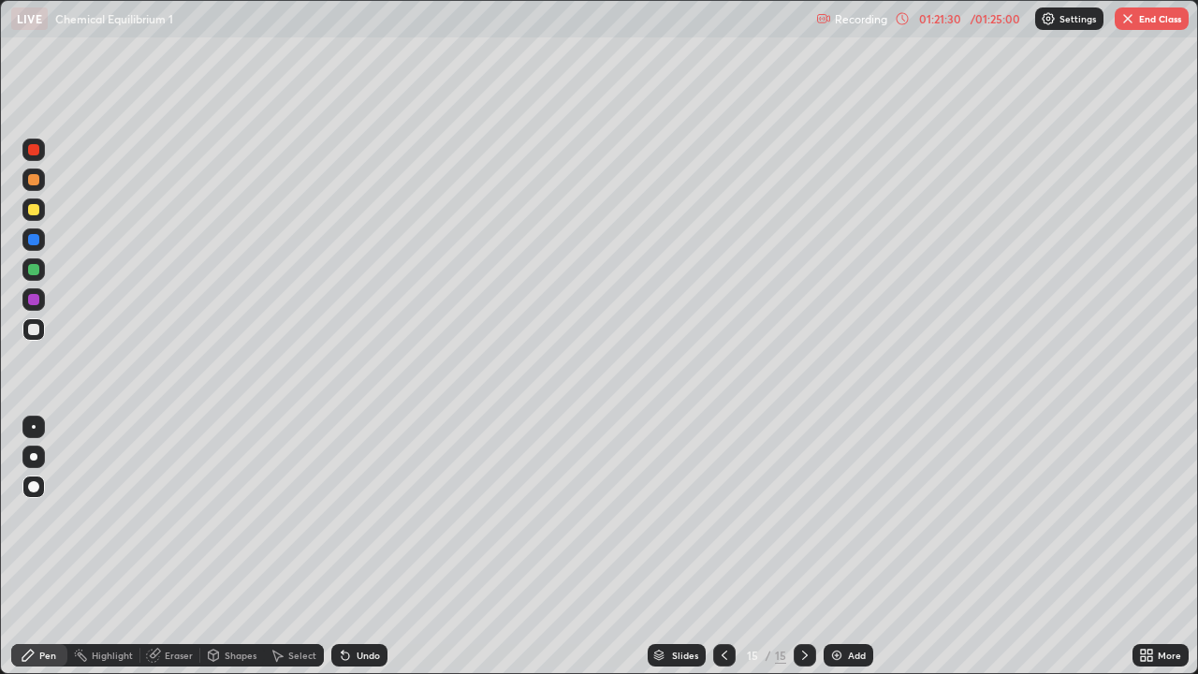
click at [1151, 27] on button "End Class" at bounding box center [1152, 18] width 74 height 22
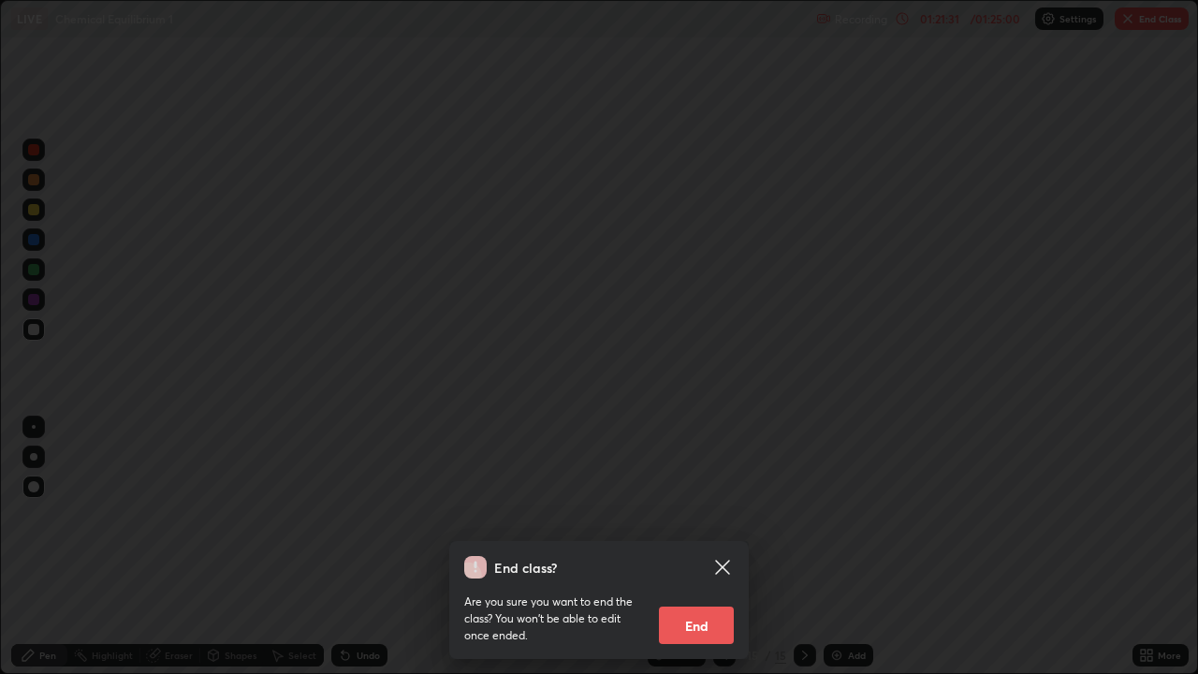
click at [697, 547] on button "End" at bounding box center [696, 625] width 75 height 37
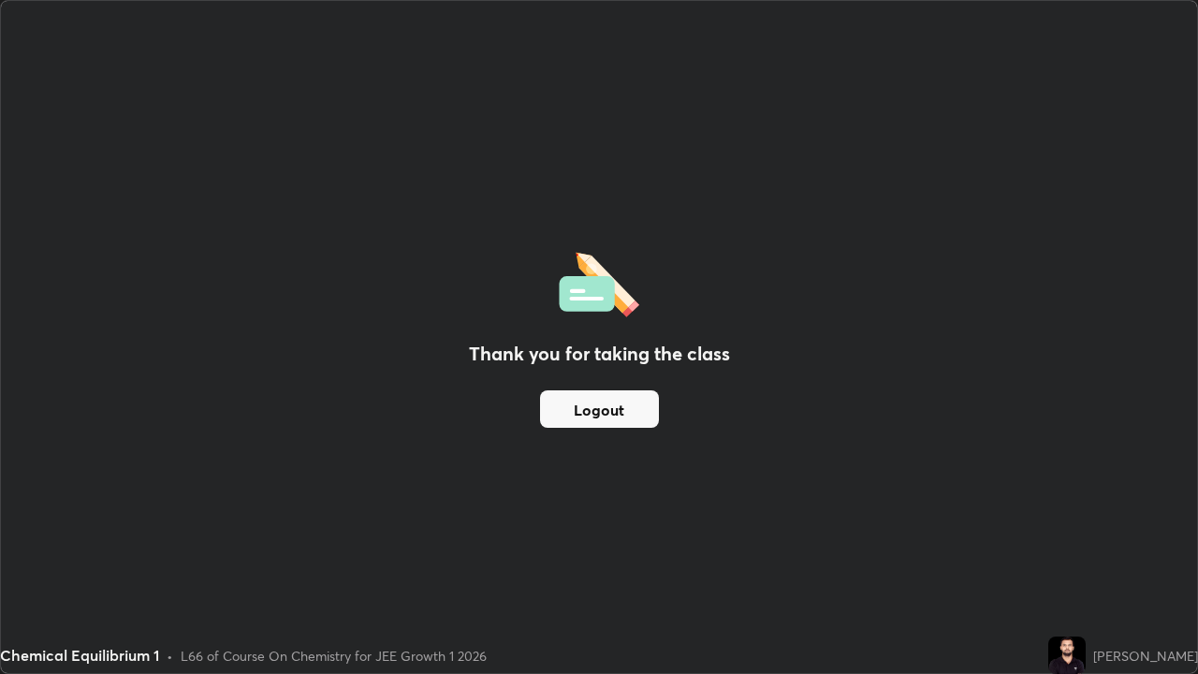
click at [605, 403] on button "Logout" at bounding box center [599, 408] width 119 height 37
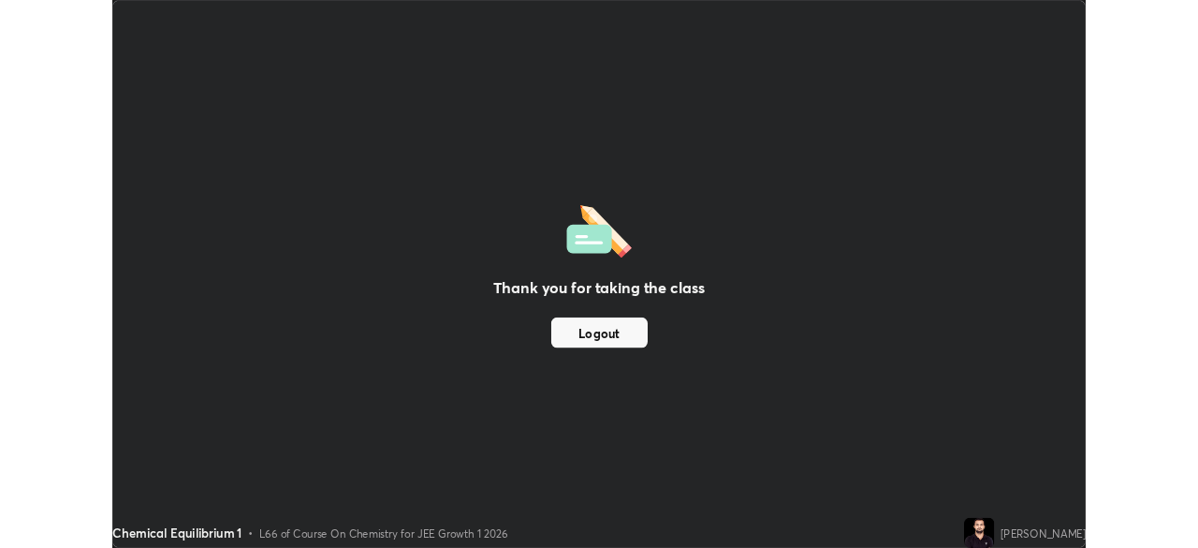
scroll to position [93059, 92408]
